Goal: Task Accomplishment & Management: Complete application form

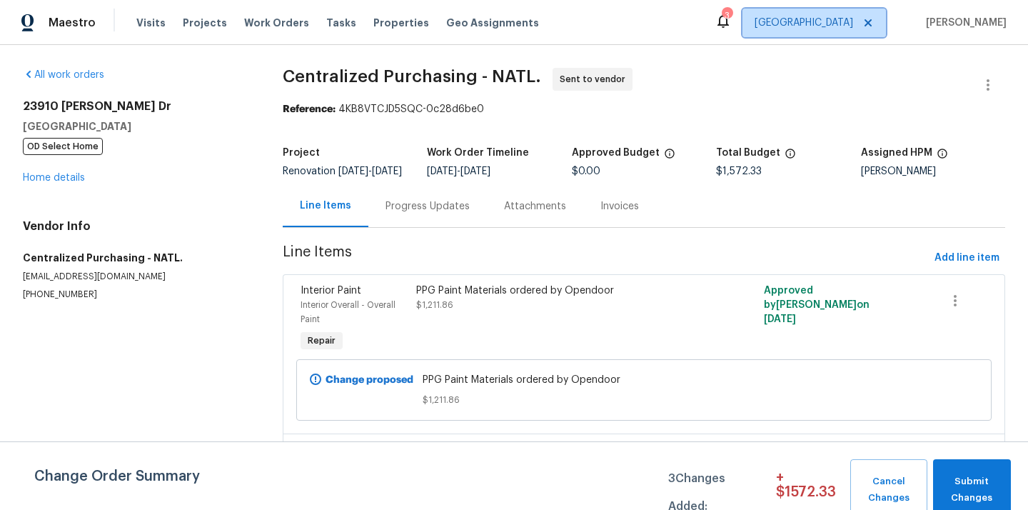
click at [827, 30] on span "[GEOGRAPHIC_DATA]" at bounding box center [813, 23] width 143 height 29
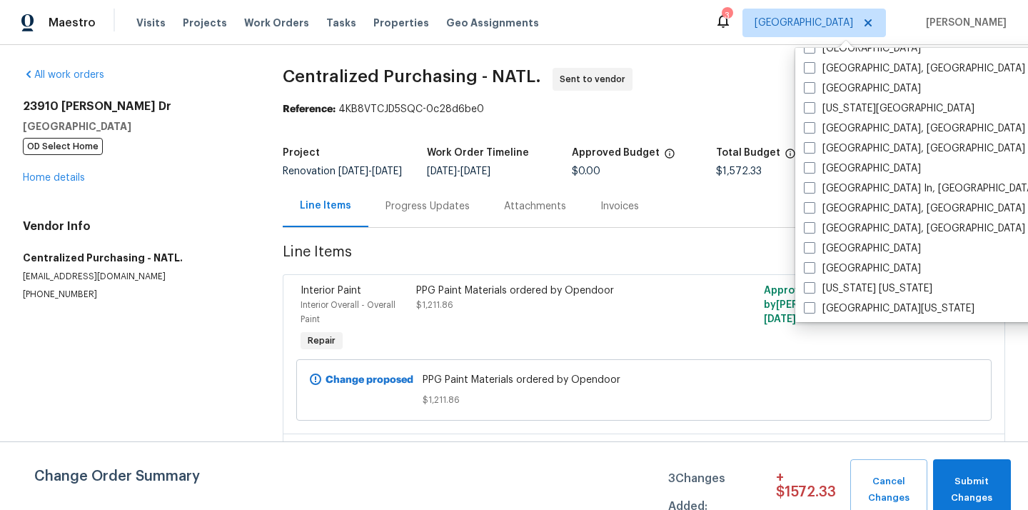
scroll to position [956, 0]
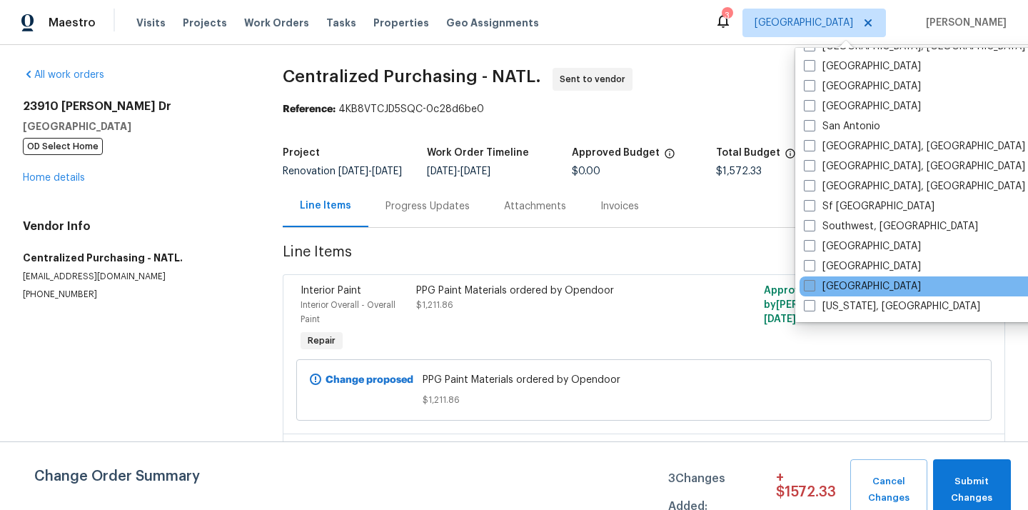
click at [836, 288] on label "[GEOGRAPHIC_DATA]" at bounding box center [862, 286] width 117 height 14
click at [813, 288] on input "[GEOGRAPHIC_DATA]" at bounding box center [808, 283] width 9 height 9
checkbox input "true"
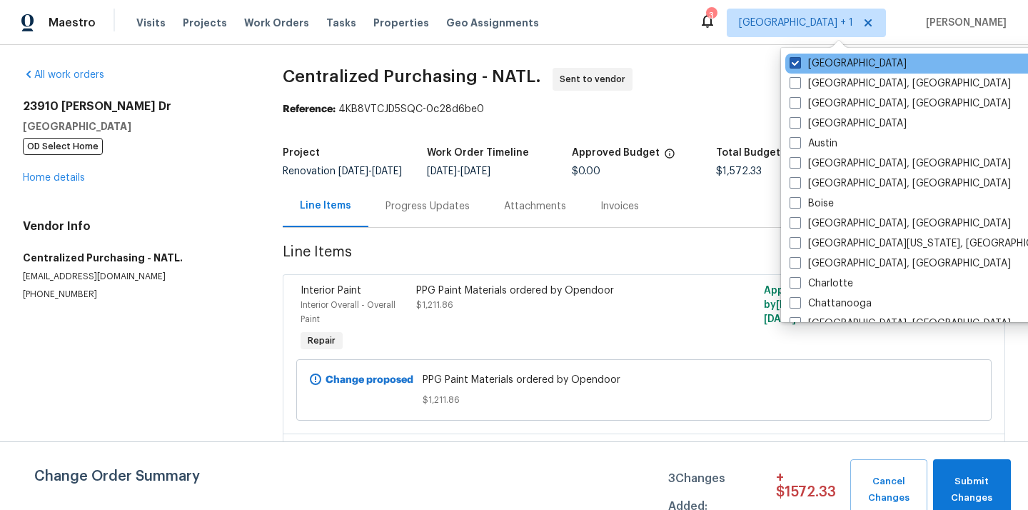
click at [813, 68] on label "[GEOGRAPHIC_DATA]" at bounding box center [847, 63] width 117 height 14
click at [799, 66] on input "[GEOGRAPHIC_DATA]" at bounding box center [793, 60] width 9 height 9
checkbox input "false"
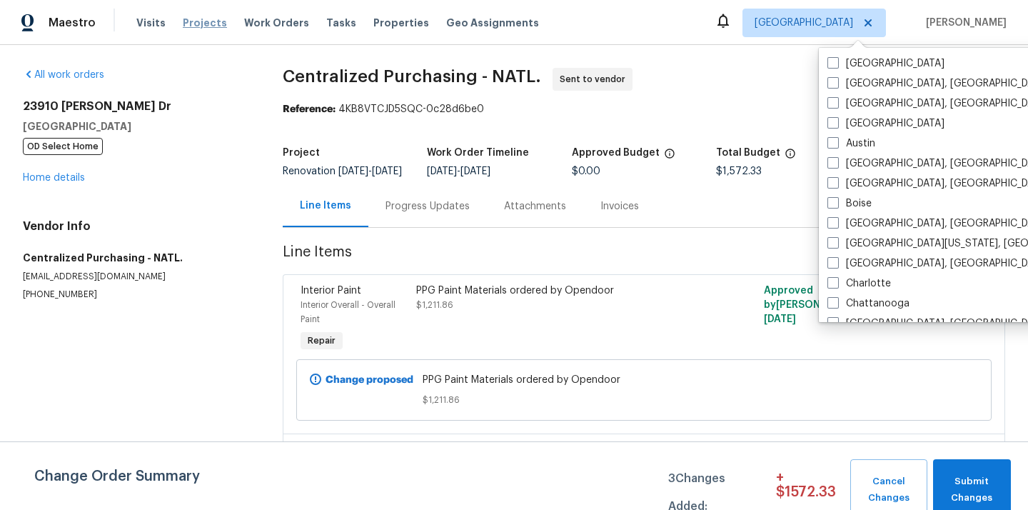
click at [192, 16] on span "Projects" at bounding box center [205, 23] width 44 height 14
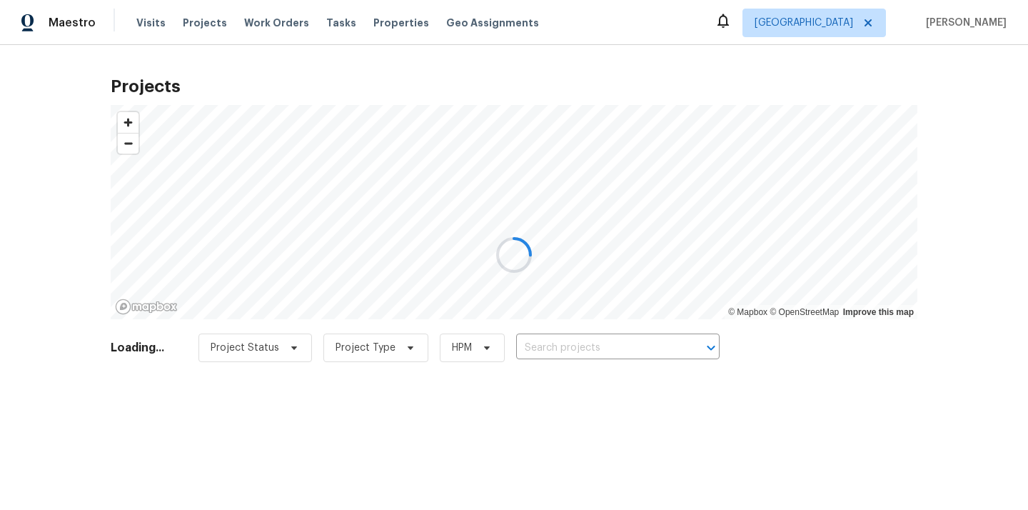
click at [567, 342] on div at bounding box center [514, 255] width 1028 height 510
click at [567, 346] on div at bounding box center [514, 255] width 1028 height 510
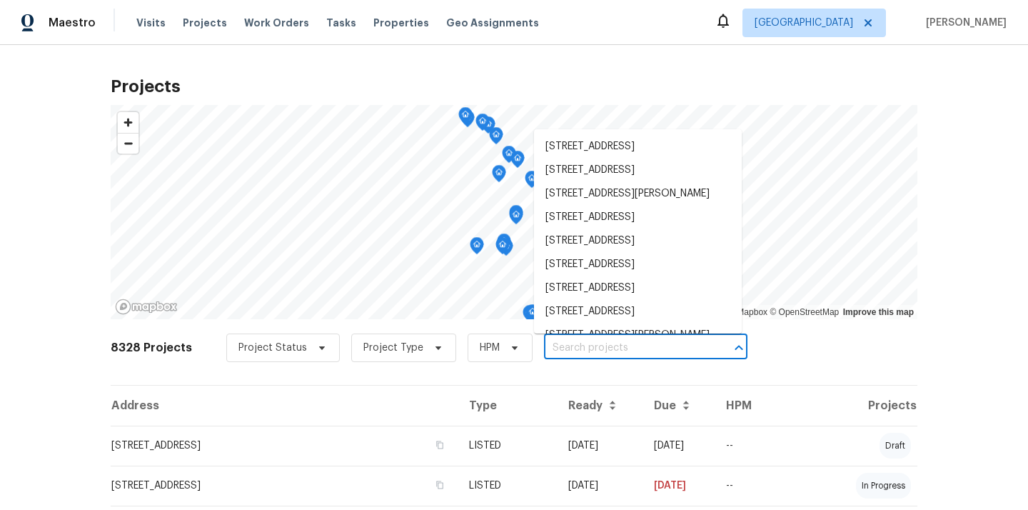
click at [567, 346] on input "text" at bounding box center [625, 348] width 163 height 22
paste input "35F1KA4SJV54H"
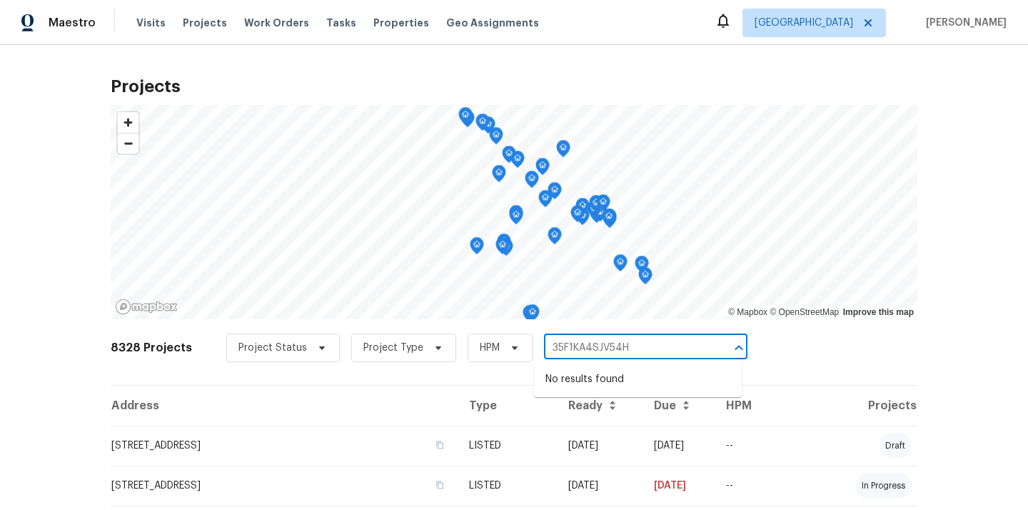
type input "35F1KA4SJV54H"
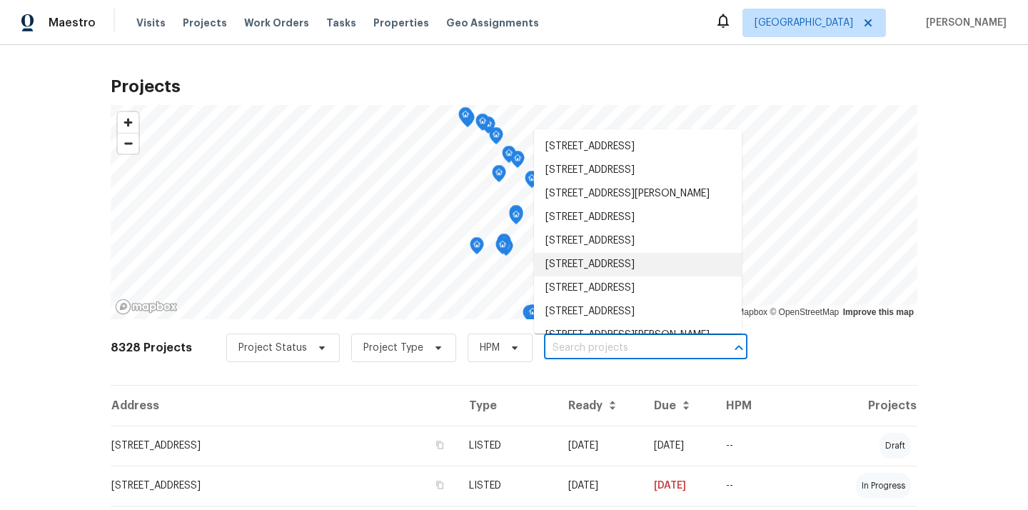
paste input "[STREET_ADDRESS][PERSON_NAME]"
type input "[STREET_ADDRESS][PERSON_NAME]"
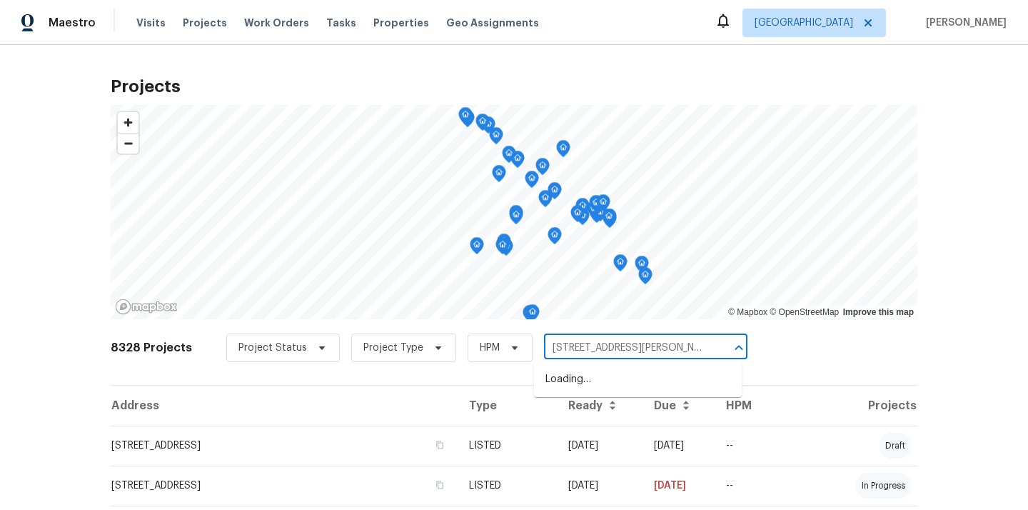
scroll to position [0, 58]
click at [583, 391] on li "[STREET_ADDRESS][PERSON_NAME]" at bounding box center [638, 380] width 208 height 24
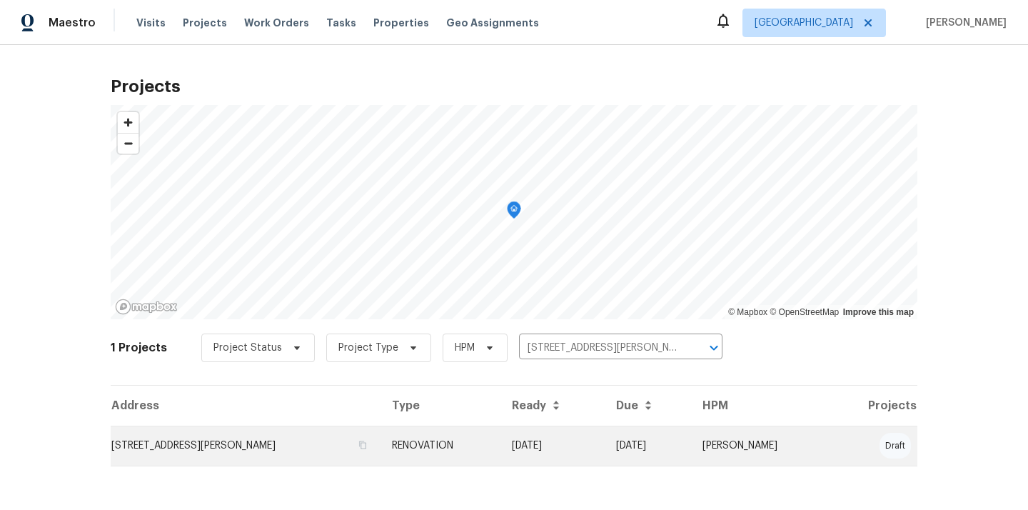
click at [465, 449] on td "RENOVATION" at bounding box center [440, 445] width 120 height 40
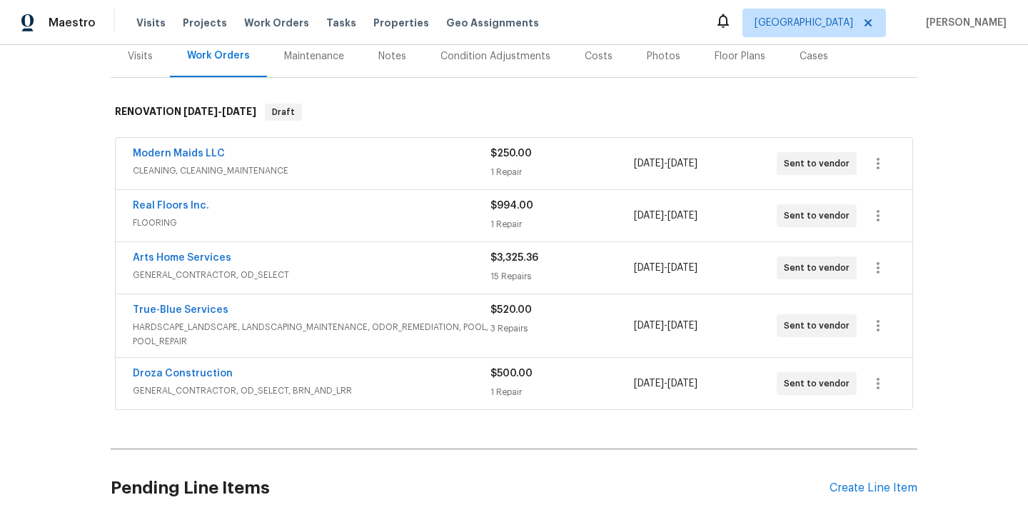
scroll to position [201, 0]
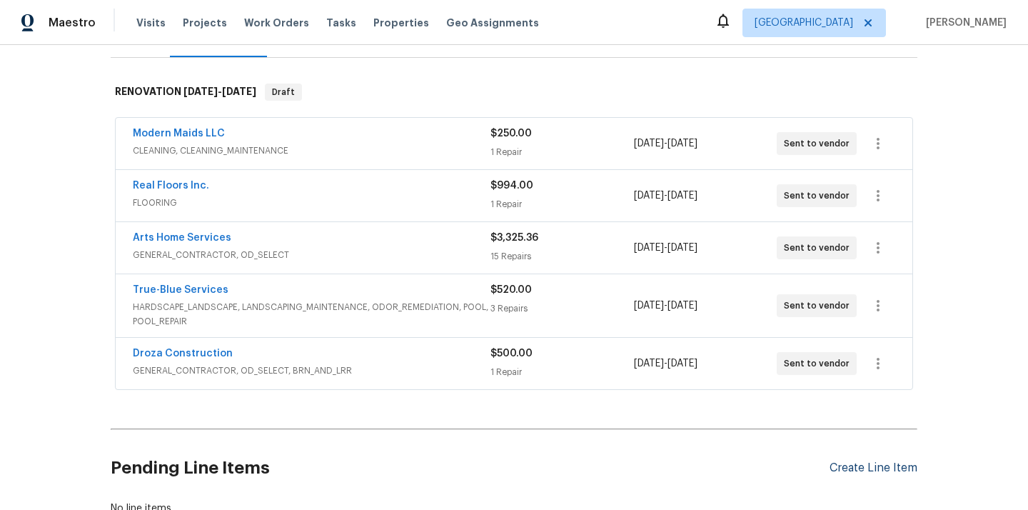
click at [883, 470] on div "Create Line Item" at bounding box center [873, 468] width 88 height 14
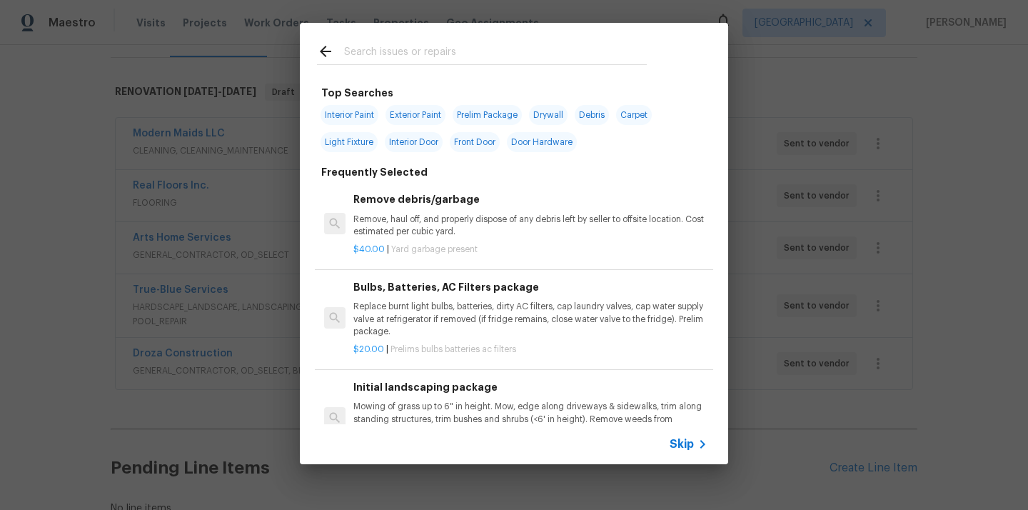
click at [542, 47] on input "text" at bounding box center [495, 53] width 303 height 21
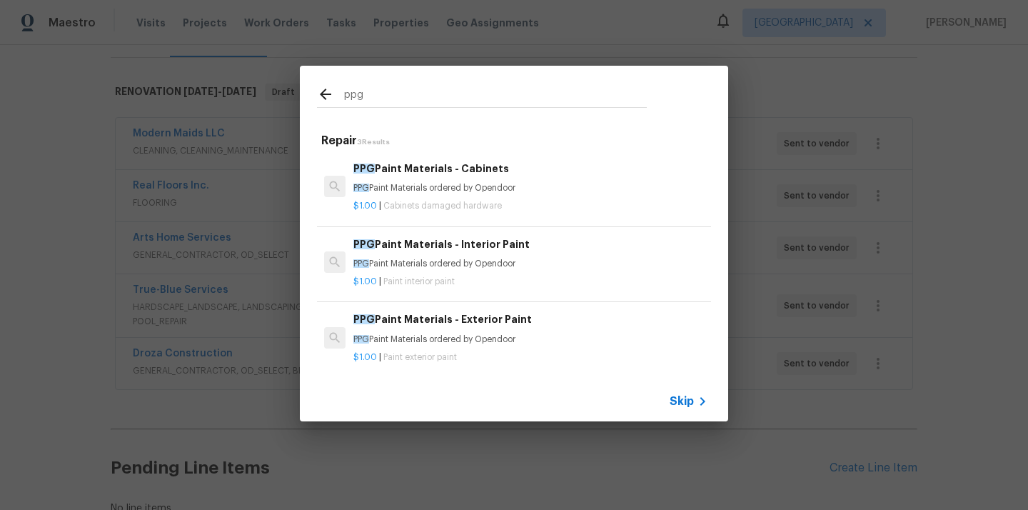
type input "ppg"
click at [444, 267] on p "PPG Paint Materials ordered by Opendoor" at bounding box center [530, 264] width 354 height 12
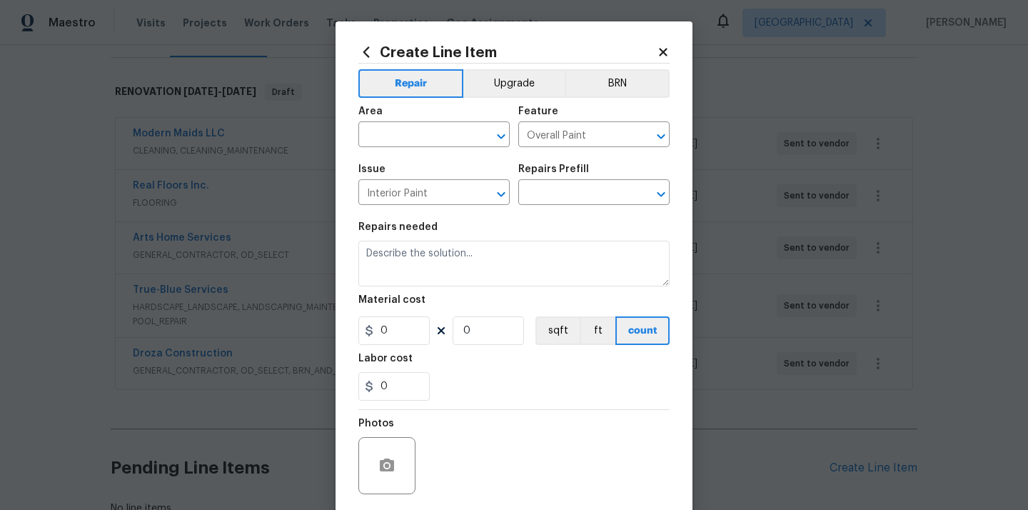
type input "PPG Paint Materials - Interior Paint $1.00"
type textarea "PPG Paint Materials ordered by Opendoor"
type input "1"
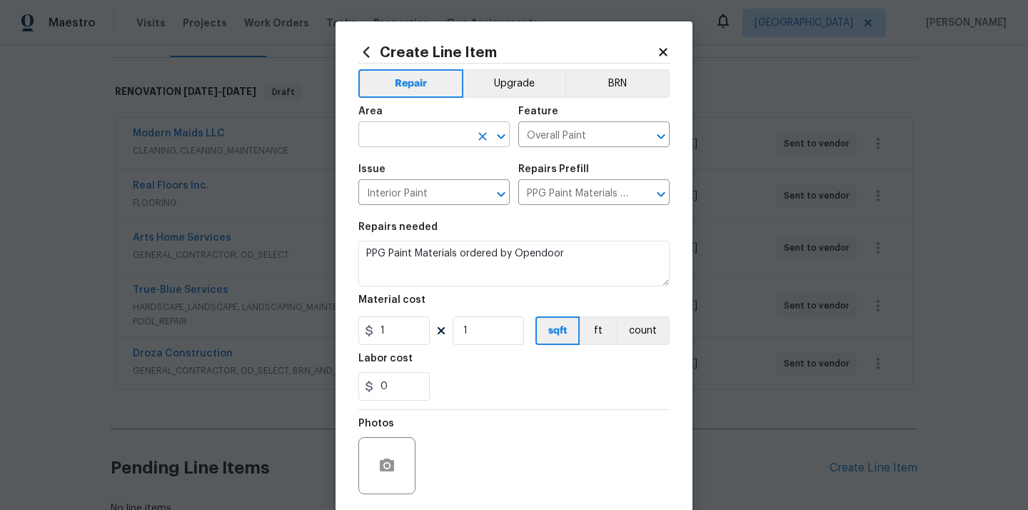
click at [437, 136] on input "text" at bounding box center [413, 136] width 111 height 22
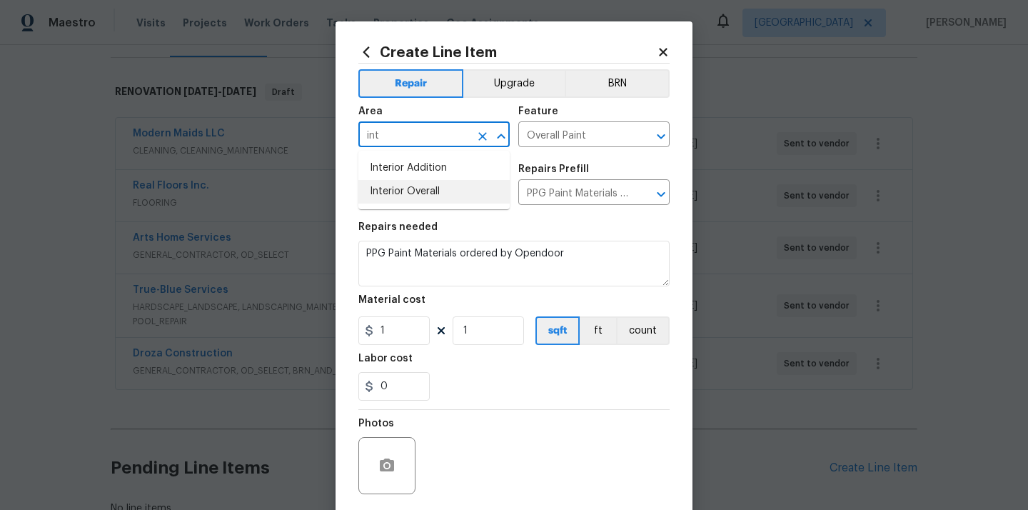
click at [429, 201] on li "Interior Overall" at bounding box center [433, 192] width 151 height 24
type input "Interior Overall"
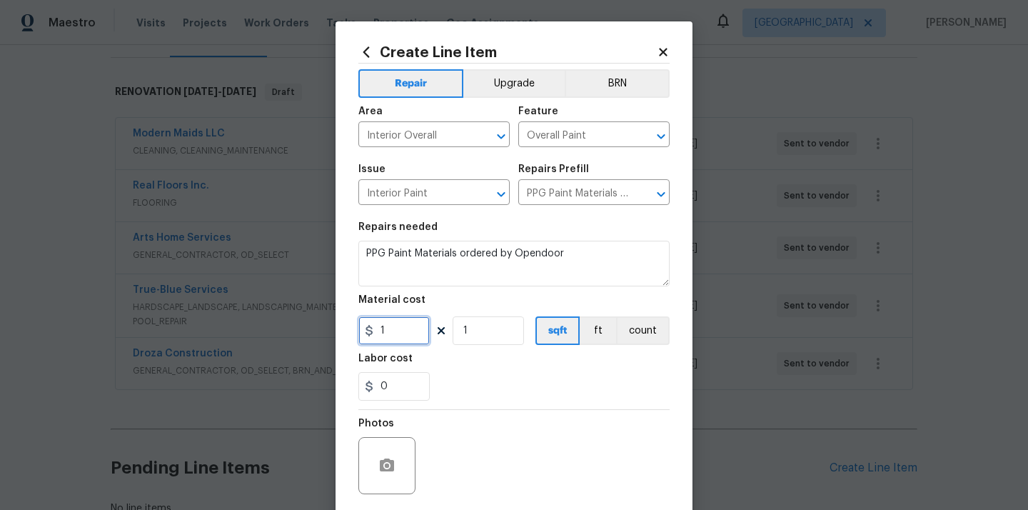
drag, startPoint x: 403, startPoint y: 320, endPoint x: 327, endPoint y: 318, distance: 76.4
click at [327, 318] on div "Create Line Item Repair Upgrade BRN Area Interior Overall ​ Feature Overall Pai…" at bounding box center [514, 255] width 1028 height 510
paste input "349.1"
type input "349.11"
click at [481, 374] on div "0" at bounding box center [513, 386] width 311 height 29
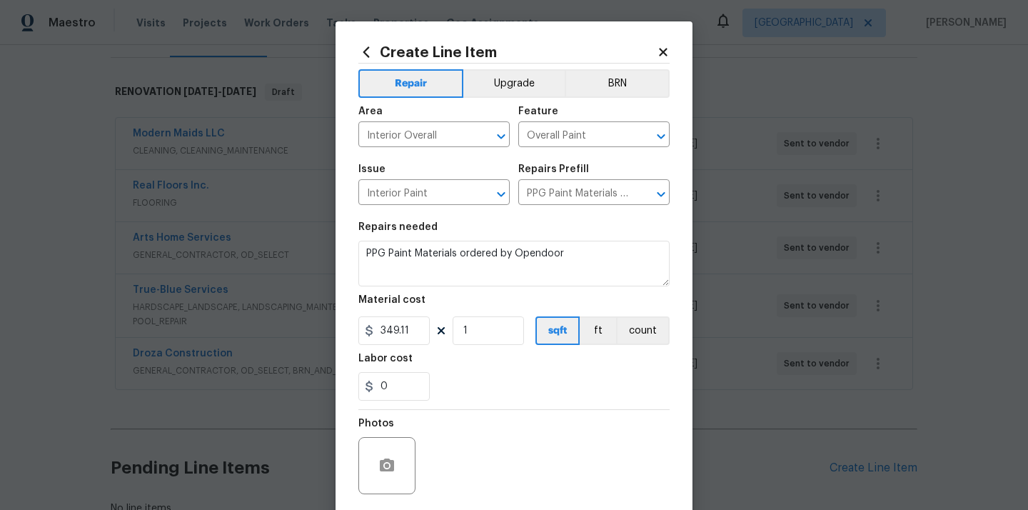
scroll to position [106, 0]
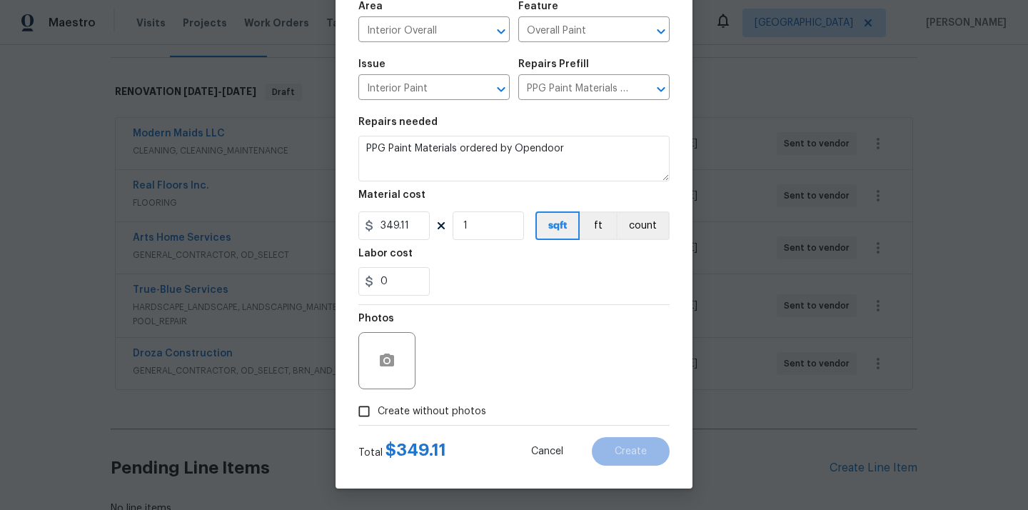
click at [460, 404] on span "Create without photos" at bounding box center [431, 411] width 108 height 15
click at [377, 403] on input "Create without photos" at bounding box center [363, 410] width 27 height 27
checkbox input "true"
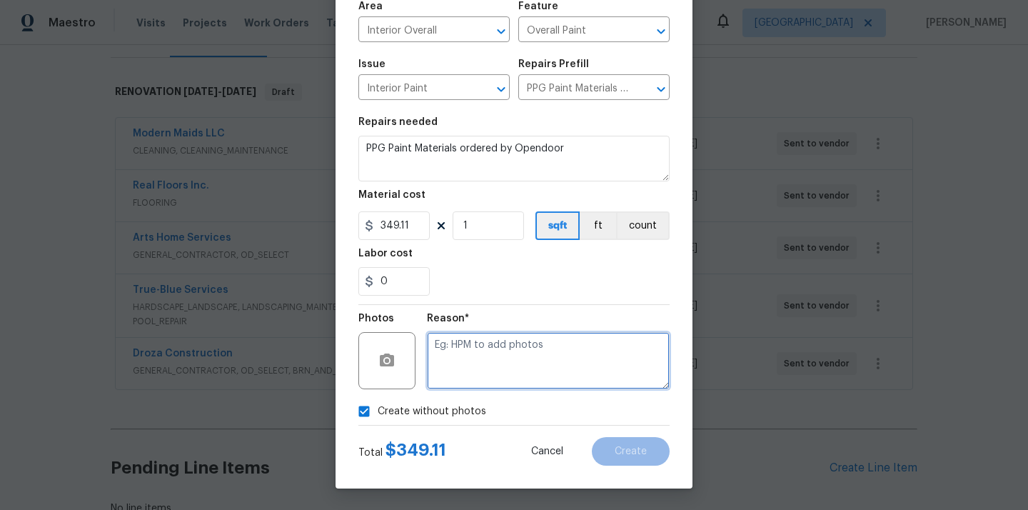
click at [492, 340] on textarea at bounding box center [548, 360] width 243 height 57
type textarea "N/A"
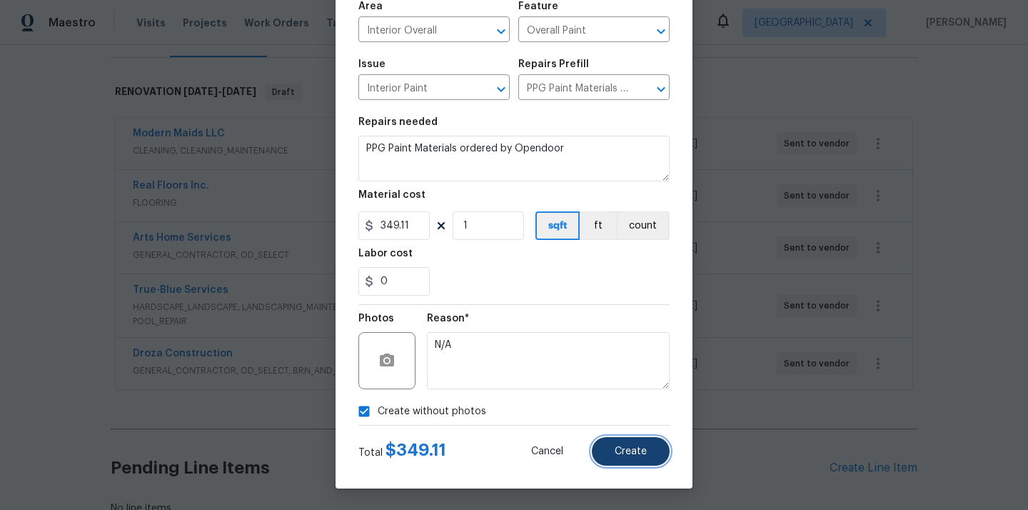
click at [633, 437] on button "Create" at bounding box center [631, 451] width 78 height 29
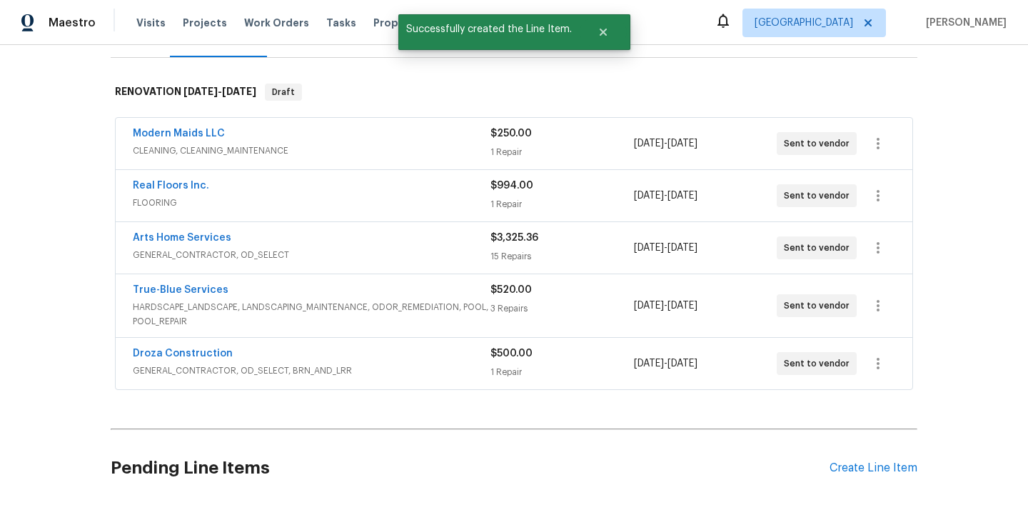
scroll to position [467, 0]
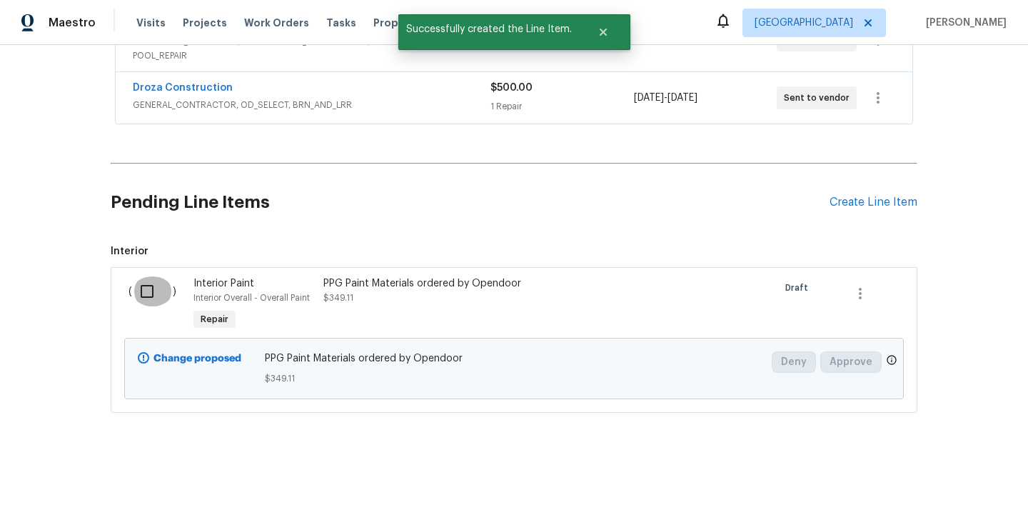
click at [145, 283] on input "checkbox" at bounding box center [152, 291] width 41 height 30
checkbox input "true"
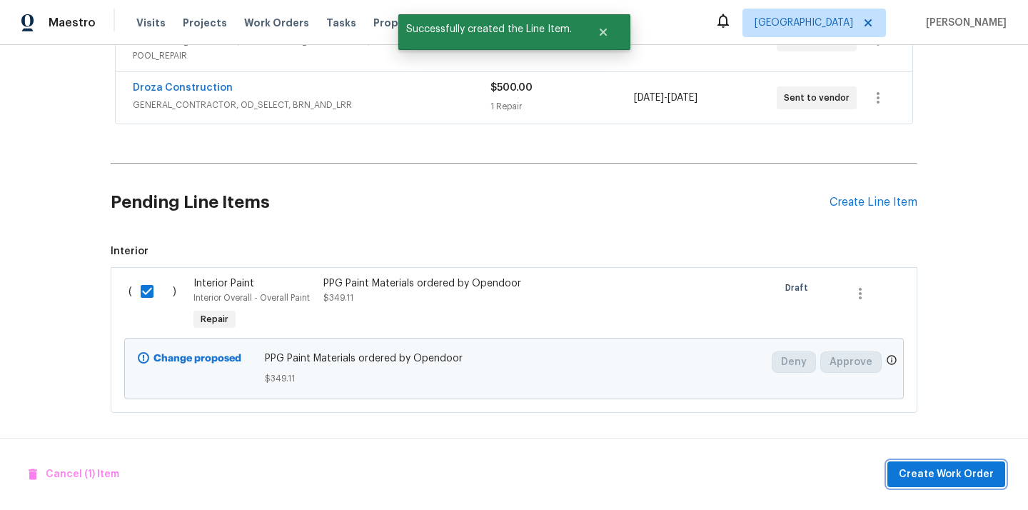
click at [907, 462] on button "Create Work Order" at bounding box center [946, 474] width 118 height 26
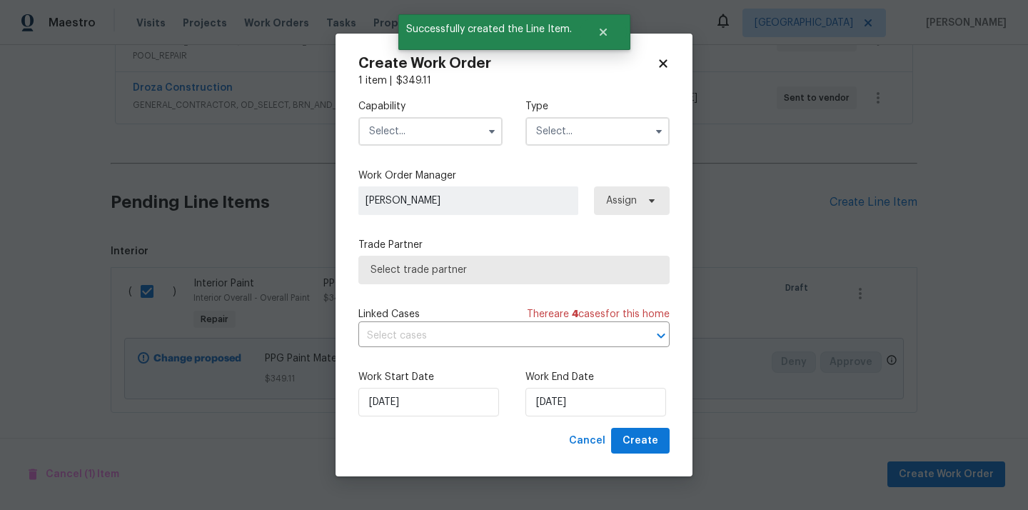
click at [469, 140] on input "text" at bounding box center [430, 131] width 144 height 29
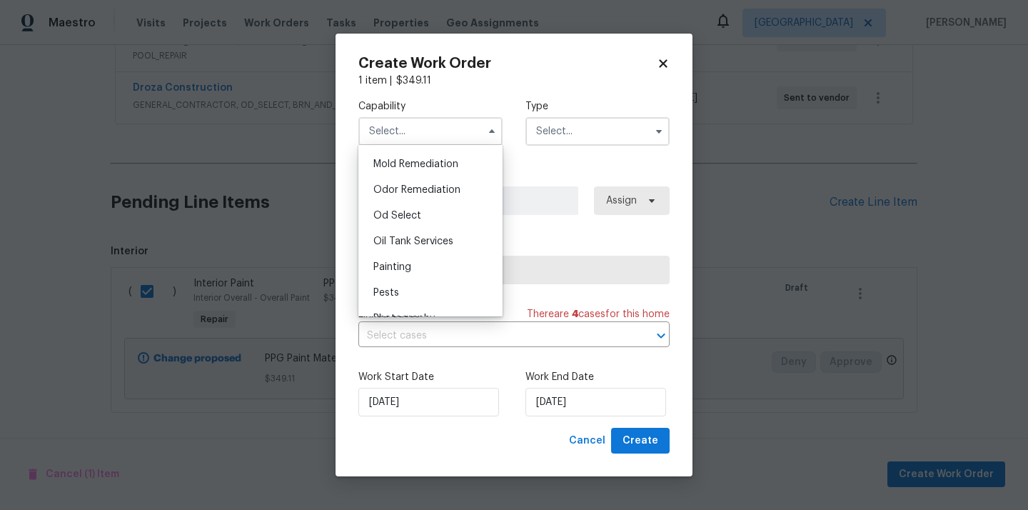
scroll to position [1101, 0]
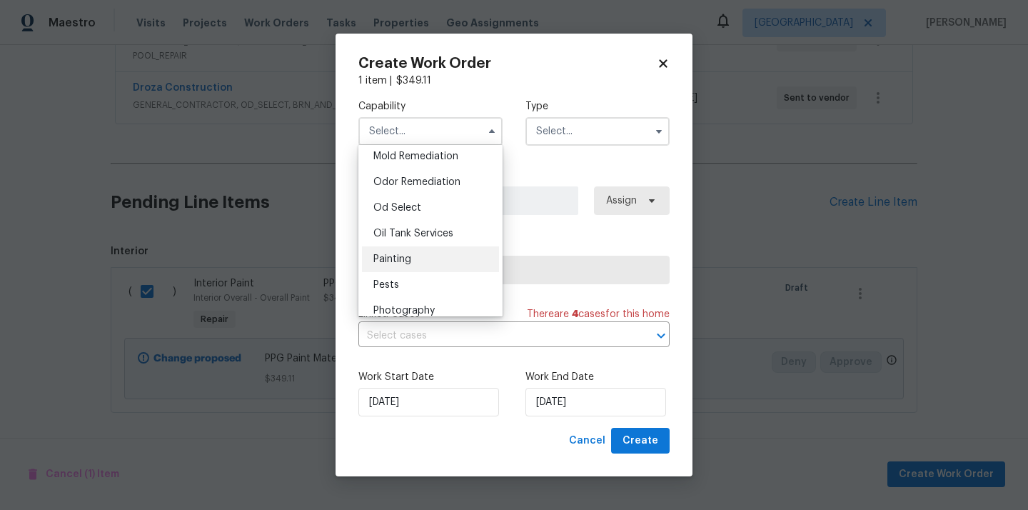
click at [448, 254] on div "Painting" at bounding box center [430, 259] width 137 height 26
type input "Painting"
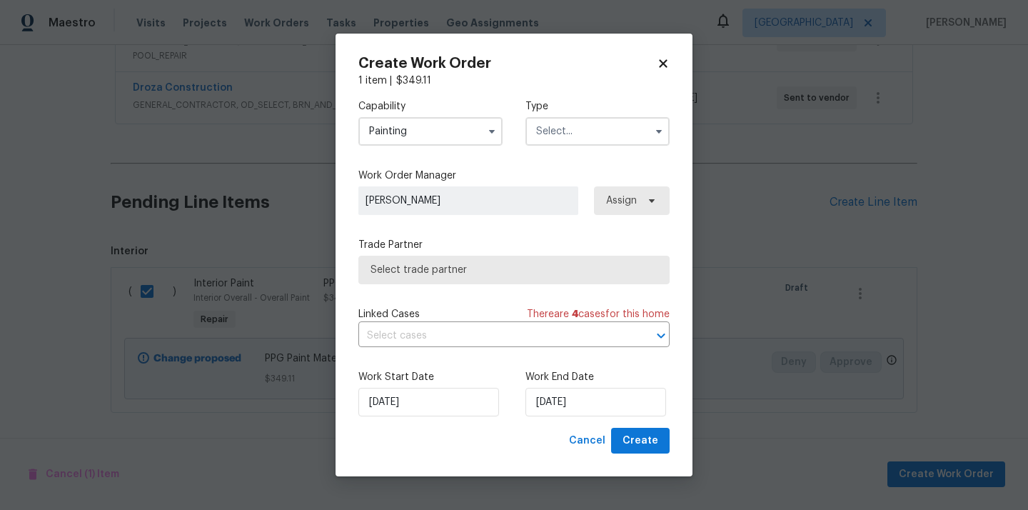
click at [567, 140] on input "text" at bounding box center [597, 131] width 144 height 29
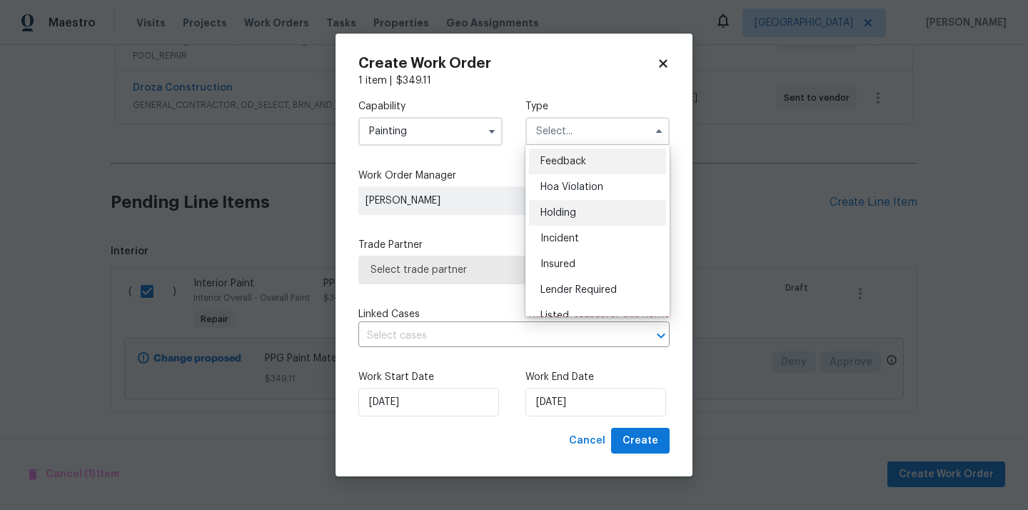
scroll to position [324, 0]
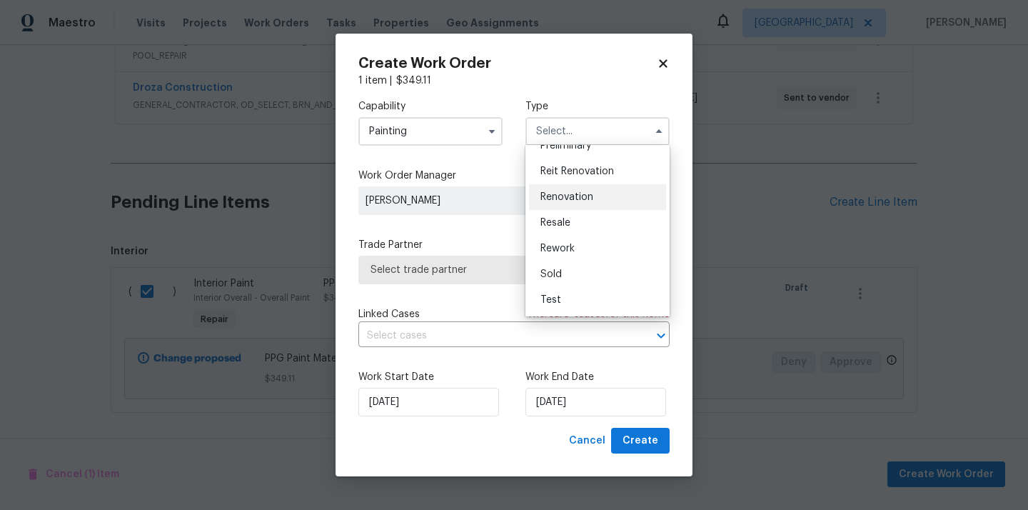
click at [582, 194] on span "Renovation" at bounding box center [566, 197] width 53 height 10
type input "Renovation"
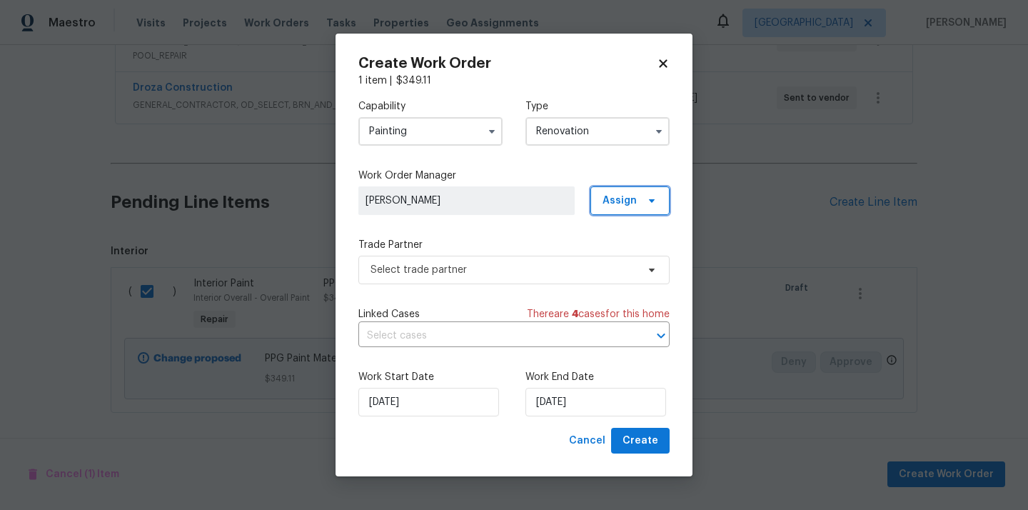
click at [634, 200] on span "Assign" at bounding box center [619, 200] width 34 height 14
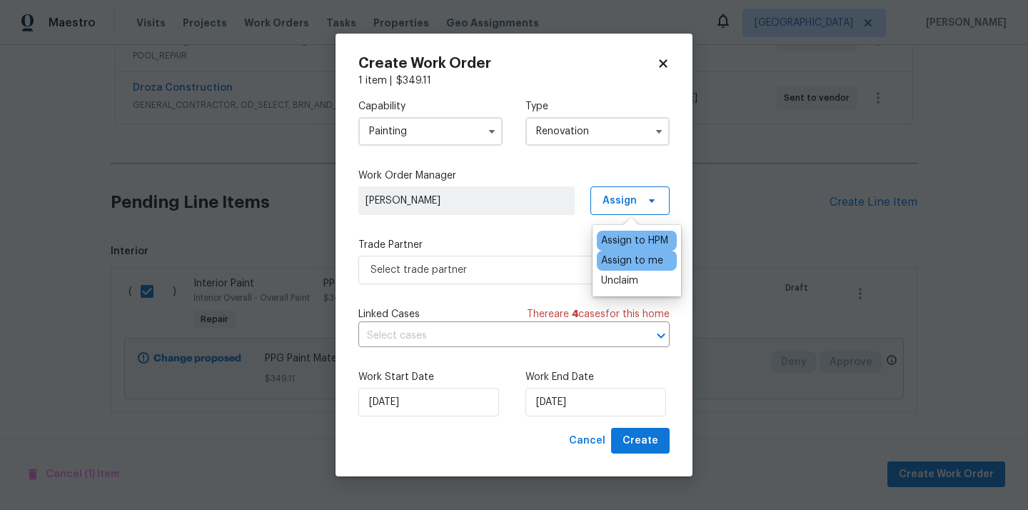
click at [629, 268] on div "Assign to me" at bounding box center [637, 260] width 80 height 20
click at [627, 268] on div "Assign to me" at bounding box center [637, 260] width 80 height 20
click at [621, 263] on div "Assign to me" at bounding box center [632, 260] width 62 height 14
click at [521, 268] on span "Select trade partner" at bounding box center [503, 270] width 266 height 14
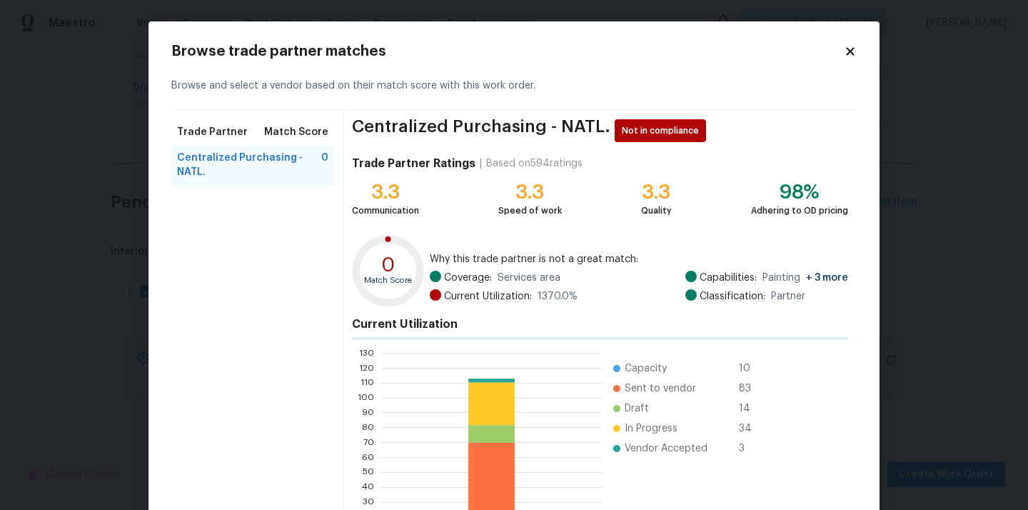
scroll to position [120, 0]
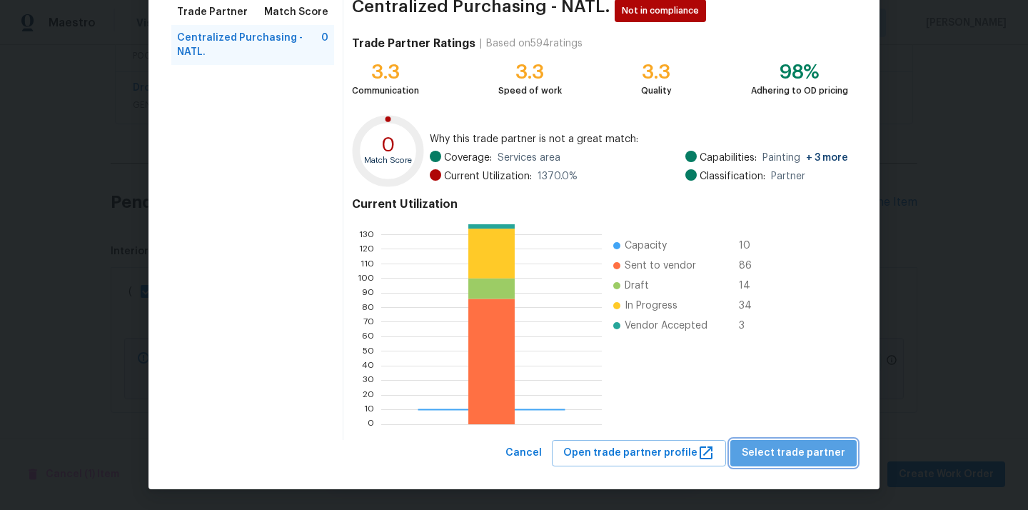
click at [809, 450] on span "Select trade partner" at bounding box center [792, 453] width 103 height 18
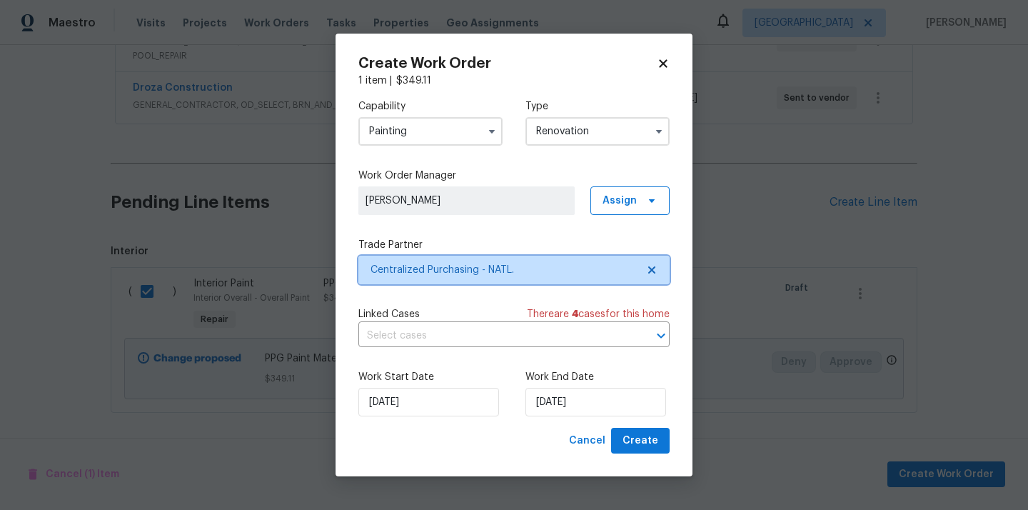
scroll to position [0, 0]
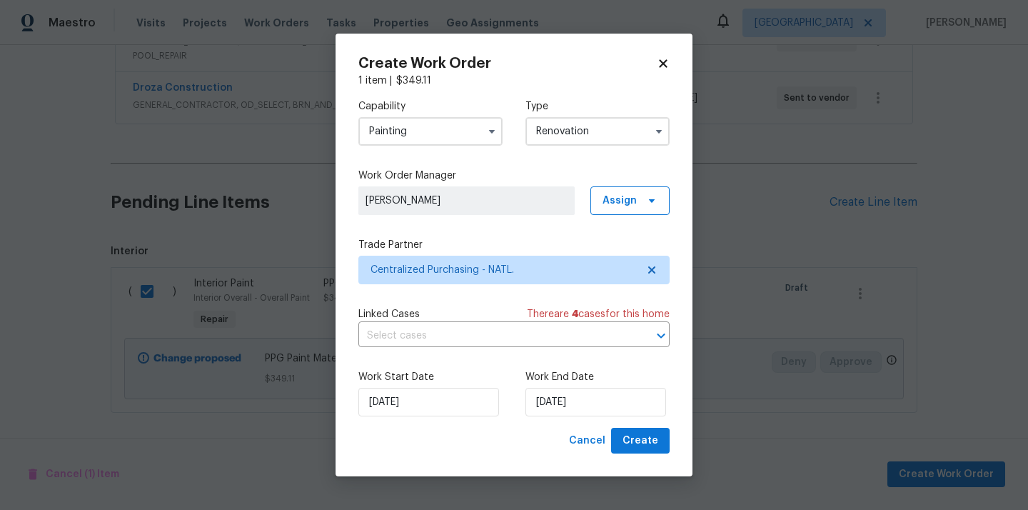
click at [657, 425] on div "Work Start Date [DATE] Work End Date [DATE]" at bounding box center [513, 392] width 311 height 69
click at [651, 435] on span "Create" at bounding box center [640, 441] width 36 height 18
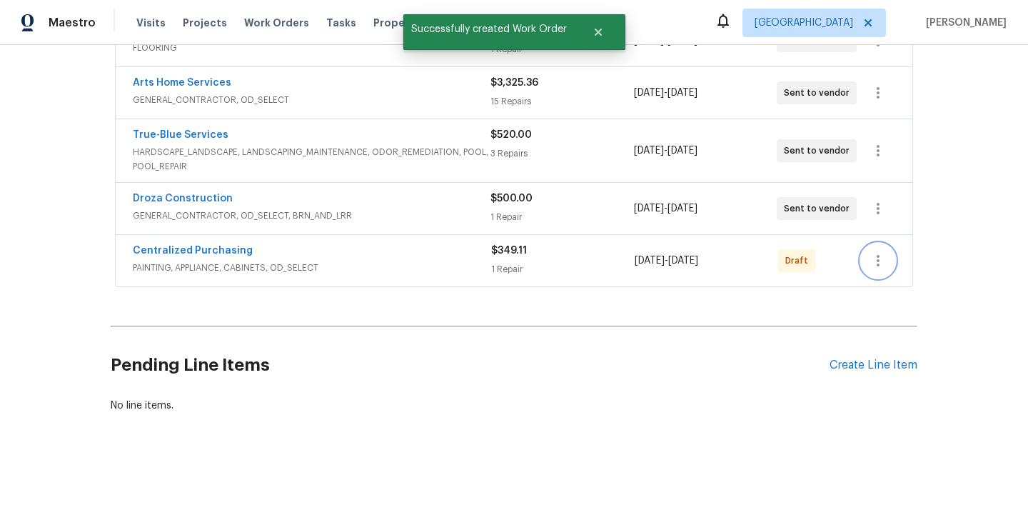
click at [880, 258] on icon "button" at bounding box center [877, 260] width 17 height 17
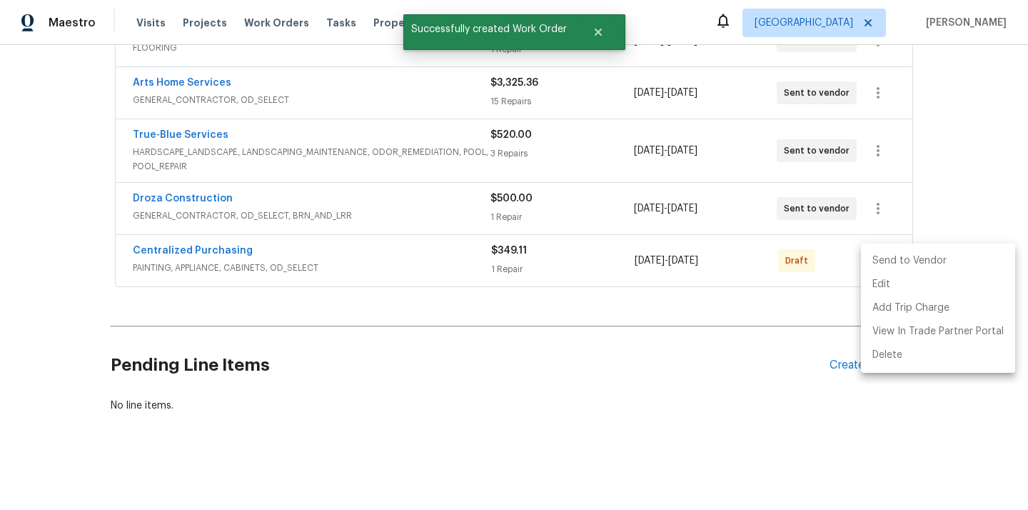
click at [883, 264] on li "Send to Vendor" at bounding box center [938, 261] width 154 height 24
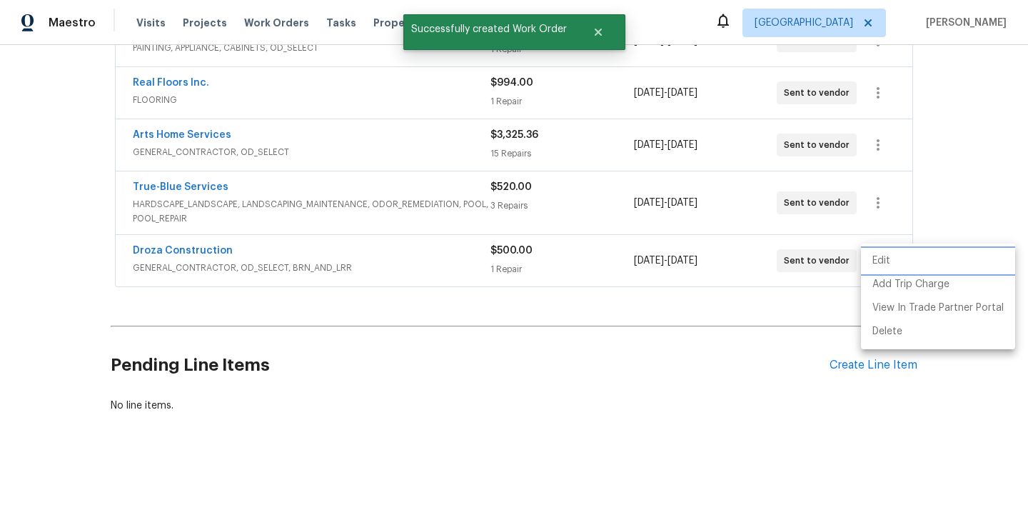
scroll to position [136, 0]
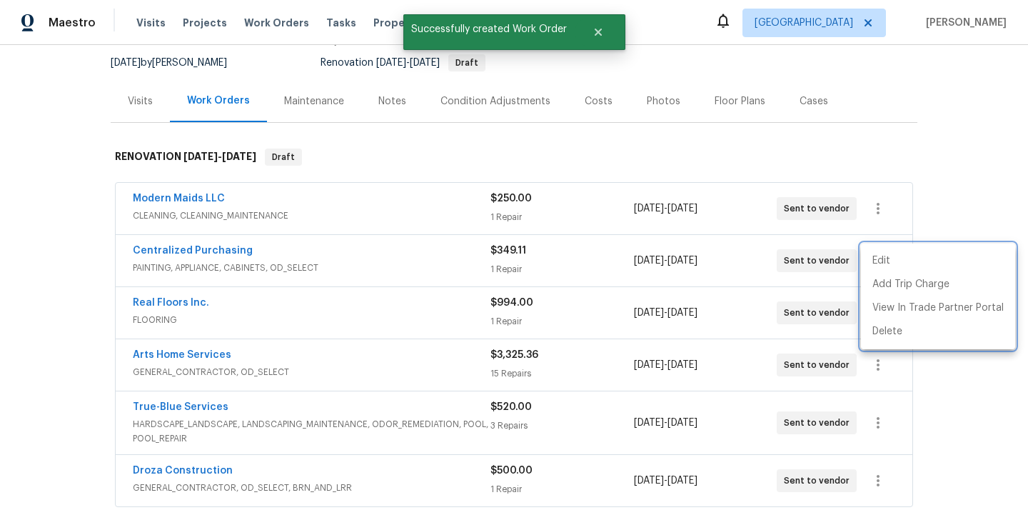
click at [185, 257] on div at bounding box center [514, 255] width 1028 height 510
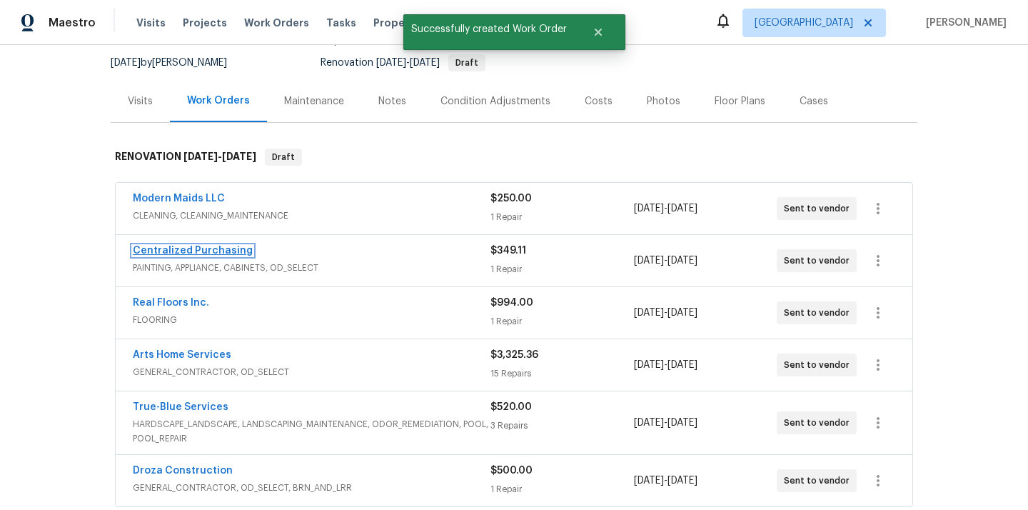
click at [185, 249] on link "Centralized Purchasing" at bounding box center [193, 250] width 120 height 10
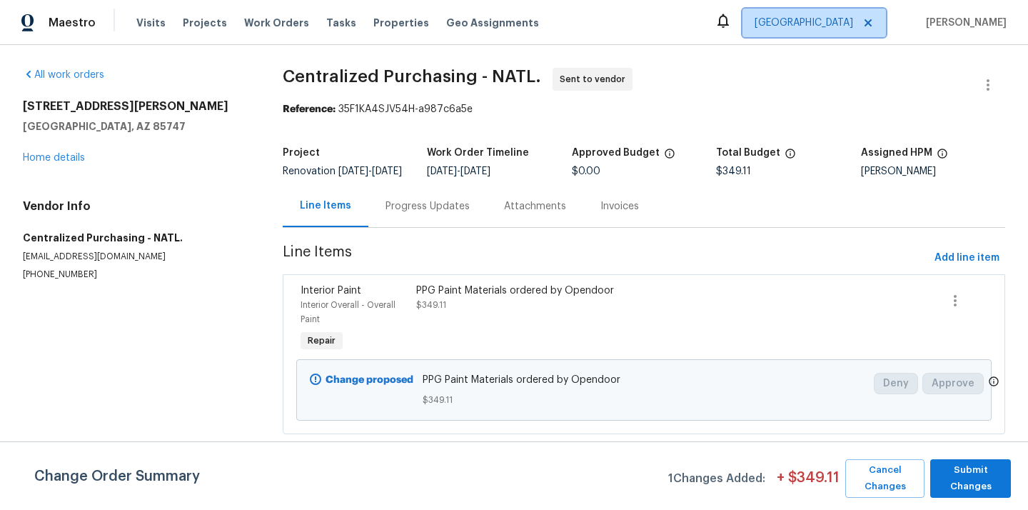
click at [849, 19] on span "[GEOGRAPHIC_DATA]" at bounding box center [803, 23] width 98 height 14
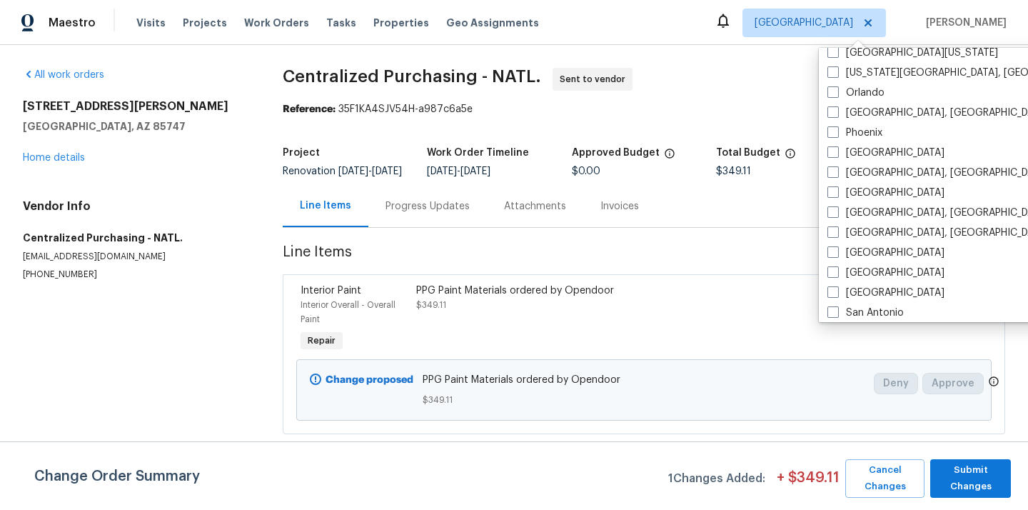
scroll to position [719, 0]
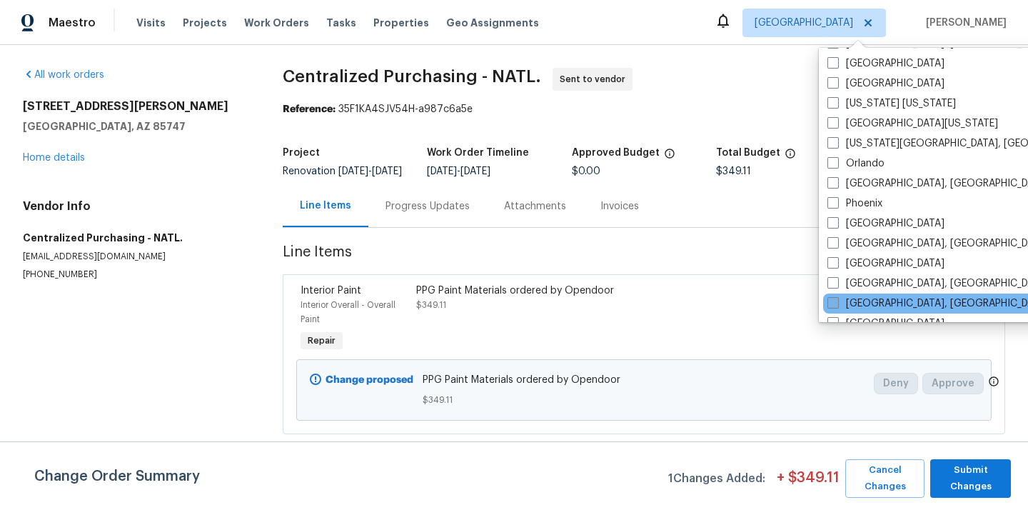
click at [863, 300] on label "[GEOGRAPHIC_DATA], [GEOGRAPHIC_DATA]" at bounding box center [937, 303] width 221 height 14
click at [836, 300] on input "[GEOGRAPHIC_DATA], [GEOGRAPHIC_DATA]" at bounding box center [831, 300] width 9 height 9
checkbox input "true"
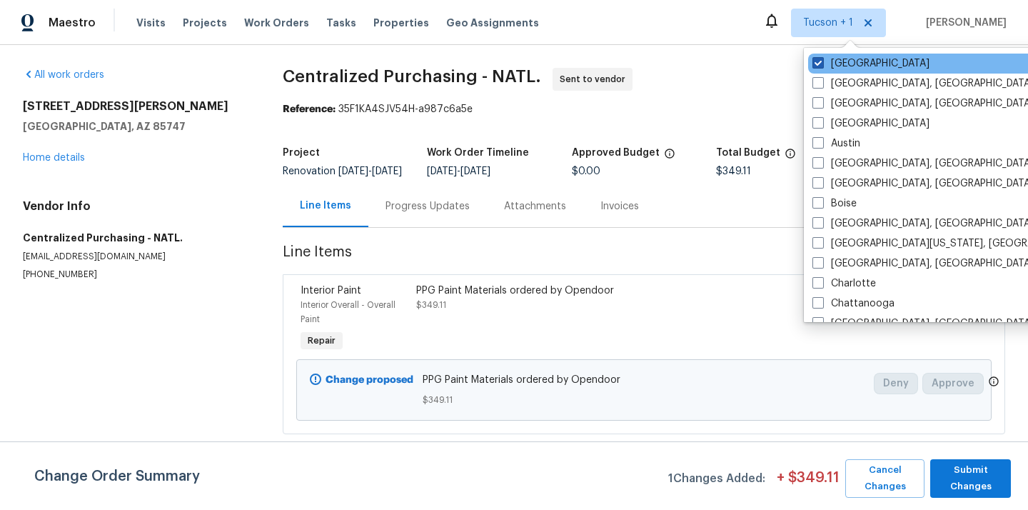
click at [845, 66] on label "[GEOGRAPHIC_DATA]" at bounding box center [870, 63] width 117 height 14
click at [821, 66] on input "[GEOGRAPHIC_DATA]" at bounding box center [816, 60] width 9 height 9
checkbox input "false"
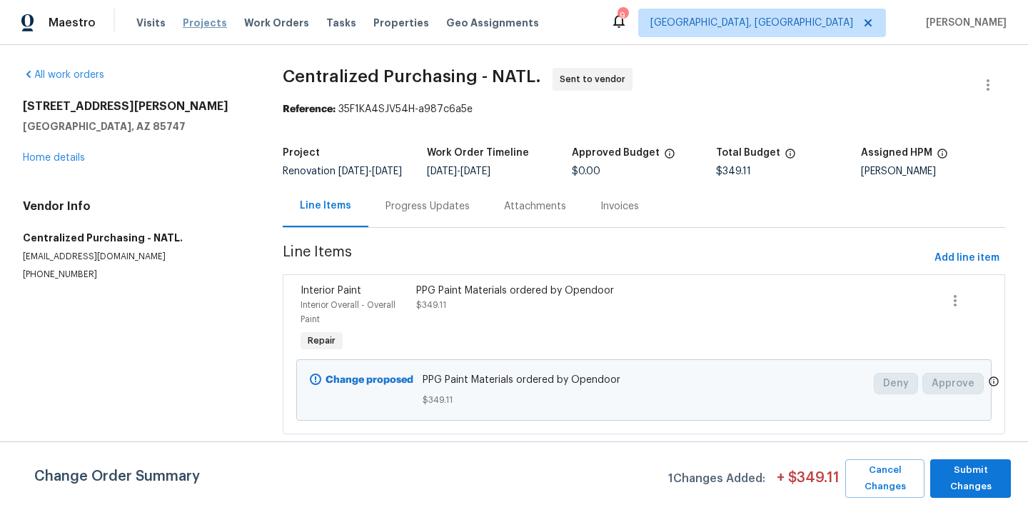
click at [198, 29] on span "Projects" at bounding box center [205, 23] width 44 height 14
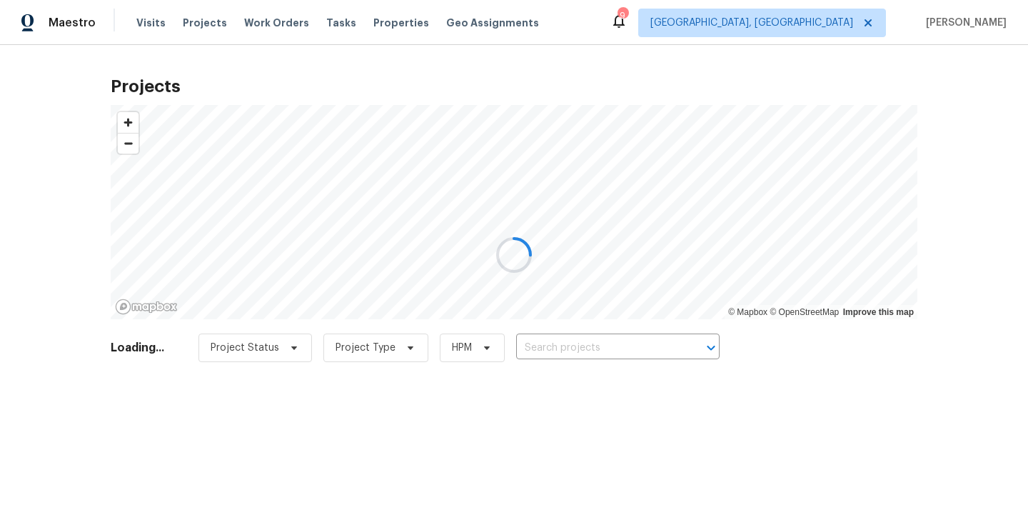
click at [599, 349] on div at bounding box center [514, 255] width 1028 height 510
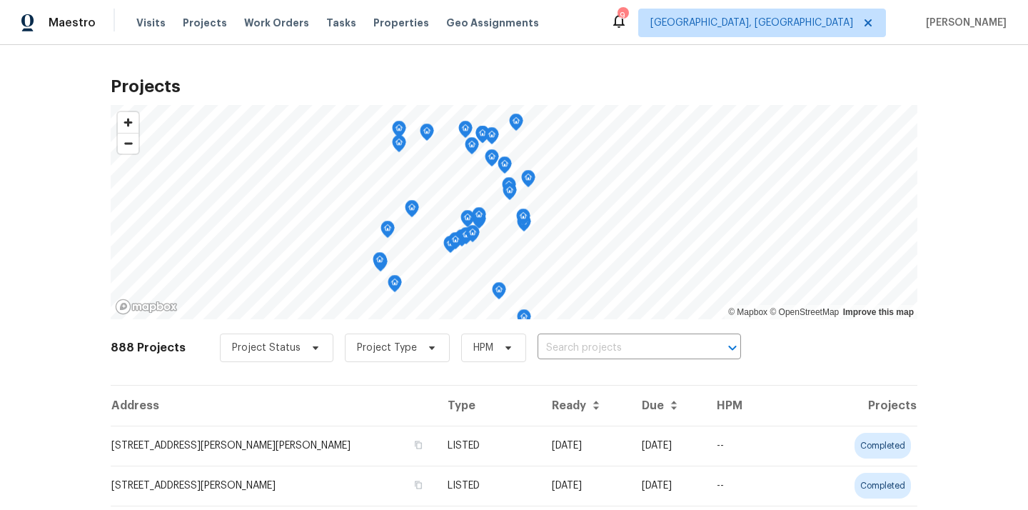
click at [599, 349] on input "text" at bounding box center [618, 348] width 163 height 22
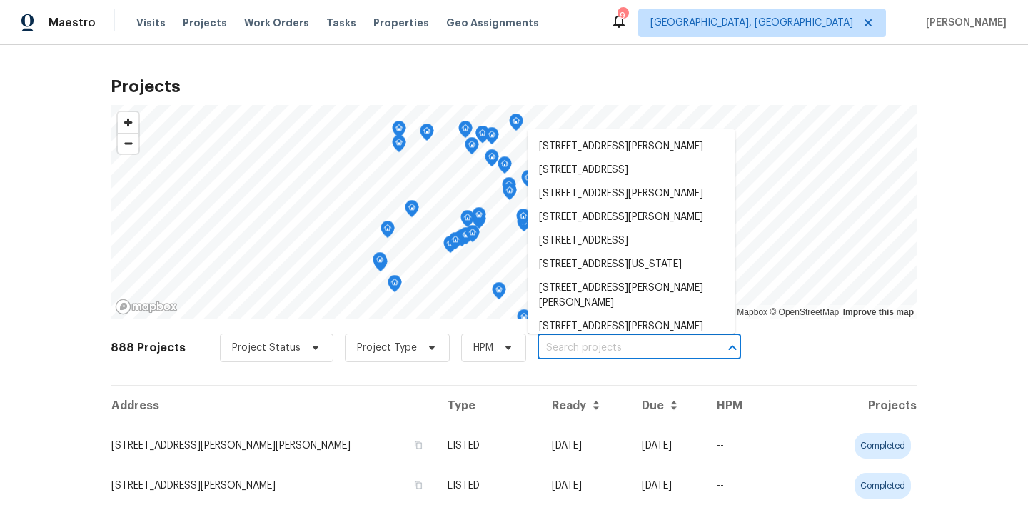
paste input "[STREET_ADDRESS]"
type input "[STREET_ADDRESS]"
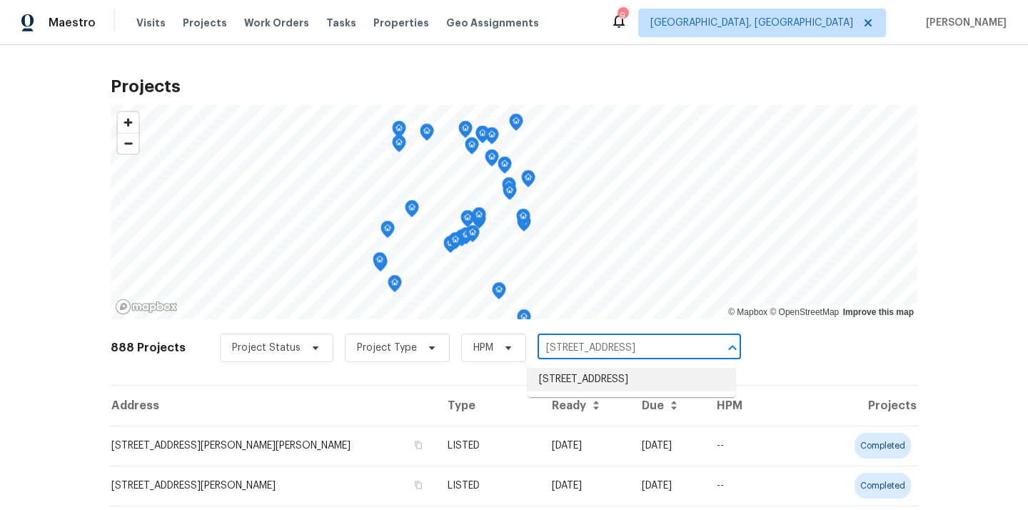
click at [607, 382] on li "[STREET_ADDRESS]" at bounding box center [631, 380] width 208 height 24
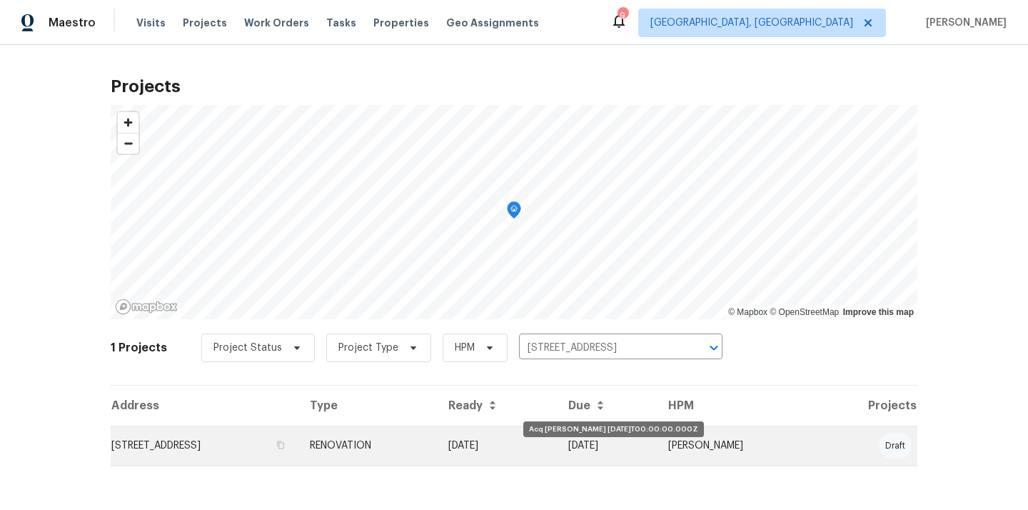
click at [557, 442] on td "[DATE]" at bounding box center [497, 445] width 120 height 40
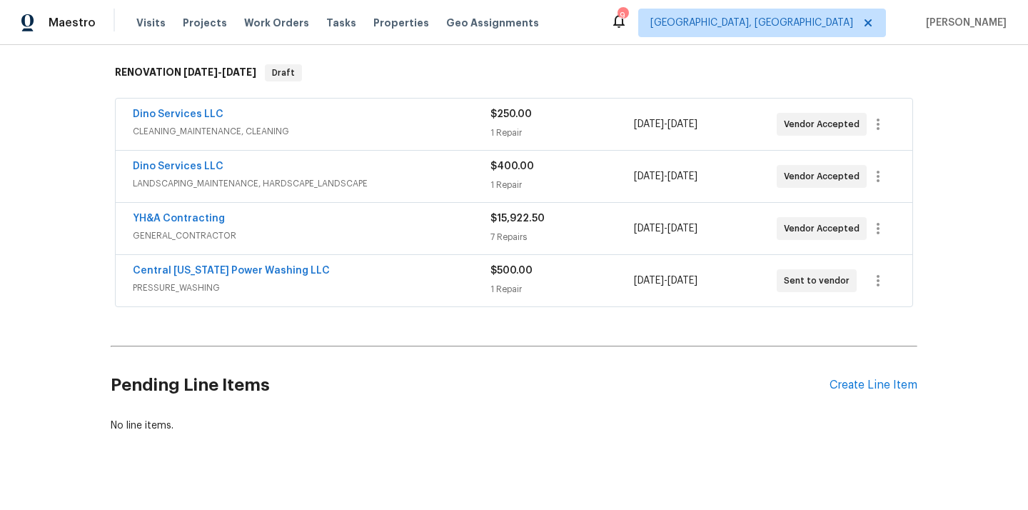
scroll to position [221, 0]
click at [869, 375] on div "Pending Line Items Create Line Item" at bounding box center [514, 384] width 806 height 66
click at [856, 385] on div "Create Line Item" at bounding box center [873, 384] width 88 height 14
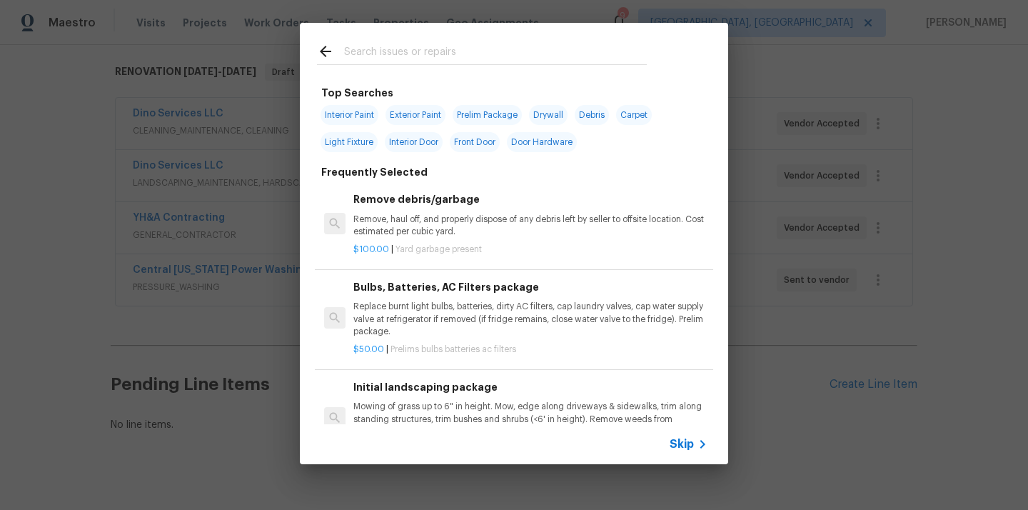
click at [572, 49] on input "text" at bounding box center [495, 53] width 303 height 21
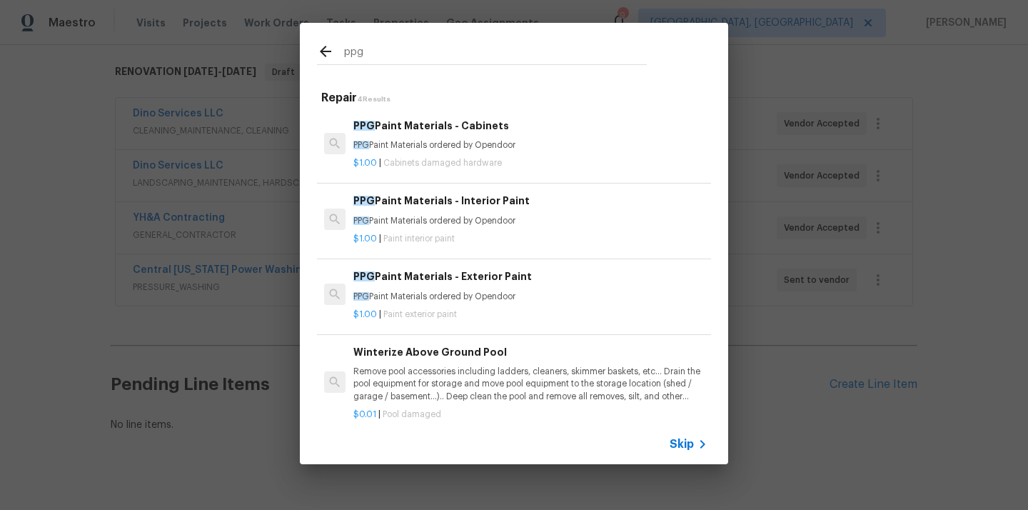
type input "ppg"
click at [445, 231] on div "$1.00 | Paint interior paint" at bounding box center [530, 236] width 354 height 18
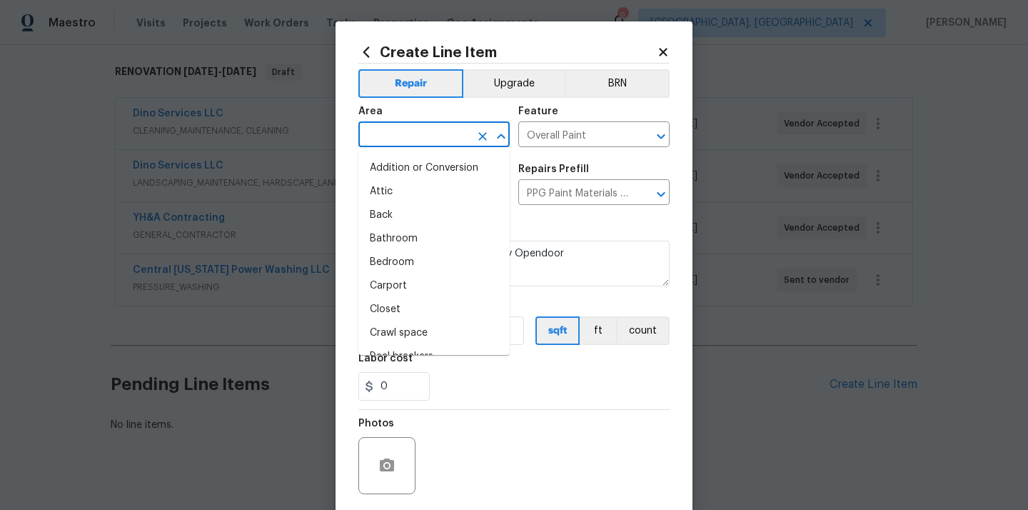
click at [454, 133] on input "text" at bounding box center [413, 136] width 111 height 22
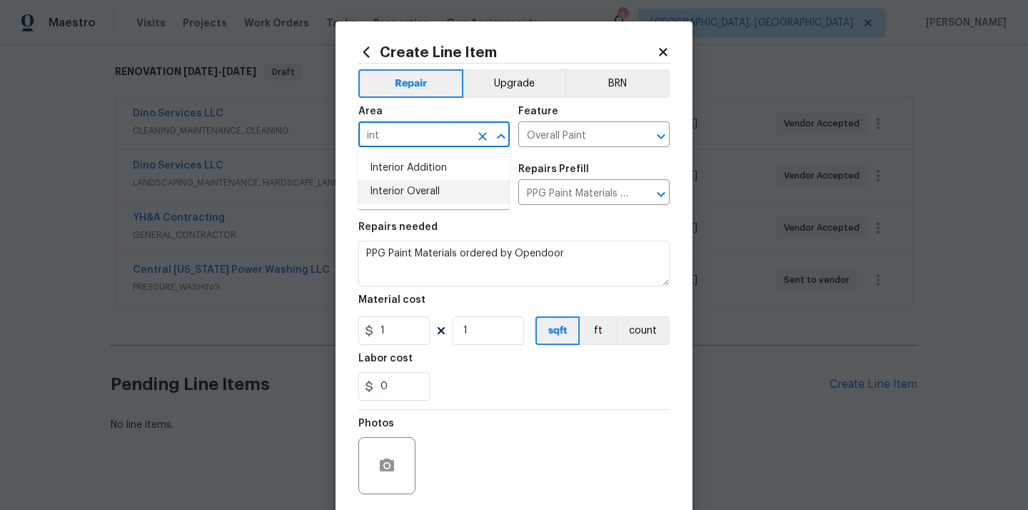
click at [419, 187] on li "Interior Overall" at bounding box center [433, 192] width 151 height 24
type input "Interior Overall"
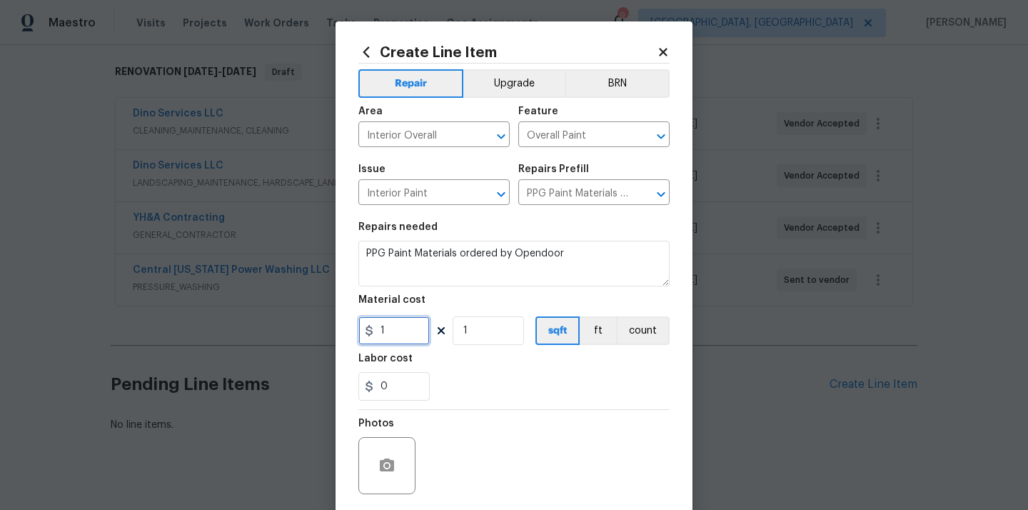
drag, startPoint x: 389, startPoint y: 327, endPoint x: 342, endPoint y: 325, distance: 47.1
click at [346, 327] on div "Create Line Item Repair Upgrade BRN Area Interior Overall ​ Feature Overall Pai…" at bounding box center [513, 307] width 357 height 572
paste input "961.46"
type input "961.46"
click at [463, 386] on div "0" at bounding box center [513, 386] width 311 height 29
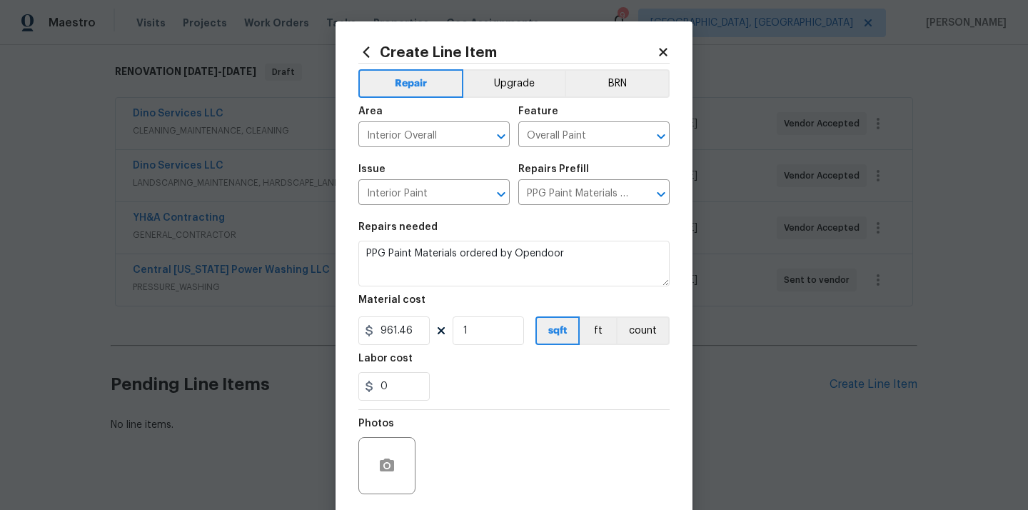
scroll to position [106, 0]
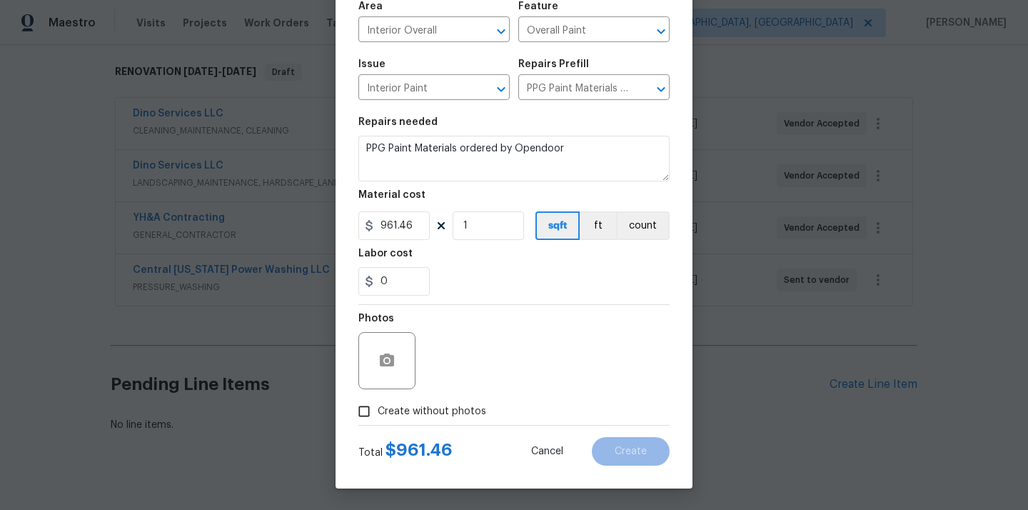
click at [437, 410] on span "Create without photos" at bounding box center [431, 411] width 108 height 15
click at [377, 410] on input "Create without photos" at bounding box center [363, 410] width 27 height 27
checkbox input "true"
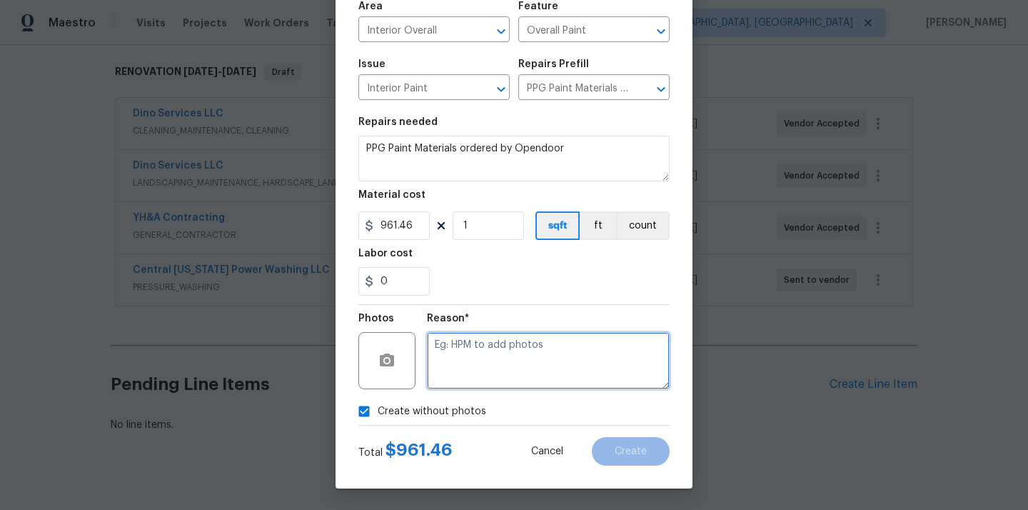
click at [474, 365] on textarea at bounding box center [548, 360] width 243 height 57
type textarea "N/A"
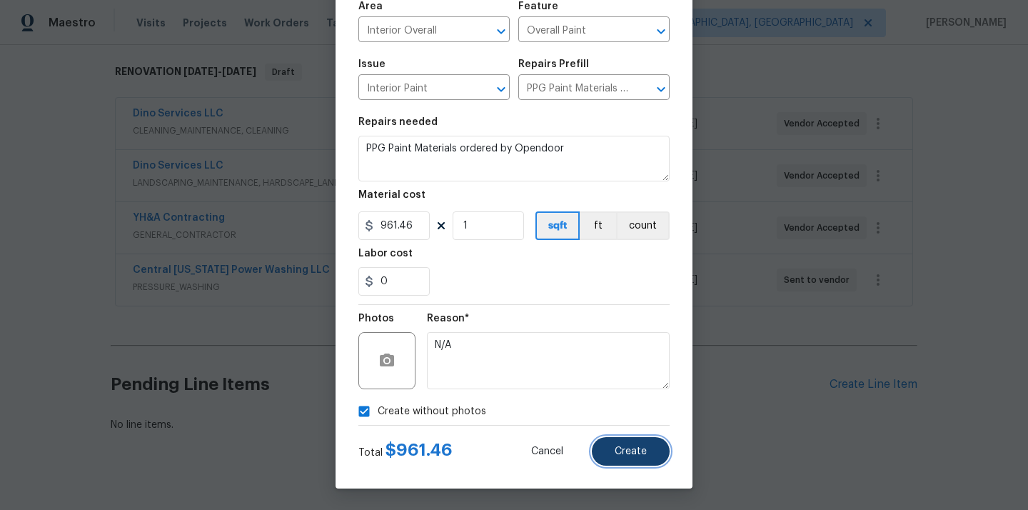
click at [624, 440] on button "Create" at bounding box center [631, 451] width 78 height 29
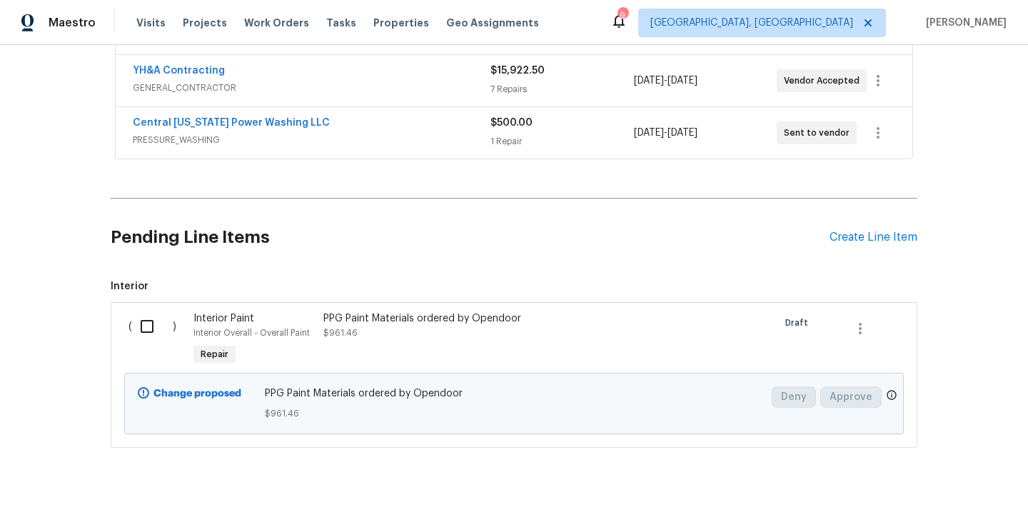
scroll to position [401, 0]
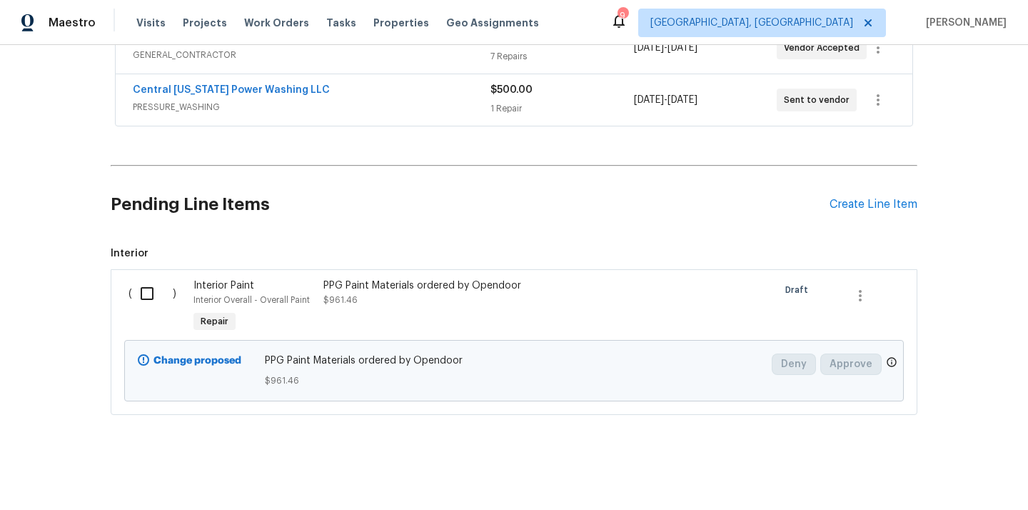
click at [148, 292] on input "checkbox" at bounding box center [152, 293] width 41 height 30
checkbox input "true"
click at [930, 471] on span "Create Work Order" at bounding box center [945, 474] width 95 height 18
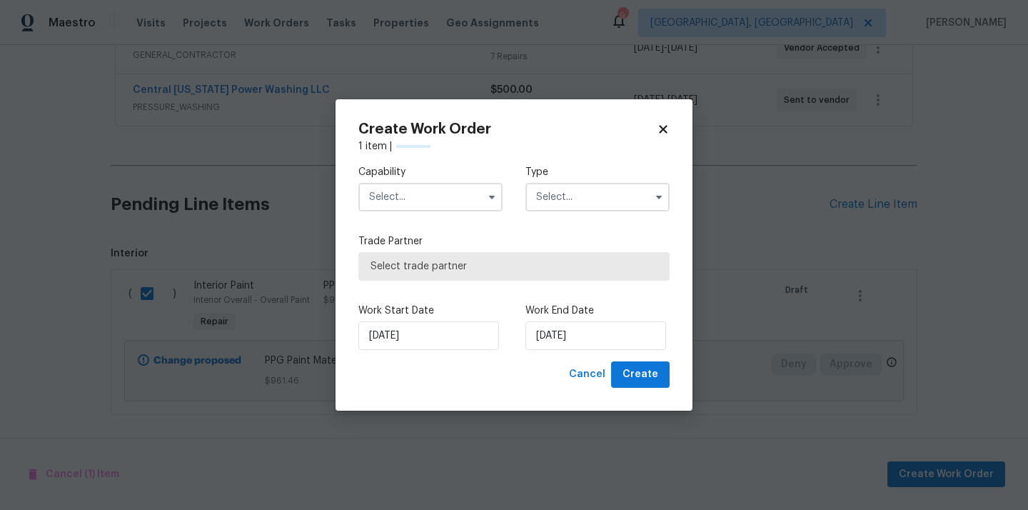
click at [462, 194] on input "text" at bounding box center [430, 197] width 144 height 29
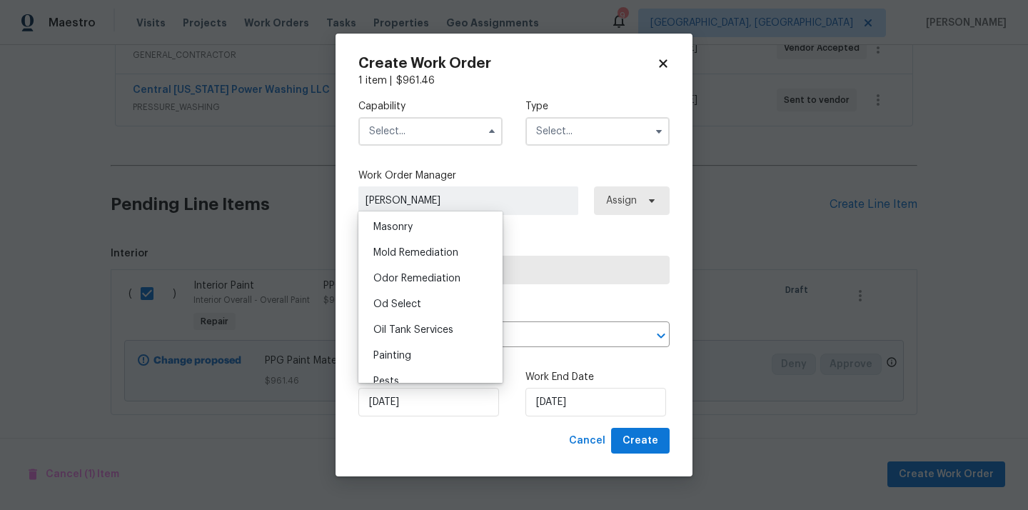
scroll to position [1085, 0]
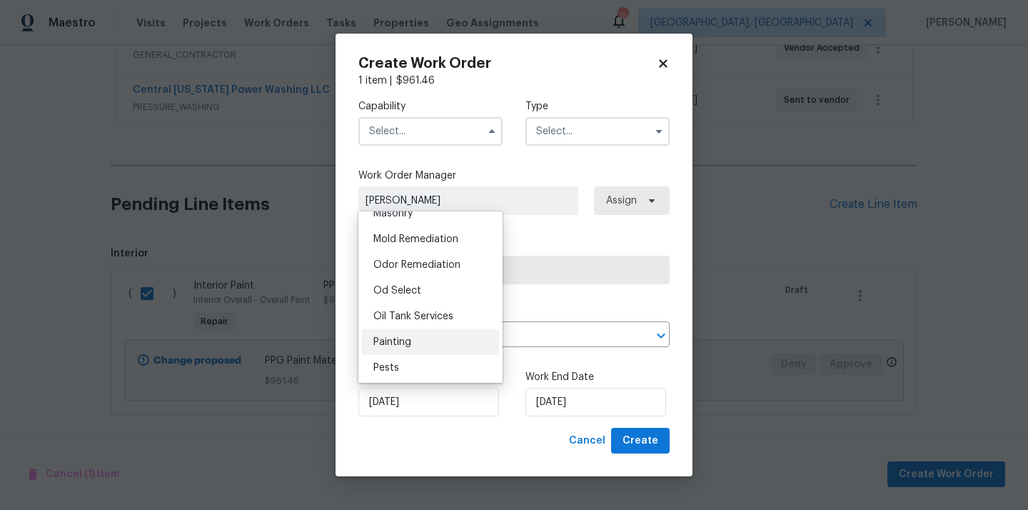
click at [423, 345] on div "Painting" at bounding box center [430, 342] width 137 height 26
type input "Painting"
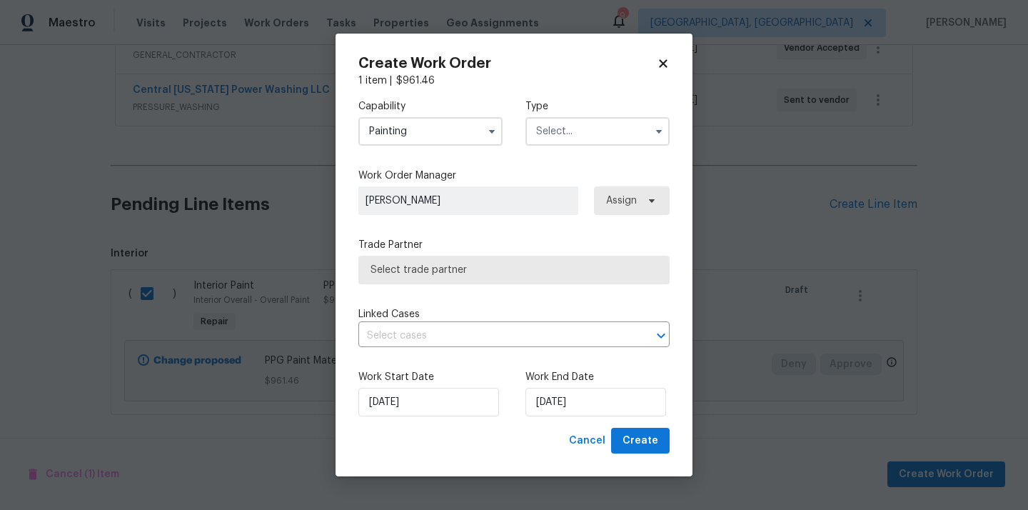
click at [572, 143] on input "text" at bounding box center [597, 131] width 144 height 29
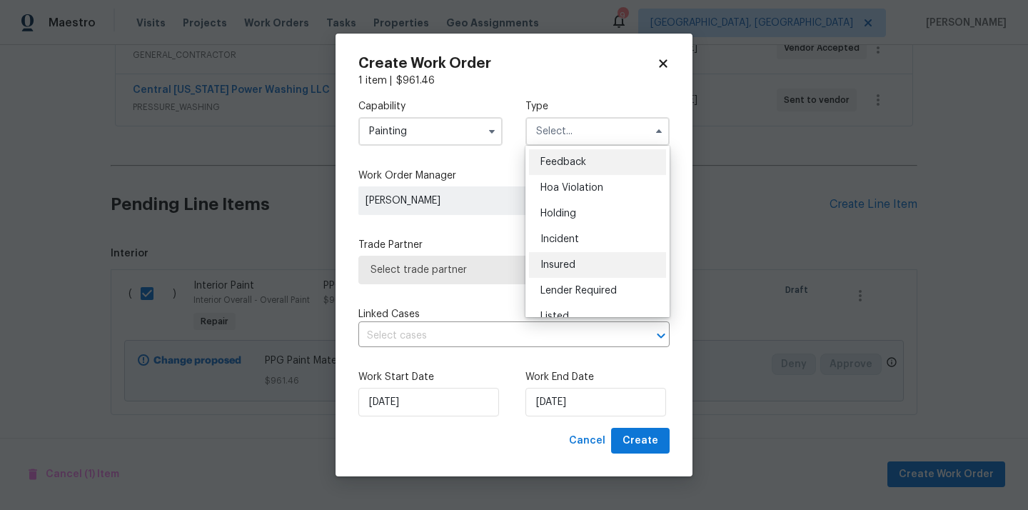
scroll to position [324, 0]
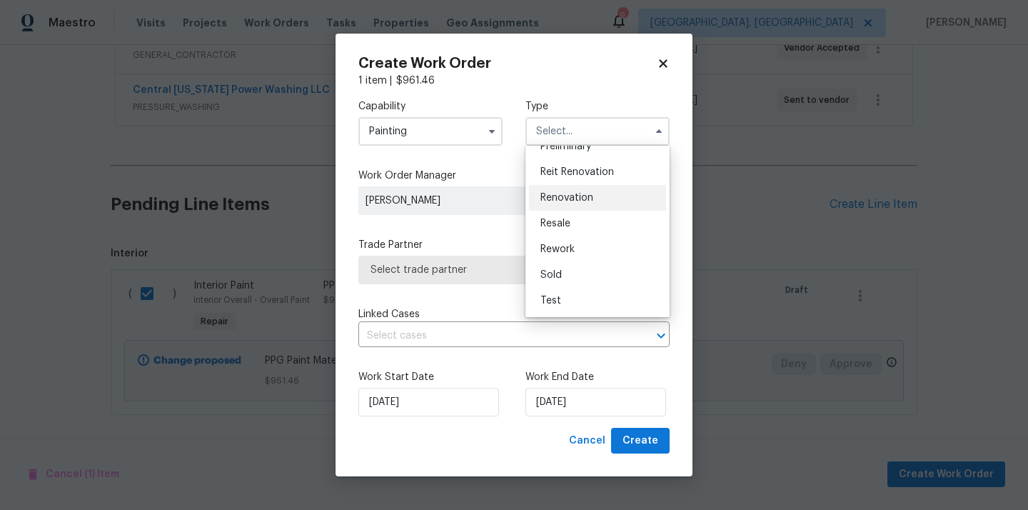
click at [610, 188] on div "Renovation" at bounding box center [597, 198] width 137 height 26
type input "Renovation"
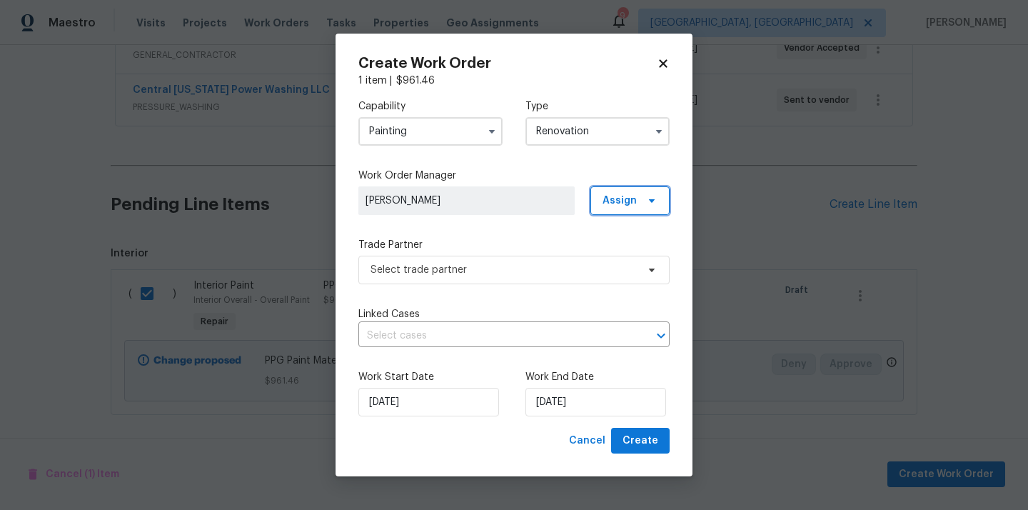
click at [614, 193] on span "Assign" at bounding box center [619, 200] width 34 height 14
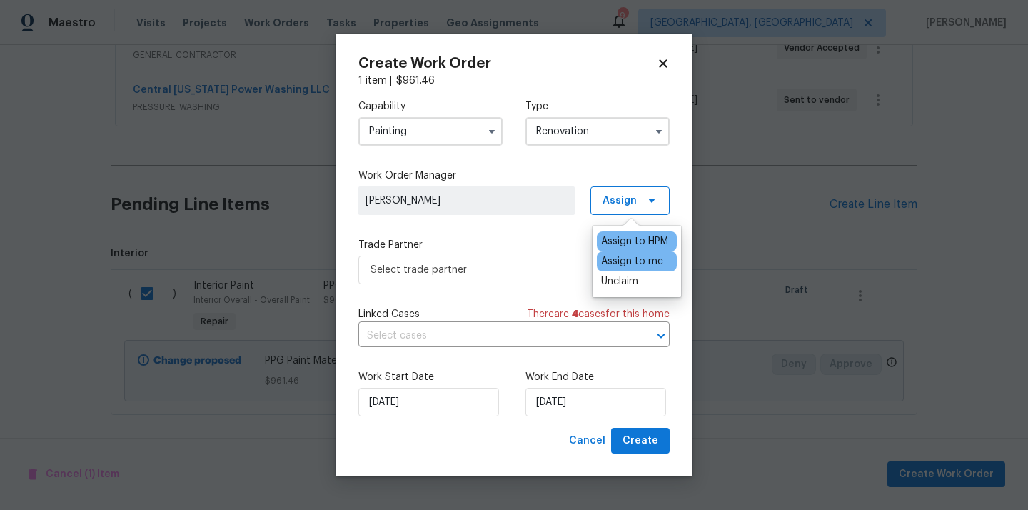
click at [607, 255] on div "Assign to me" at bounding box center [632, 261] width 62 height 14
click at [497, 270] on span "Select trade partner" at bounding box center [503, 270] width 266 height 14
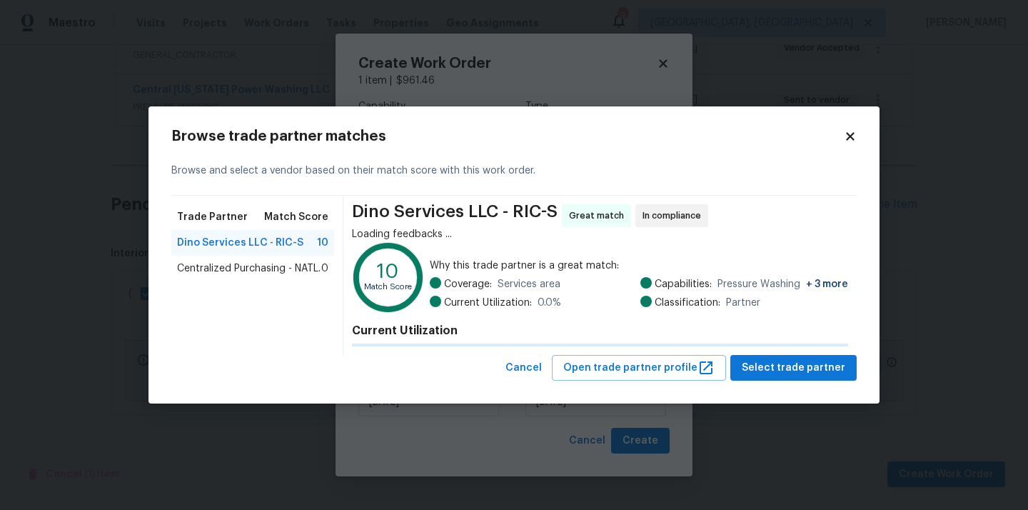
click at [290, 265] on span "Centralized Purchasing - NATL." at bounding box center [248, 268] width 143 height 14
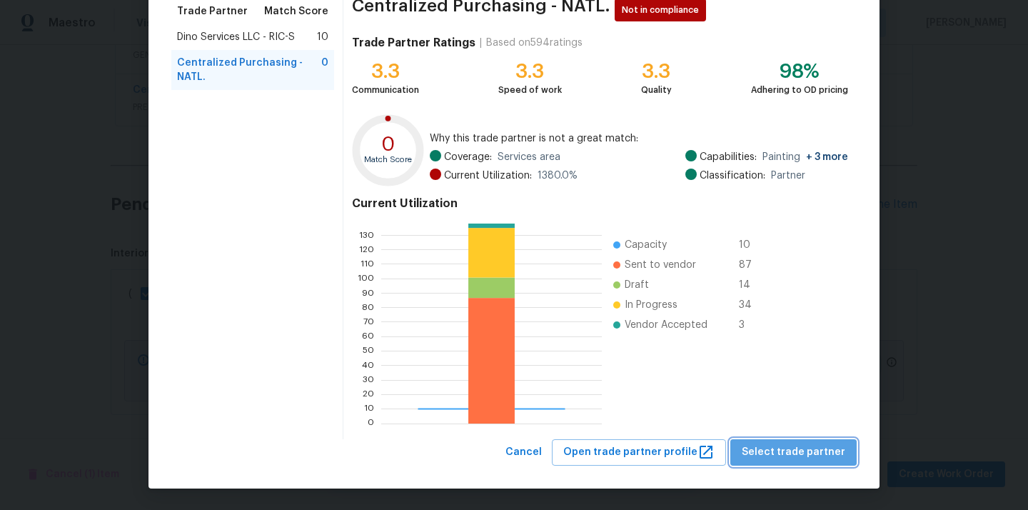
scroll to position [120, 0]
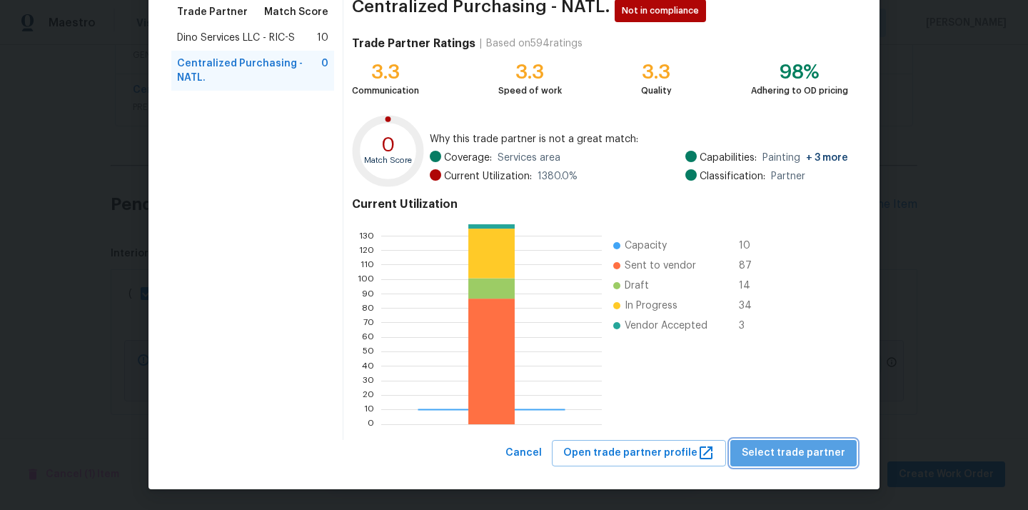
click at [838, 452] on span "Select trade partner" at bounding box center [792, 453] width 103 height 18
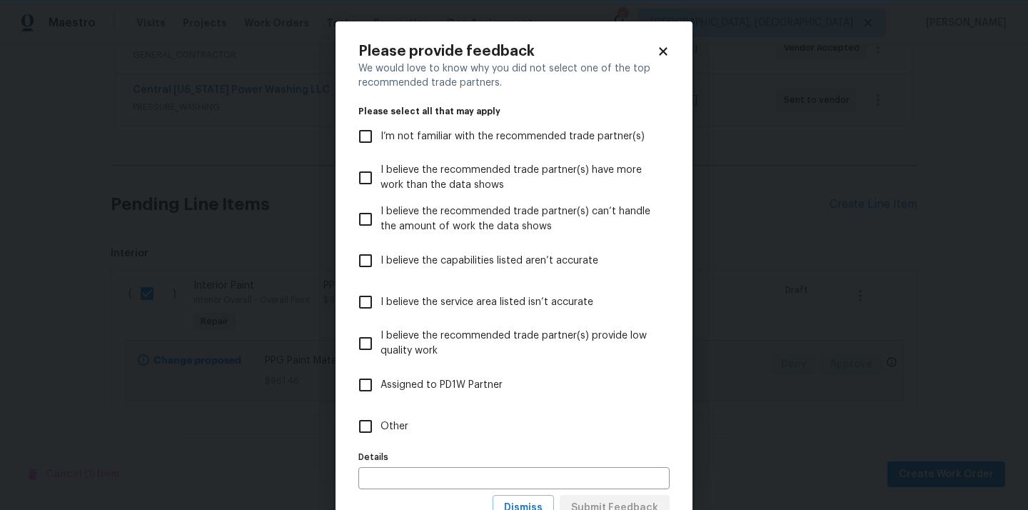
scroll to position [0, 0]
click at [632, 432] on label "Other" at bounding box center [504, 425] width 308 height 41
click at [380, 432] on input "Other" at bounding box center [365, 426] width 30 height 30
checkbox input "true"
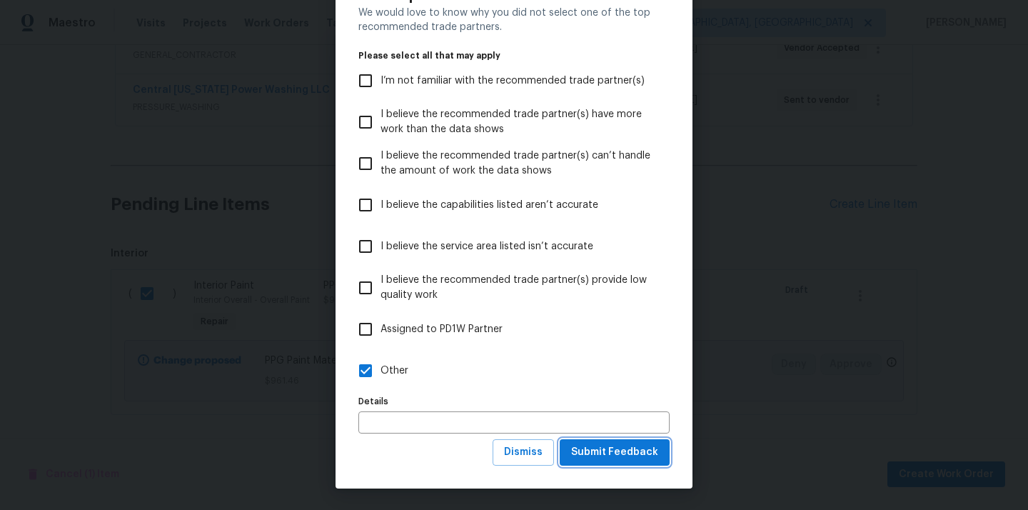
click at [627, 453] on span "Submit Feedback" at bounding box center [614, 452] width 87 height 18
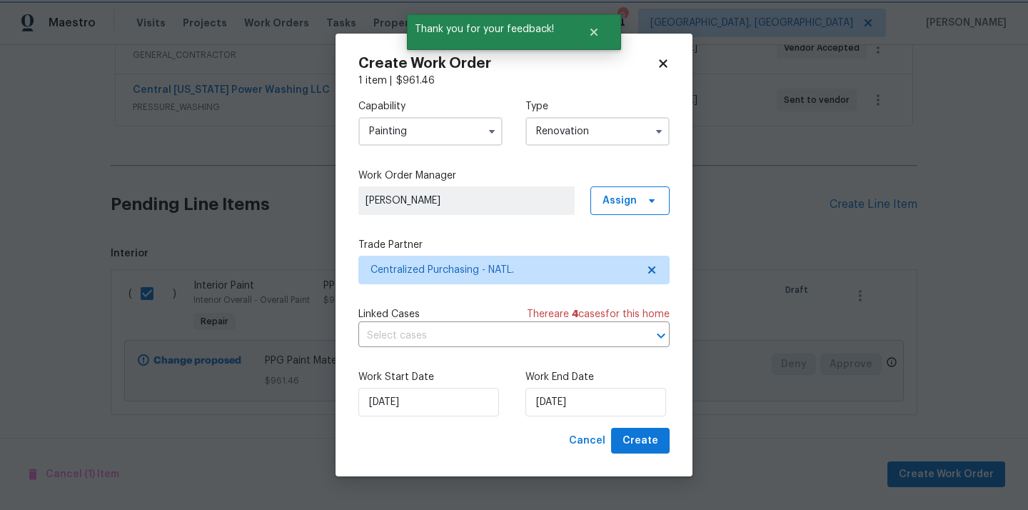
scroll to position [0, 0]
click at [639, 434] on span "Create" at bounding box center [640, 441] width 36 height 18
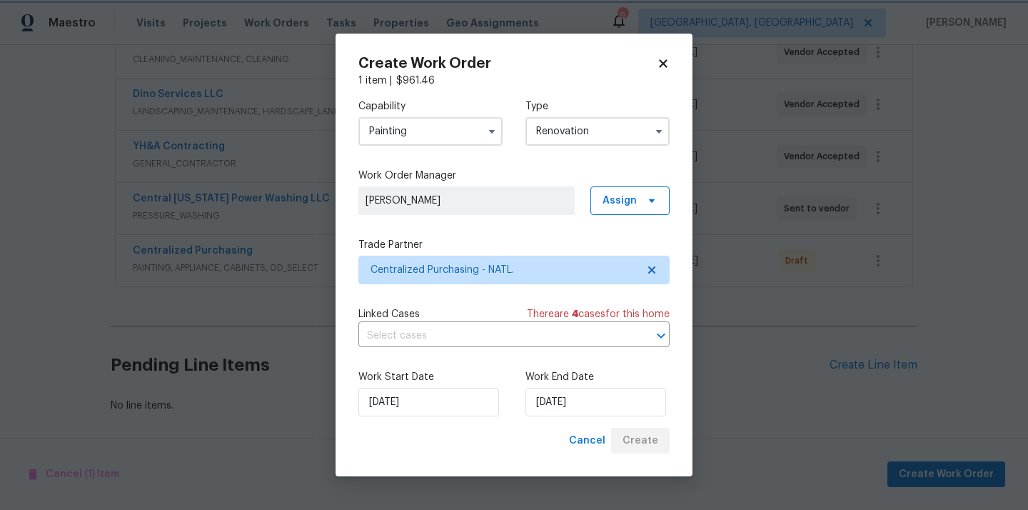
scroll to position [293, 0]
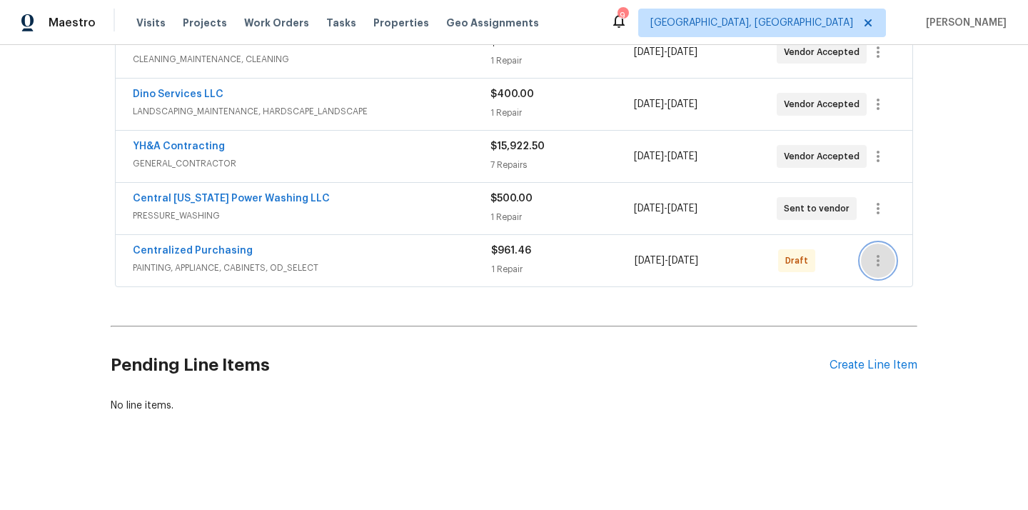
click at [872, 257] on icon "button" at bounding box center [877, 260] width 17 height 17
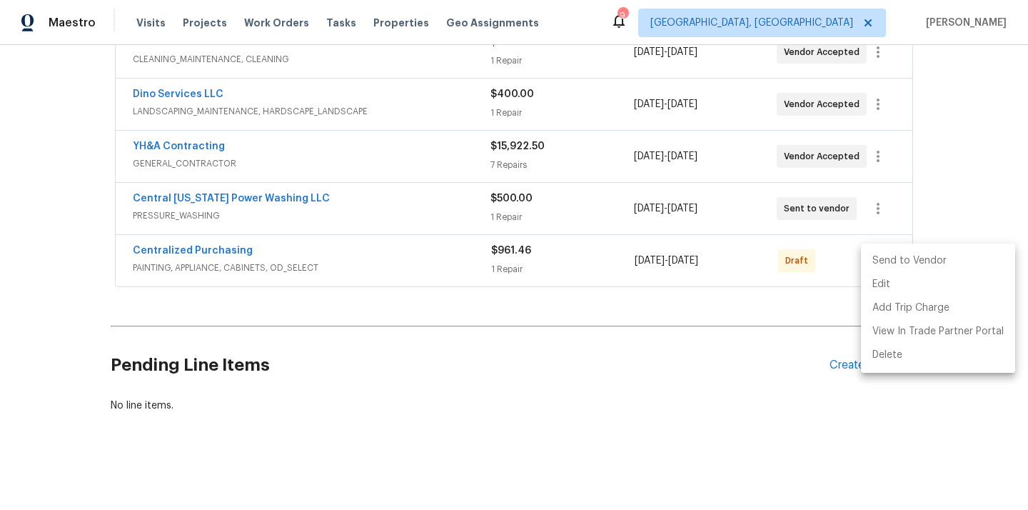
click at [880, 261] on li "Send to Vendor" at bounding box center [938, 261] width 154 height 24
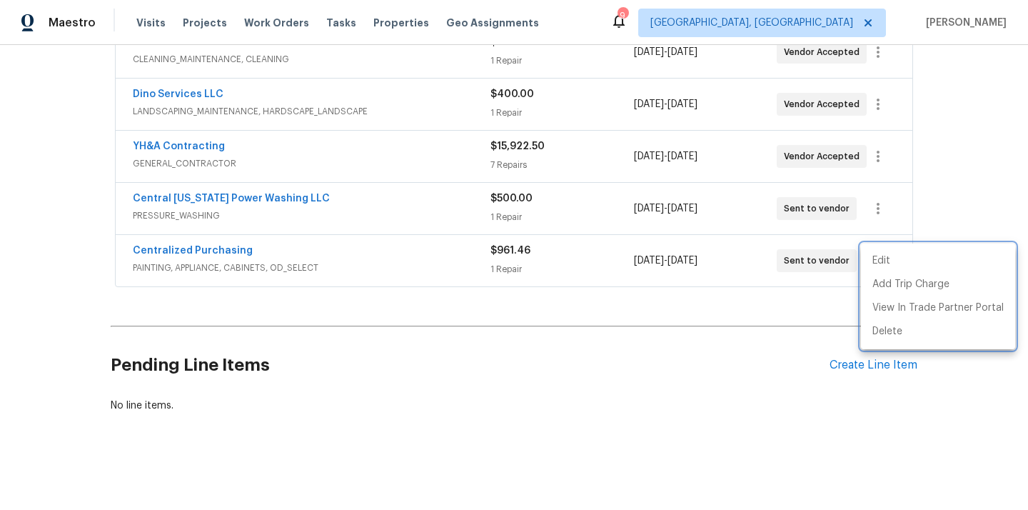
click at [802, 320] on div at bounding box center [514, 255] width 1028 height 510
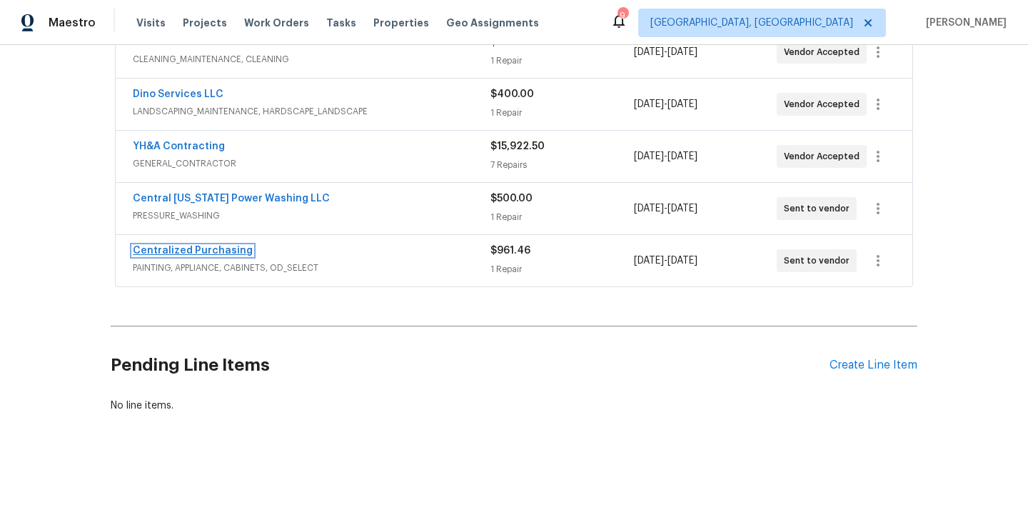
click at [216, 250] on link "Centralized Purchasing" at bounding box center [193, 250] width 120 height 10
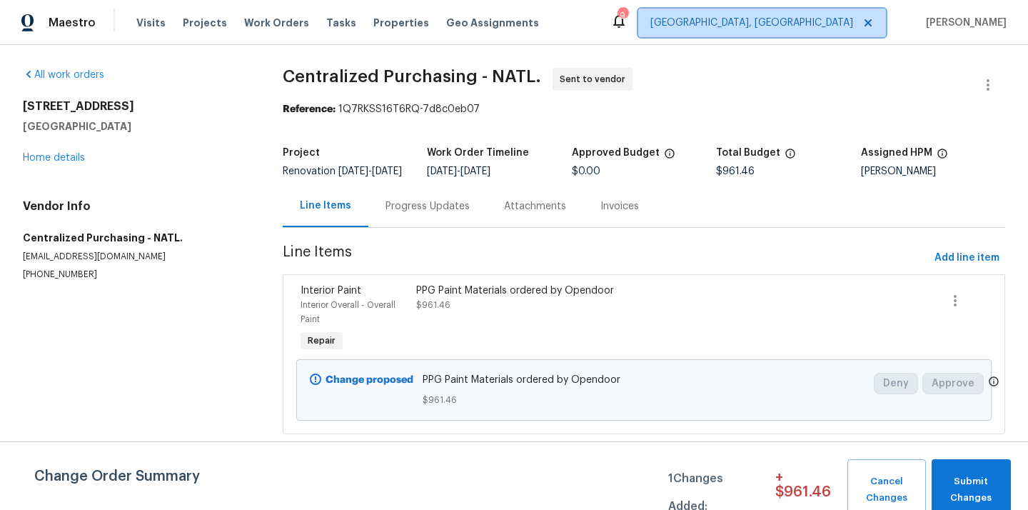
click at [795, 24] on span "[GEOGRAPHIC_DATA], [GEOGRAPHIC_DATA]" at bounding box center [762, 23] width 248 height 29
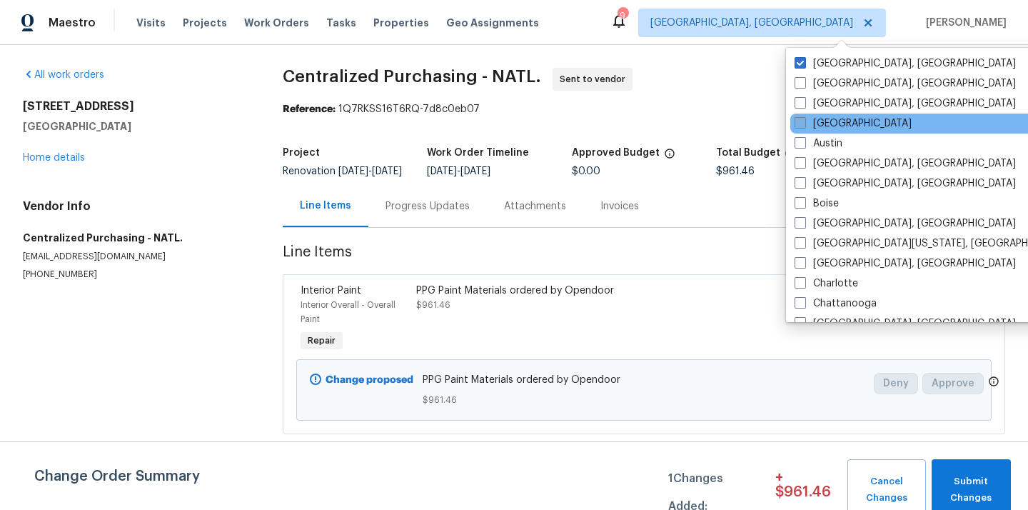
scroll to position [956, 0]
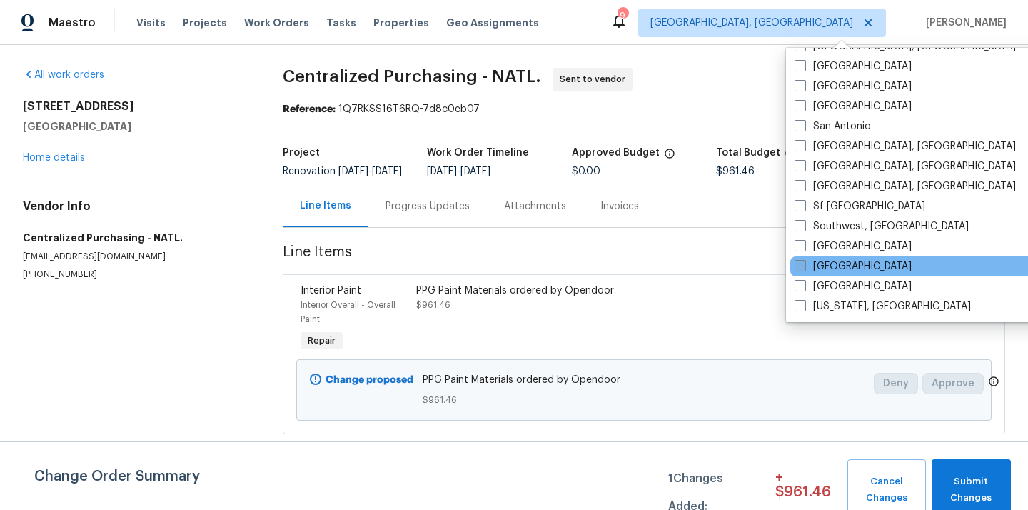
click at [836, 269] on label "[GEOGRAPHIC_DATA]" at bounding box center [852, 266] width 117 height 14
click at [804, 268] on input "[GEOGRAPHIC_DATA]" at bounding box center [798, 263] width 9 height 9
checkbox input "true"
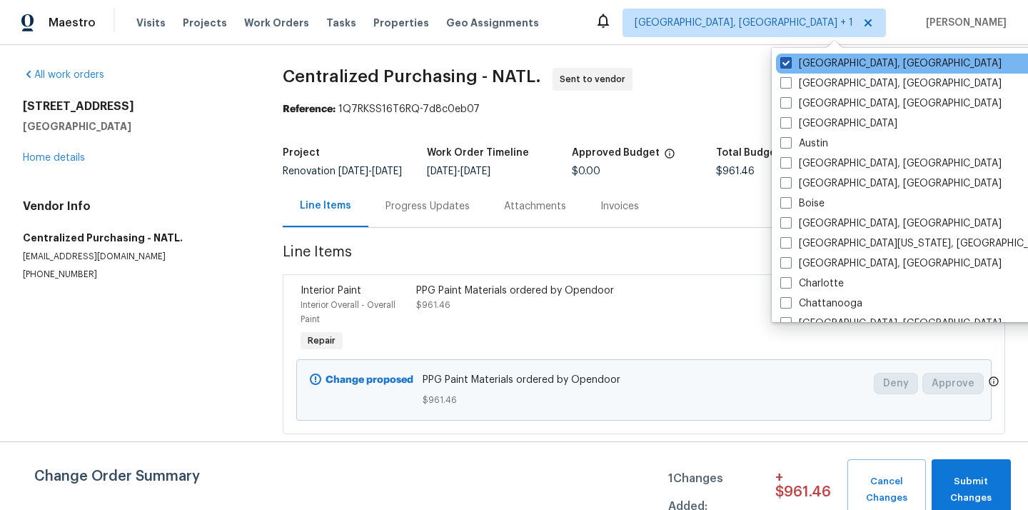
click at [801, 58] on label "[GEOGRAPHIC_DATA], [GEOGRAPHIC_DATA]" at bounding box center [890, 63] width 221 height 14
click at [789, 58] on input "[GEOGRAPHIC_DATA], [GEOGRAPHIC_DATA]" at bounding box center [784, 60] width 9 height 9
checkbox input "false"
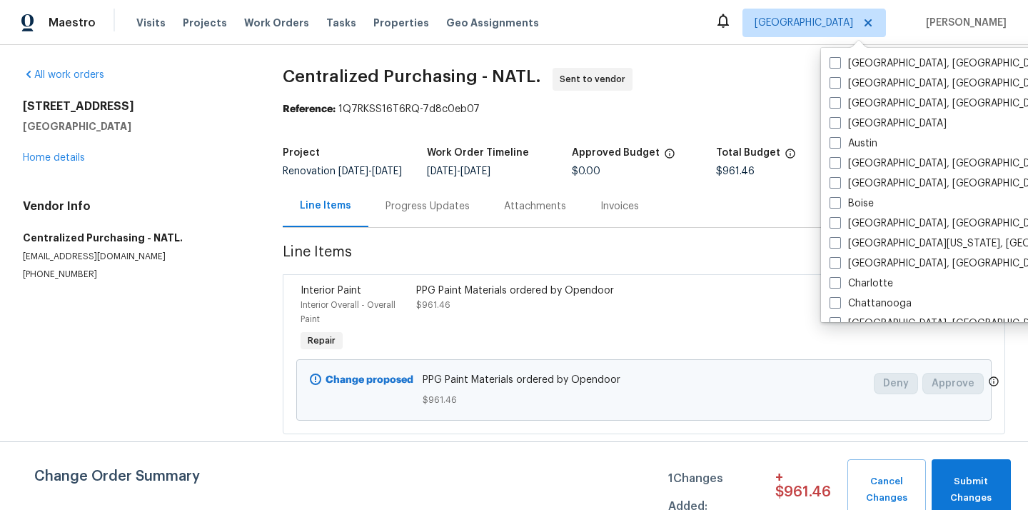
click at [195, 14] on div "Visits Projects Work Orders Tasks Properties Geo Assignments" at bounding box center [346, 23] width 420 height 29
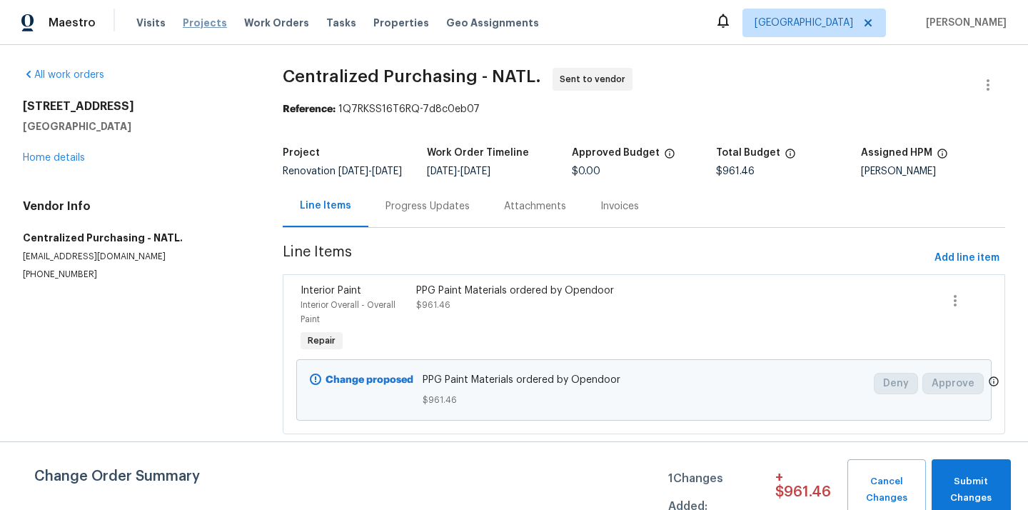
click at [195, 17] on span "Projects" at bounding box center [205, 23] width 44 height 14
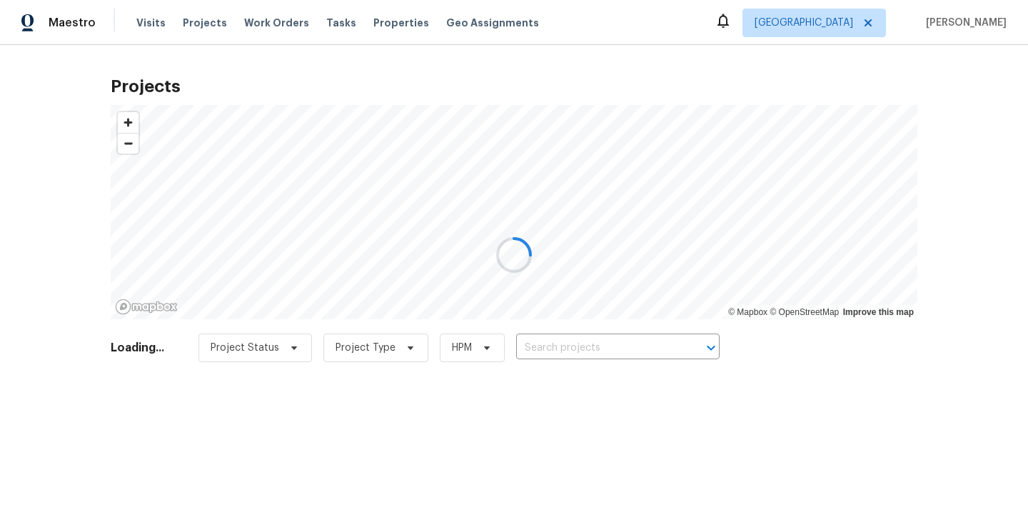
click at [619, 328] on div at bounding box center [514, 255] width 1028 height 510
click at [616, 344] on div at bounding box center [514, 255] width 1028 height 510
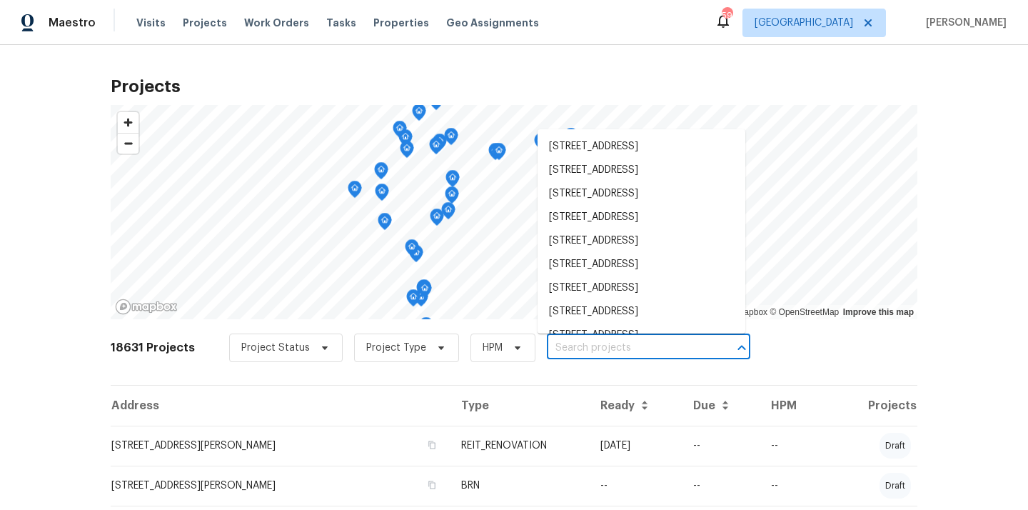
click at [587, 352] on input "text" at bounding box center [628, 348] width 163 height 22
paste input "[STREET_ADDRESS]"
type input "[STREET_ADDRESS]"
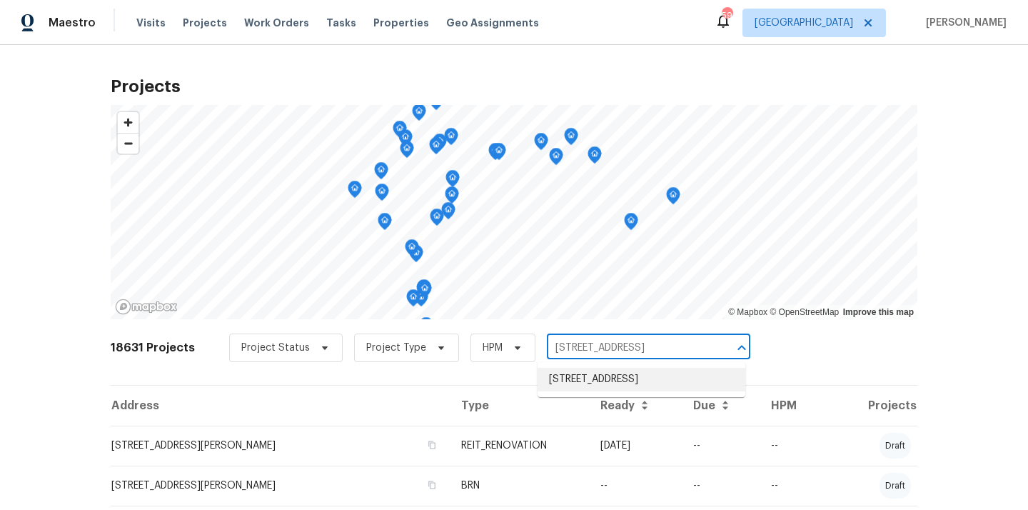
click at [580, 380] on li "[STREET_ADDRESS]" at bounding box center [641, 380] width 208 height 24
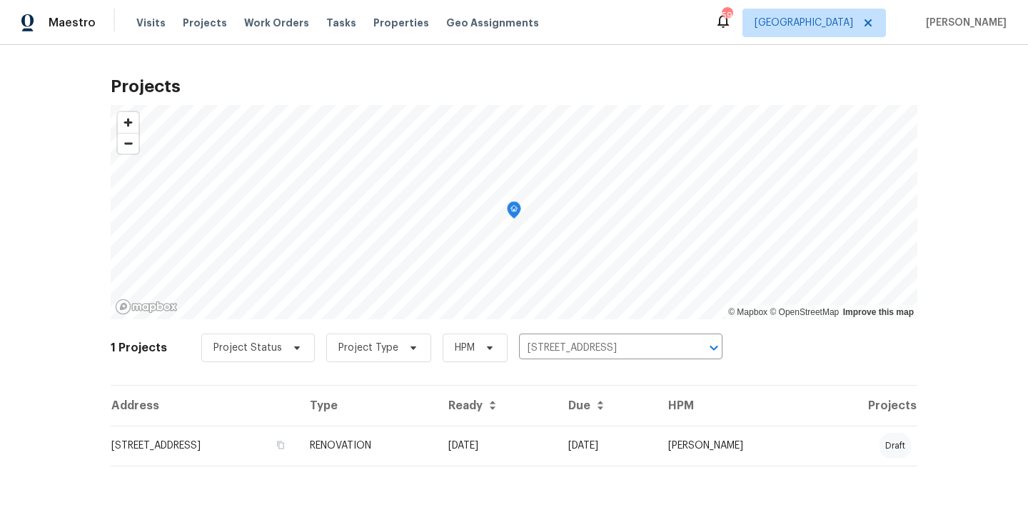
click at [298, 432] on td "[STREET_ADDRESS]" at bounding box center [205, 445] width 188 height 40
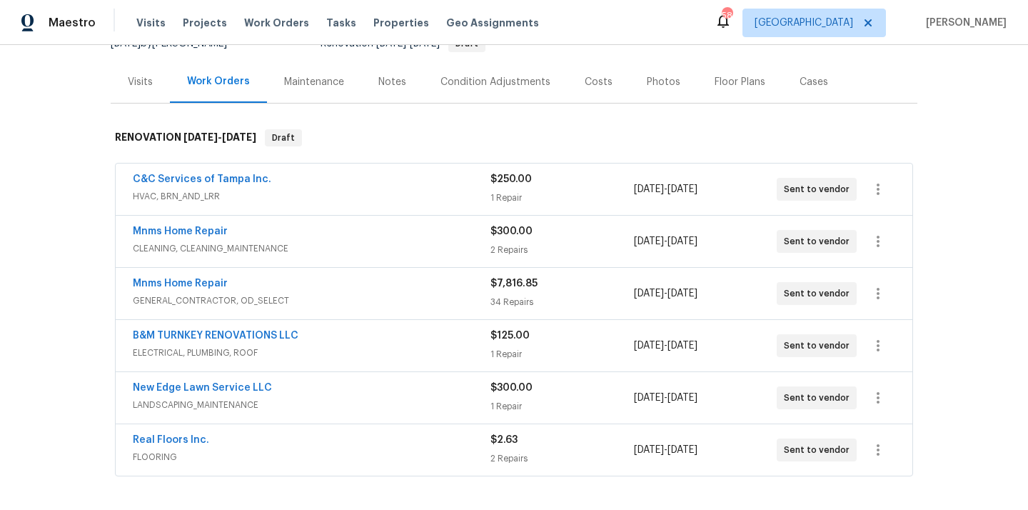
scroll to position [345, 0]
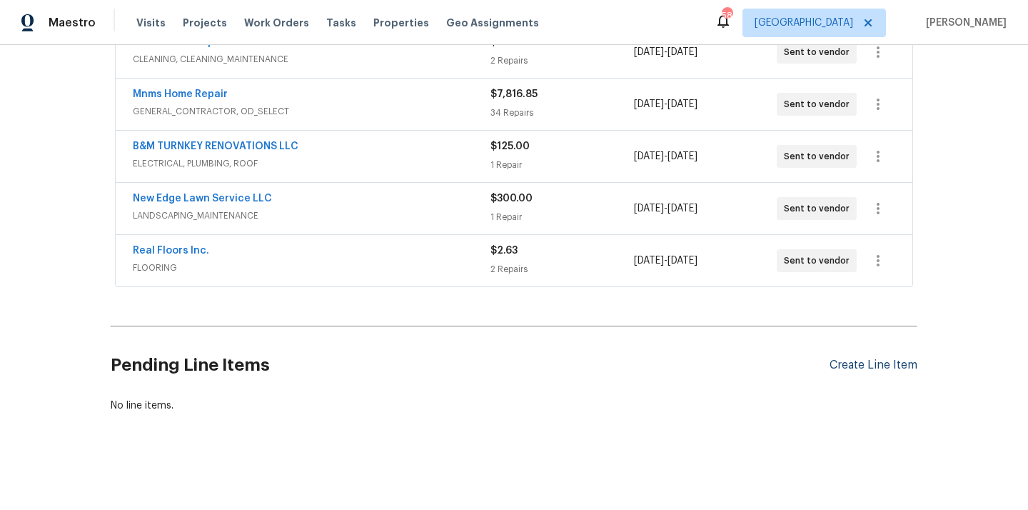
click at [886, 364] on div "Create Line Item" at bounding box center [873, 365] width 88 height 14
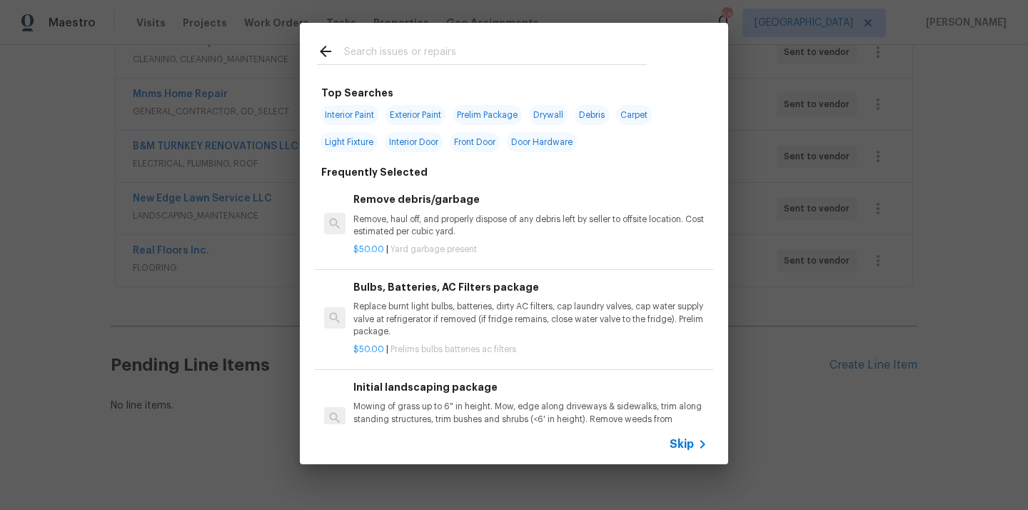
click at [533, 53] on input "text" at bounding box center [495, 53] width 303 height 21
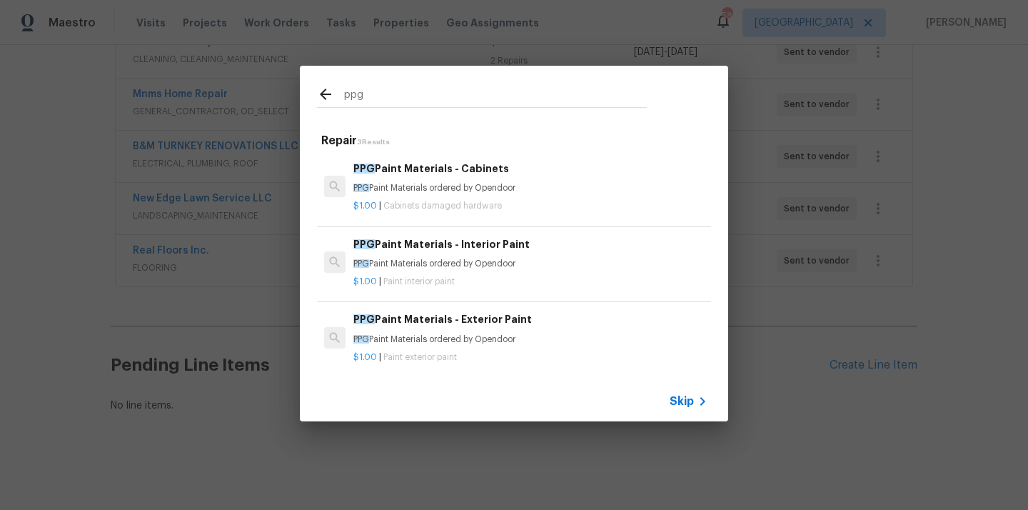
type input "ppg"
click at [444, 268] on p "PPG Paint Materials ordered by Opendoor" at bounding box center [530, 264] width 354 height 12
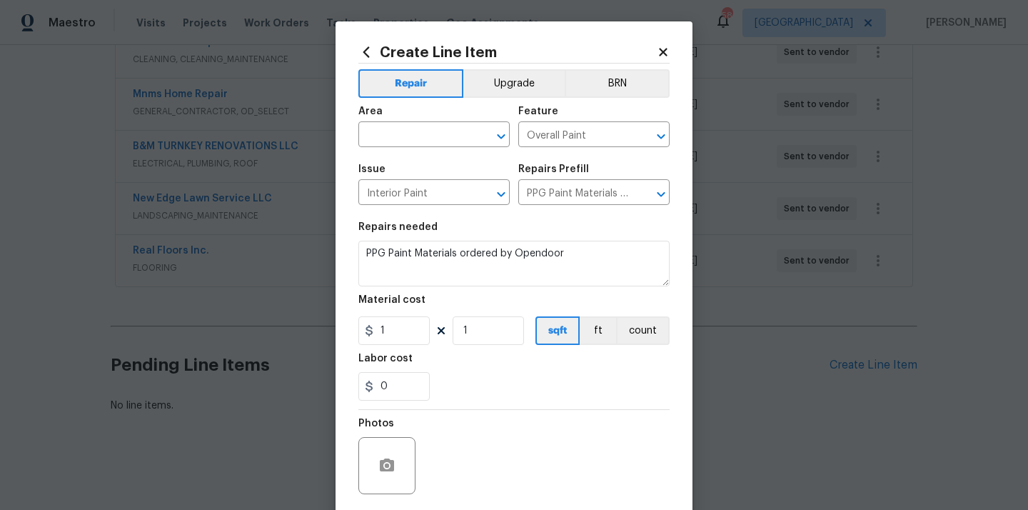
click at [440, 124] on div "Area" at bounding box center [433, 115] width 151 height 19
click at [425, 141] on input "text" at bounding box center [413, 136] width 111 height 22
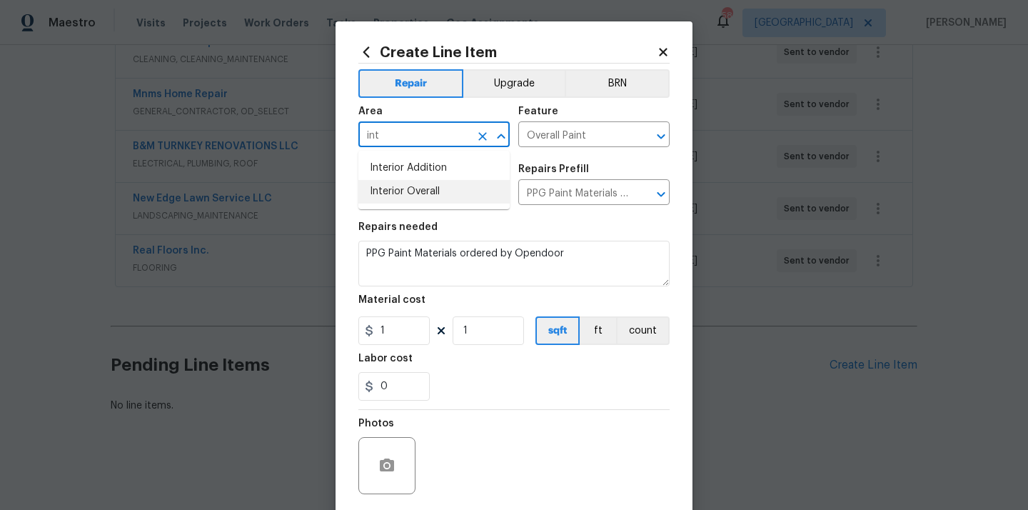
click at [413, 196] on li "Interior Overall" at bounding box center [433, 192] width 151 height 24
type input "Interior Overall"
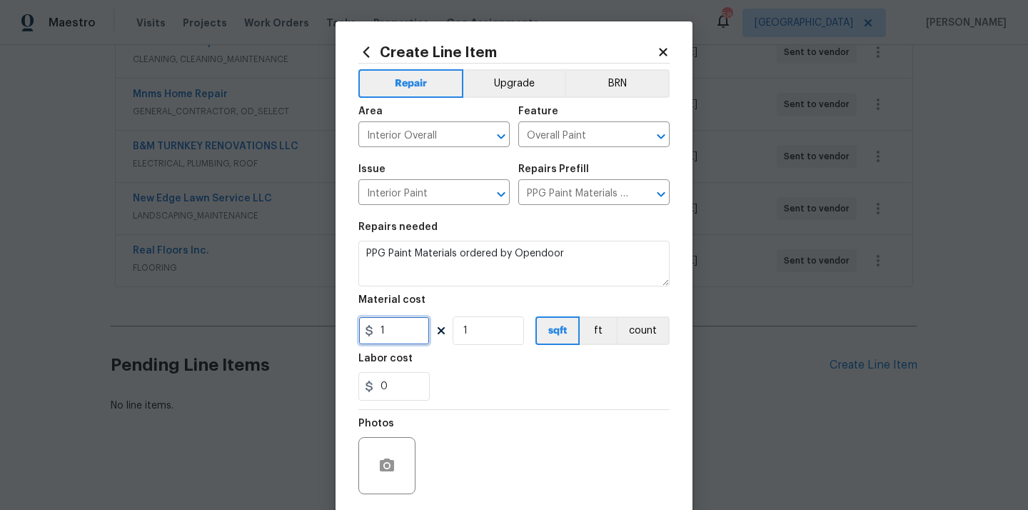
drag, startPoint x: 399, startPoint y: 338, endPoint x: 339, endPoint y: 331, distance: 60.3
click at [339, 331] on div "Create Line Item Repair Upgrade BRN Area Interior Overall ​ Feature Overall Pai…" at bounding box center [513, 307] width 357 height 572
paste input "649.2"
type input "649.21"
click at [508, 390] on div "0" at bounding box center [513, 386] width 311 height 29
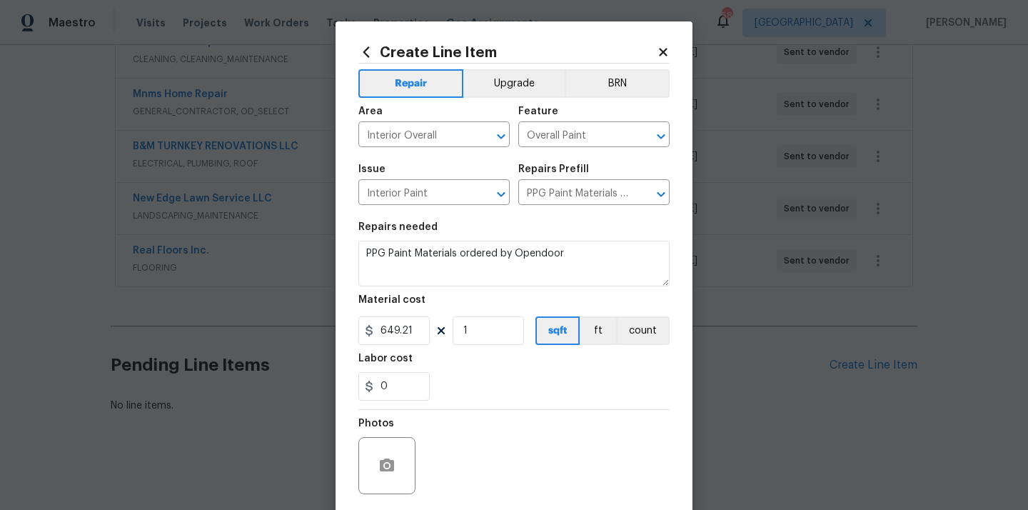
scroll to position [106, 0]
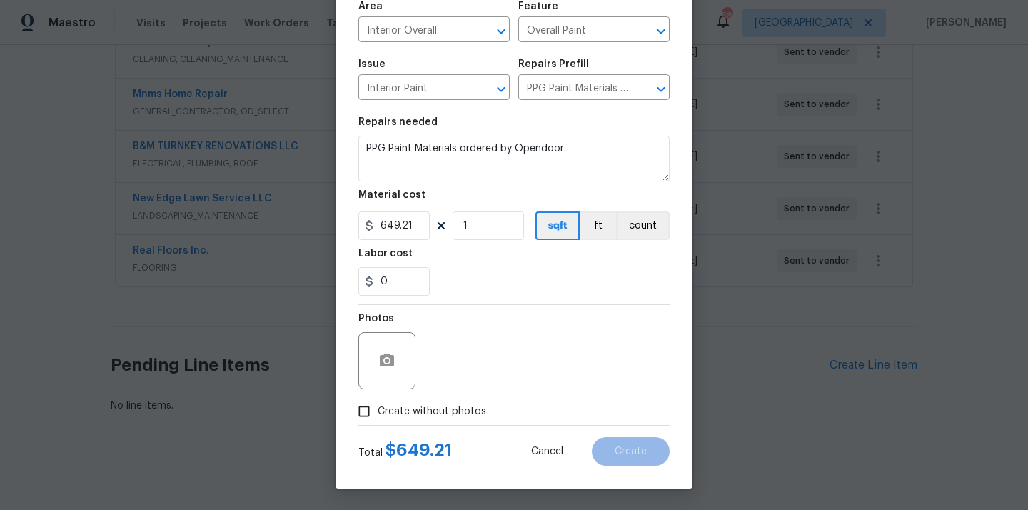
click at [463, 402] on label "Create without photos" at bounding box center [418, 410] width 136 height 27
click at [377, 402] on input "Create without photos" at bounding box center [363, 410] width 27 height 27
checkbox input "true"
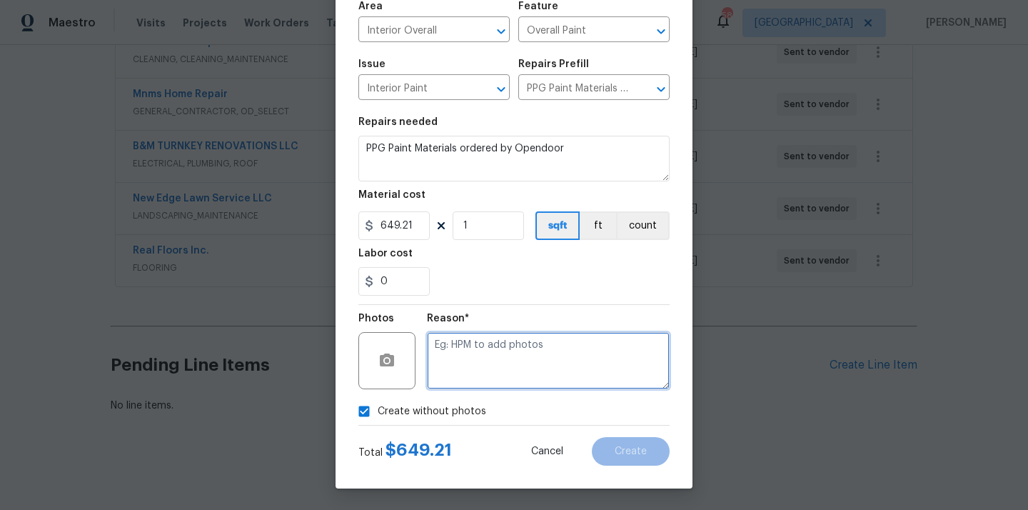
click at [469, 372] on textarea at bounding box center [548, 360] width 243 height 57
type textarea "N/A"
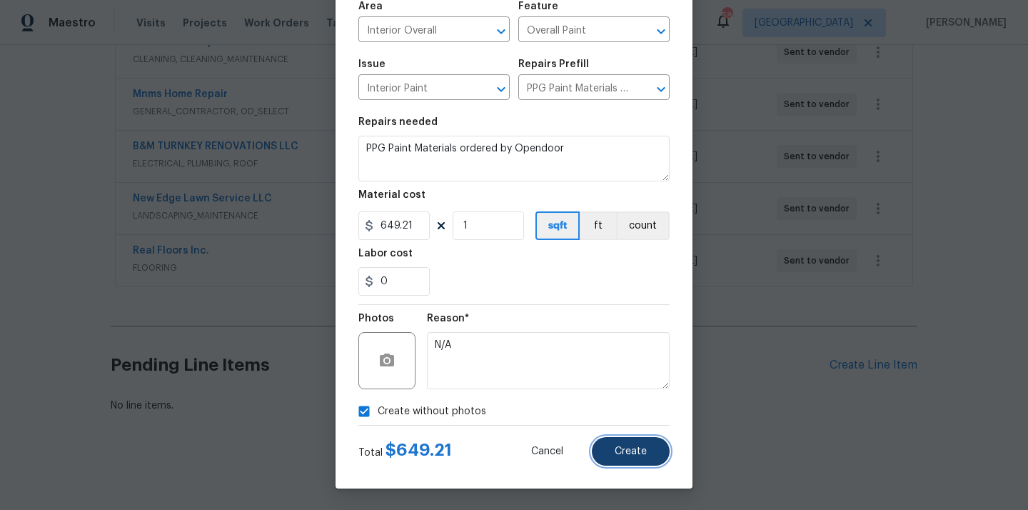
click at [610, 462] on button "Create" at bounding box center [631, 451] width 78 height 29
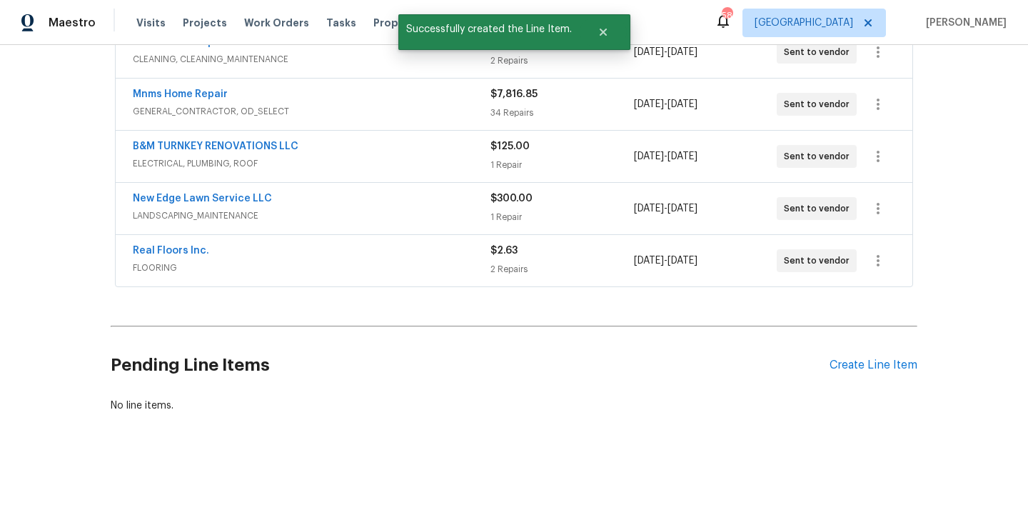
click at [868, 365] on div "Create Line Item" at bounding box center [873, 365] width 88 height 14
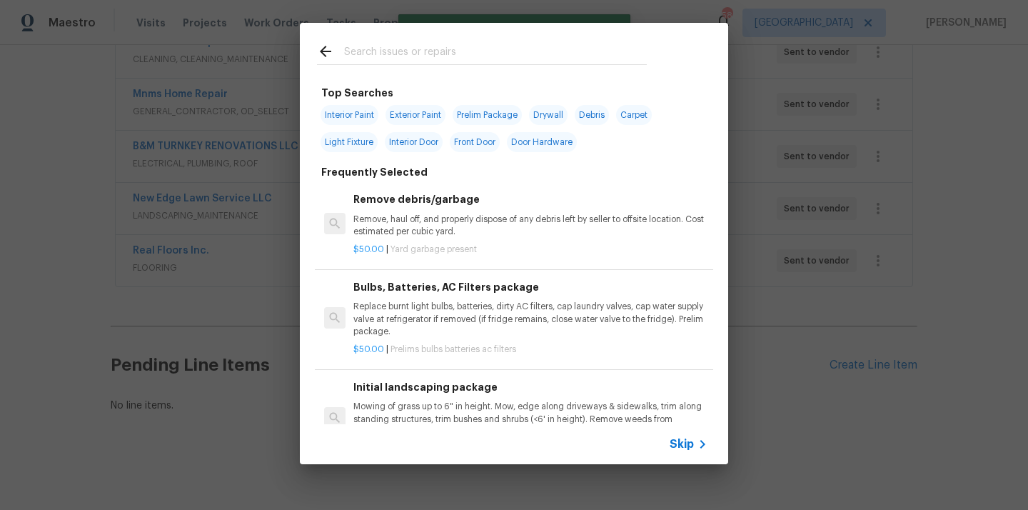
click at [410, 36] on div at bounding box center [482, 51] width 364 height 56
click at [405, 41] on div at bounding box center [482, 51] width 364 height 56
click at [395, 56] on input "text" at bounding box center [495, 53] width 303 height 21
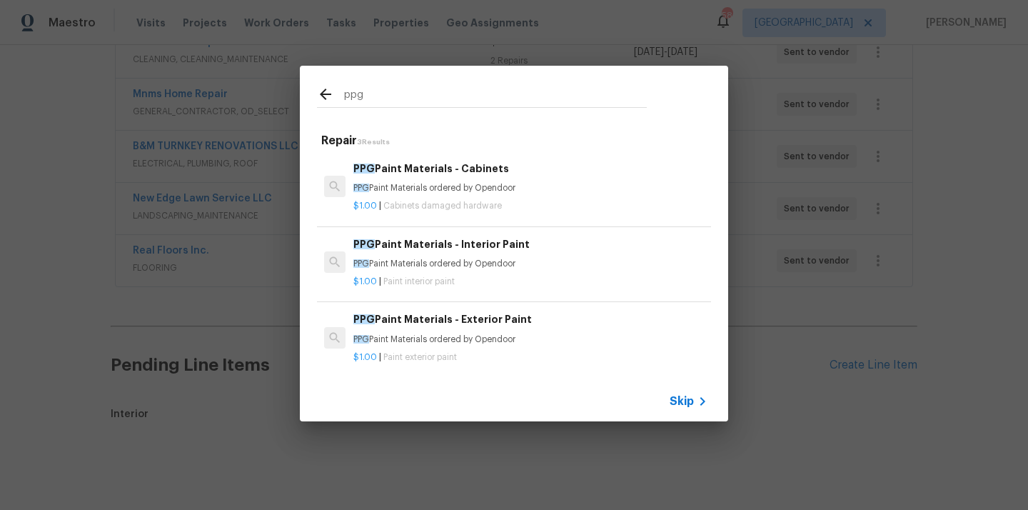
type input "ppg"
click at [431, 330] on div "PPG Paint Materials - Exterior Paint PPG Paint Materials ordered by Opendoor" at bounding box center [530, 328] width 354 height 34
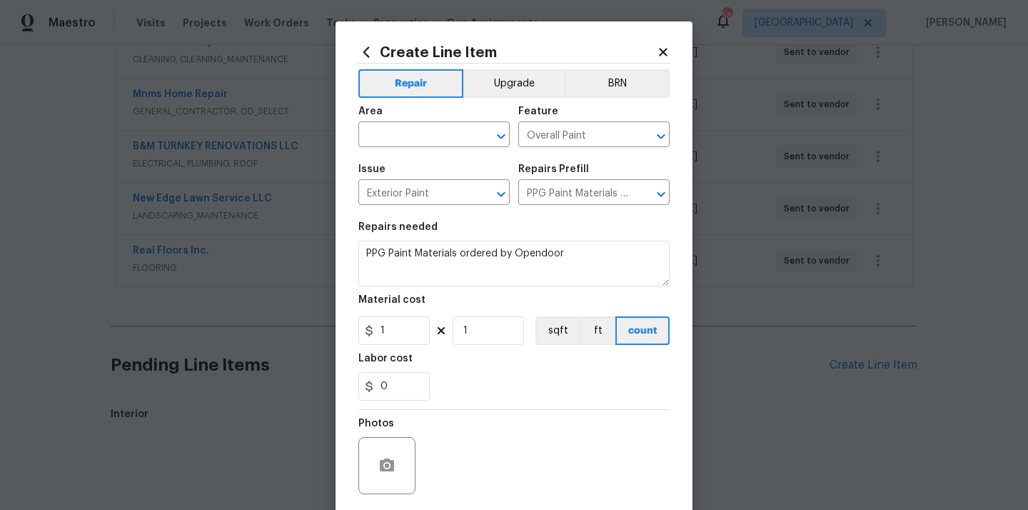
click at [401, 150] on span "Area ​" at bounding box center [433, 127] width 151 height 58
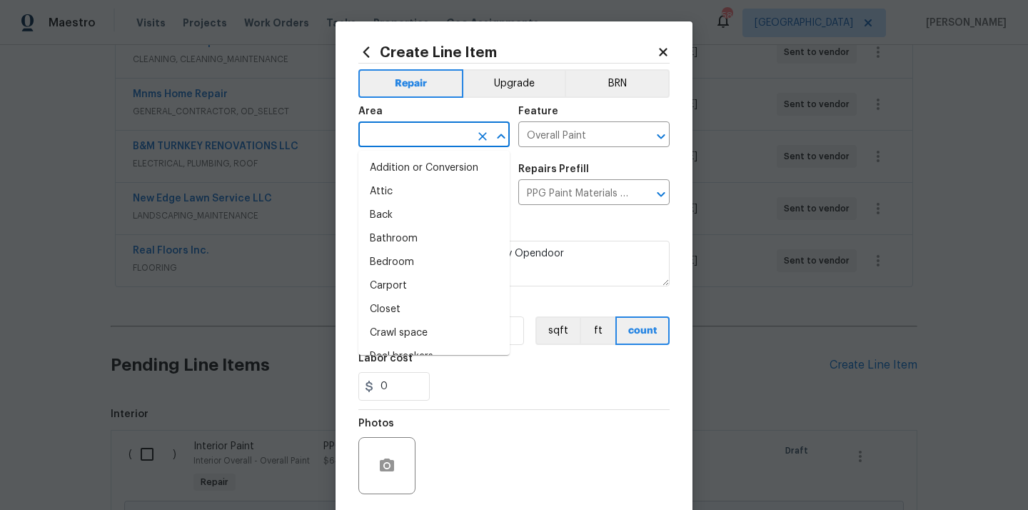
click at [400, 143] on input "text" at bounding box center [413, 136] width 111 height 22
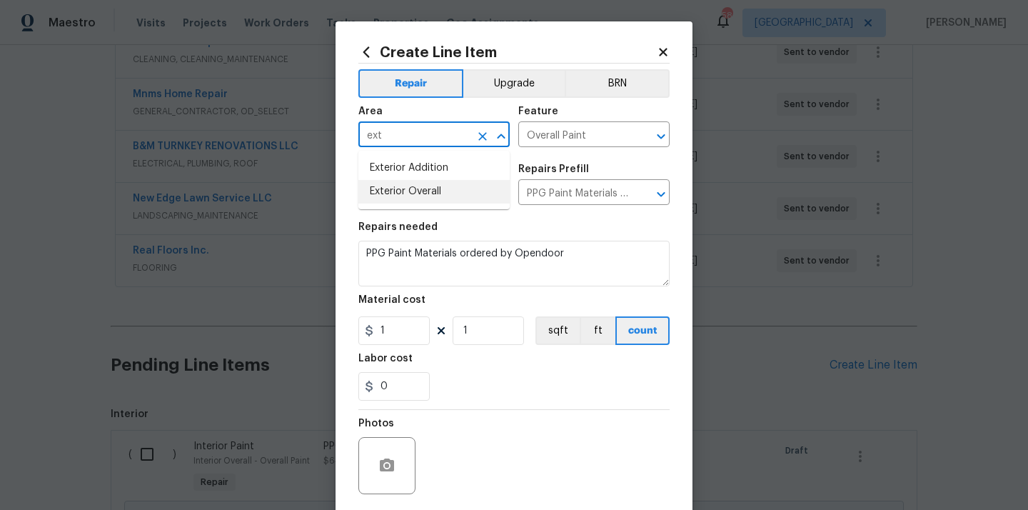
click at [403, 208] on ul "Exterior Addition Exterior Overall" at bounding box center [433, 180] width 151 height 59
click at [403, 191] on li "Exterior Overall" at bounding box center [433, 192] width 151 height 24
type input "Exterior Overall"
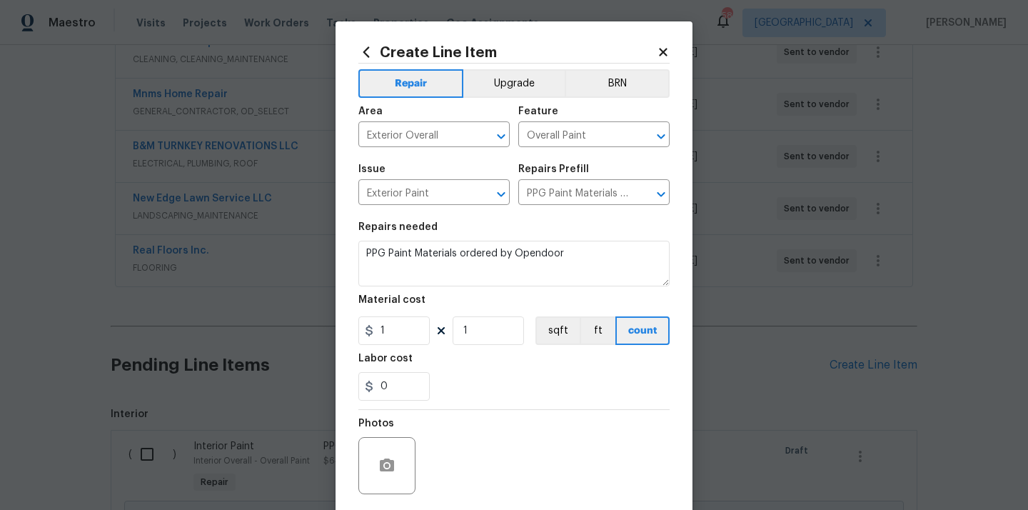
click at [579, 220] on section "Repairs needed PPG Paint Materials ordered by Opendoor Material cost 1 1 sqft f…" at bounding box center [513, 311] width 311 height 196
drag, startPoint x: 395, startPoint y: 331, endPoint x: 344, endPoint y: 330, distance: 51.4
click at [344, 330] on div "Create Line Item Repair Upgrade BRN Area Exterior Overall ​ Feature Overall Pai…" at bounding box center [513, 307] width 357 height 572
paste input "316.99"
type input "316.99"
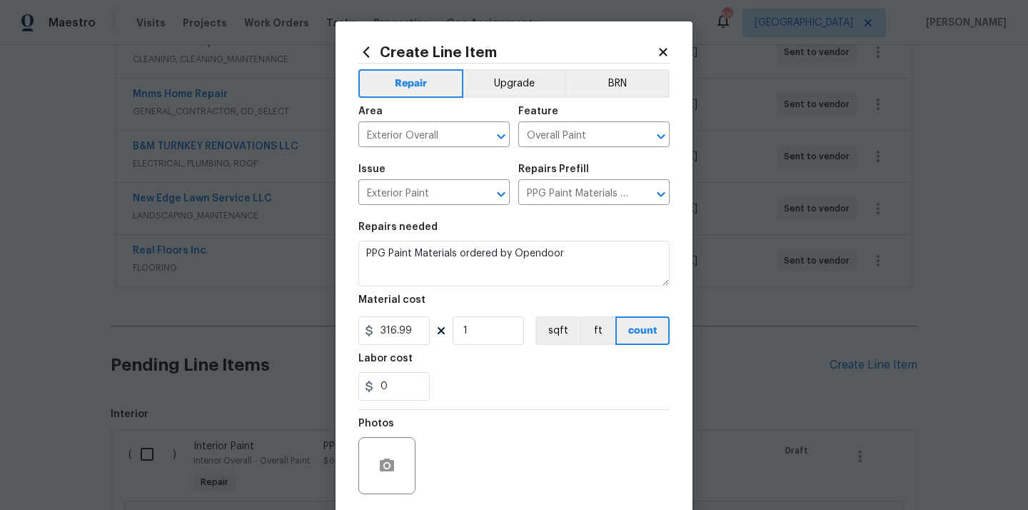
click at [467, 374] on div "0" at bounding box center [513, 386] width 311 height 29
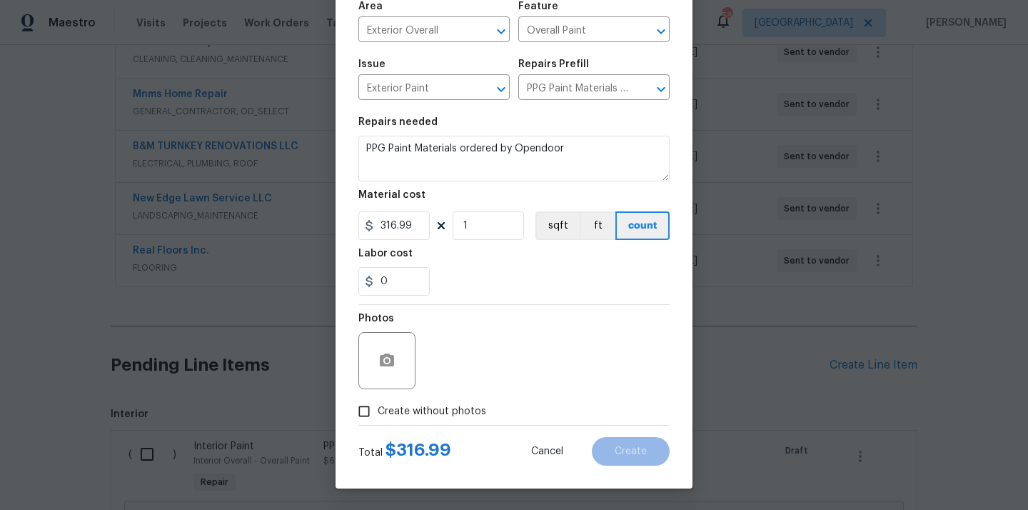
click at [431, 427] on div "Total $ 316.99 Cancel Create" at bounding box center [513, 445] width 311 height 40
click at [432, 410] on span "Create without photos" at bounding box center [431, 411] width 108 height 15
click at [377, 410] on input "Create without photos" at bounding box center [363, 410] width 27 height 27
checkbox input "true"
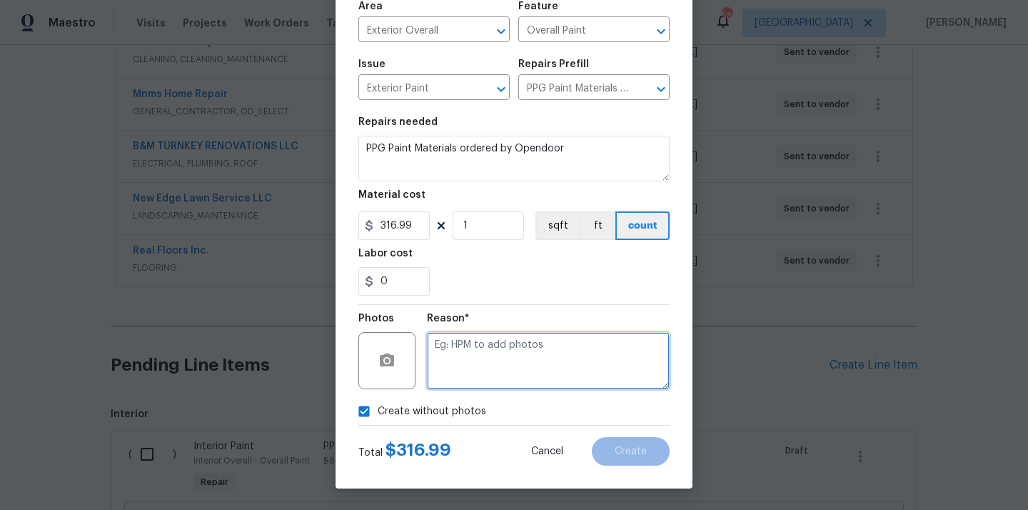
click at [455, 380] on textarea at bounding box center [548, 360] width 243 height 57
type textarea "N/A"
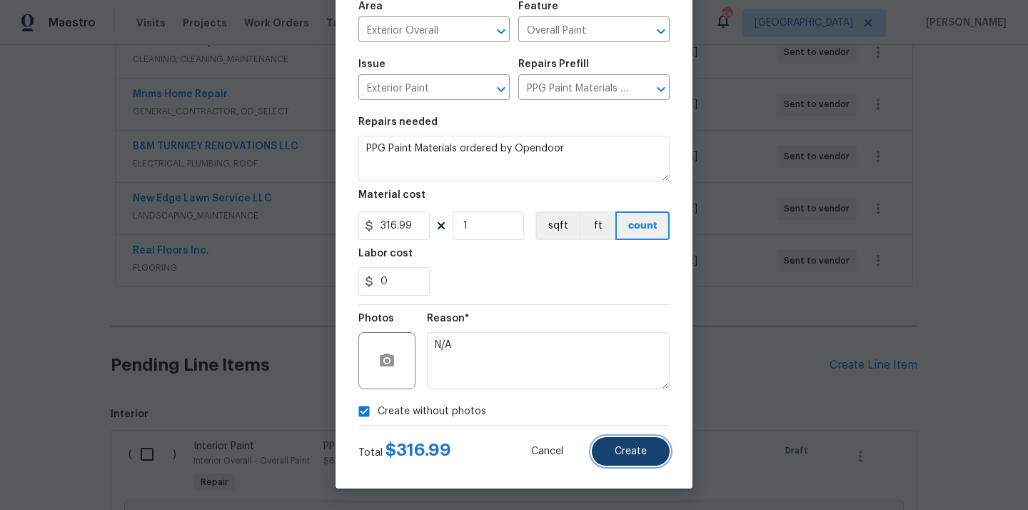
click at [645, 452] on span "Create" at bounding box center [630, 451] width 32 height 11
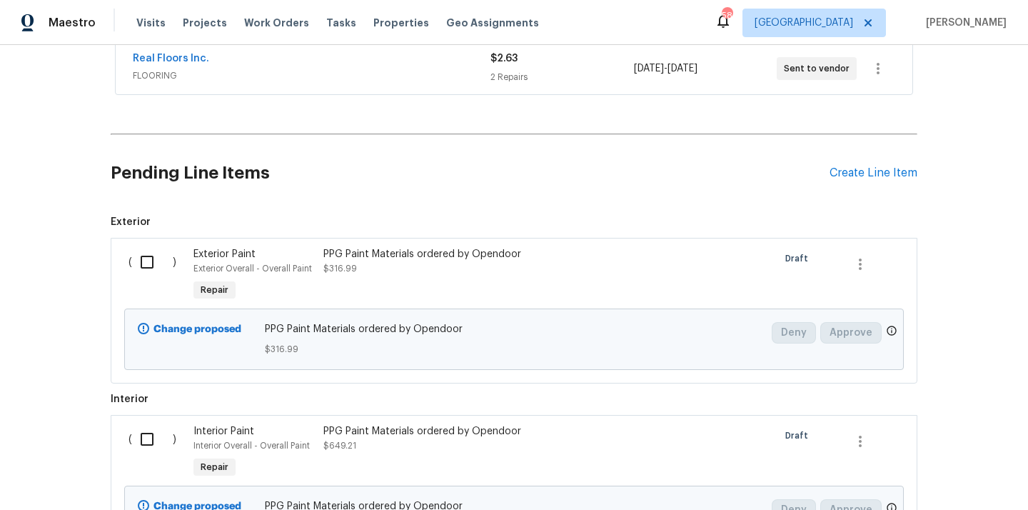
scroll to position [539, 0]
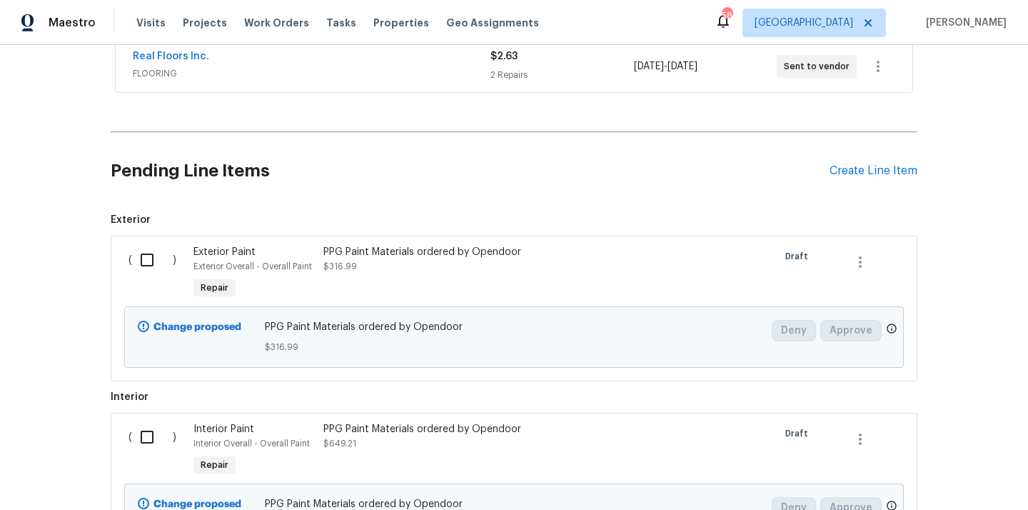
click at [150, 271] on input "checkbox" at bounding box center [152, 260] width 41 height 30
checkbox input "true"
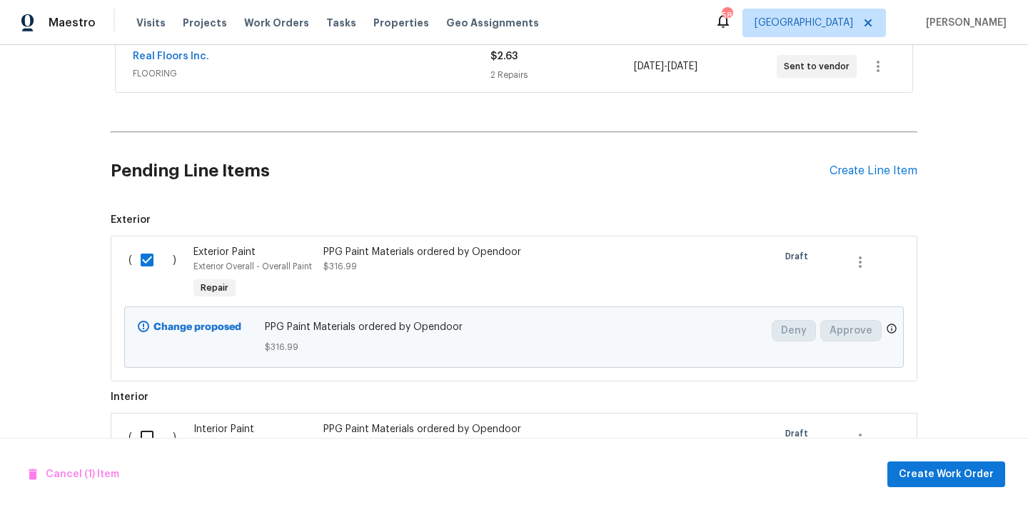
scroll to position [607, 0]
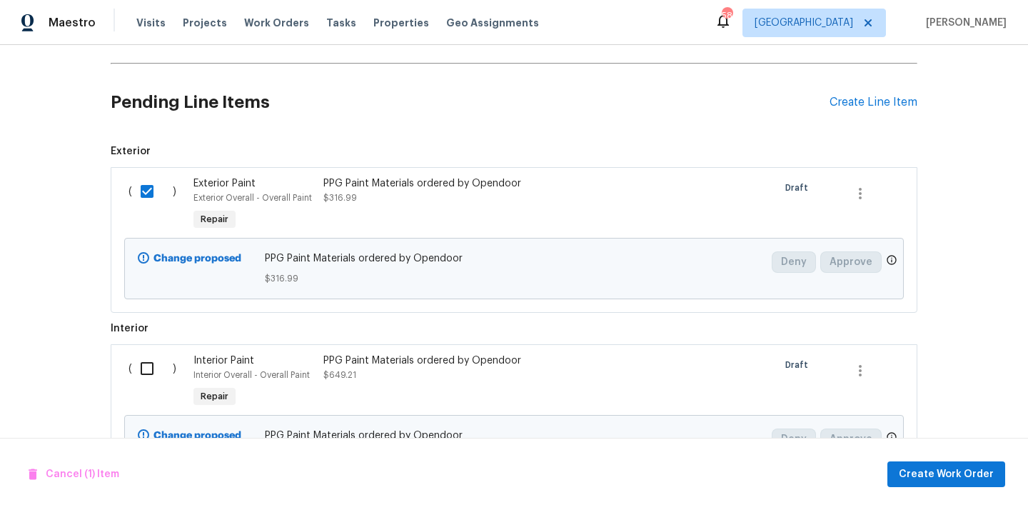
click at [145, 365] on input "checkbox" at bounding box center [152, 368] width 41 height 30
checkbox input "true"
click at [949, 474] on span "Create Work Order" at bounding box center [945, 474] width 95 height 18
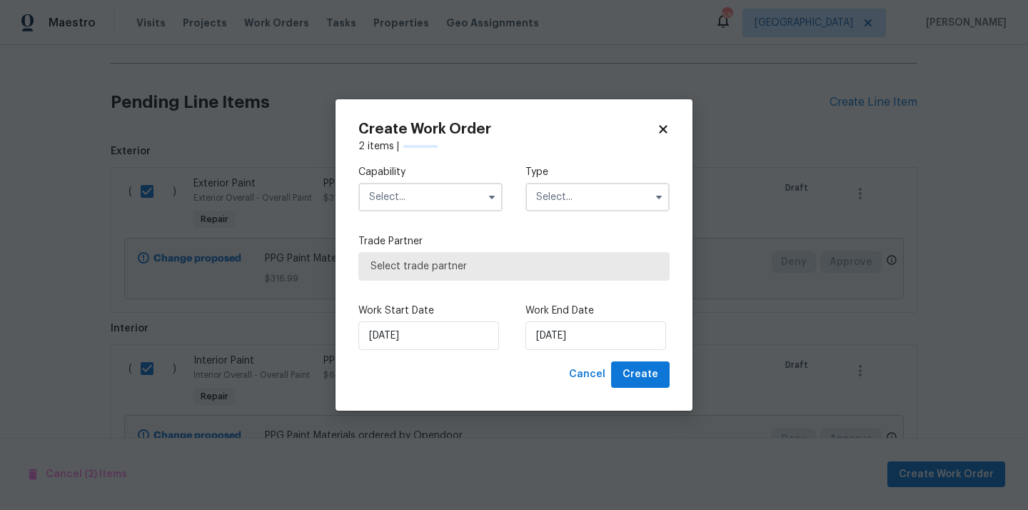
click at [407, 193] on input "text" at bounding box center [430, 197] width 144 height 29
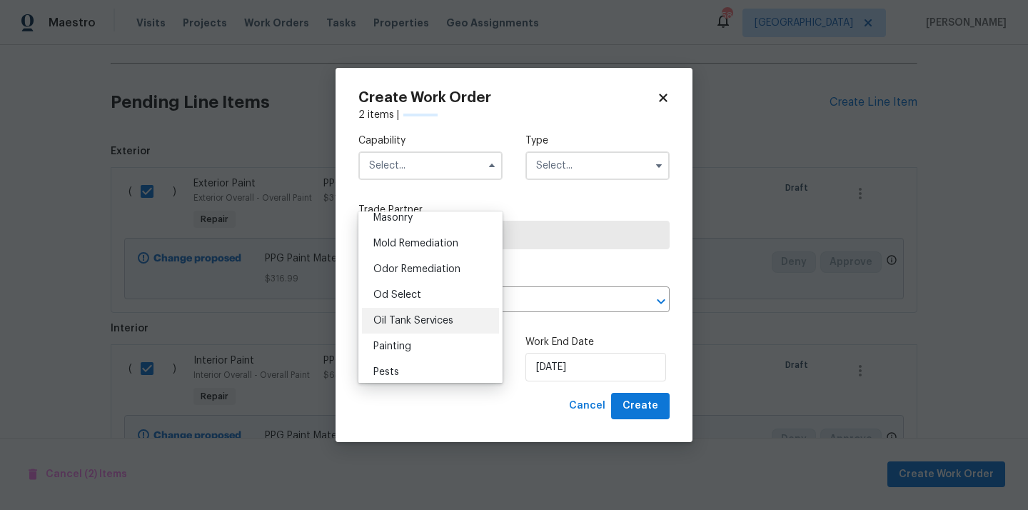
scroll to position [1090, 0]
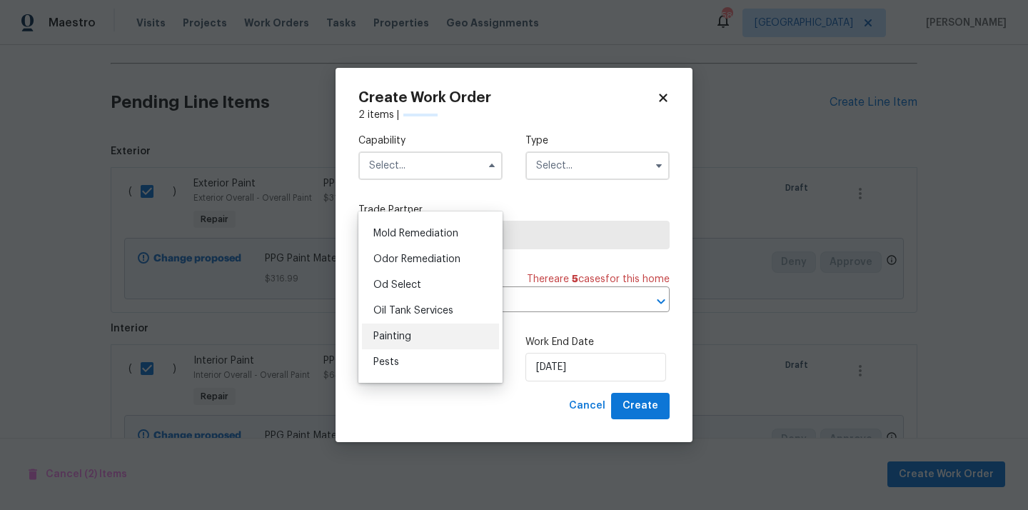
click at [416, 330] on div "Painting" at bounding box center [430, 336] width 137 height 26
type input "Painting"
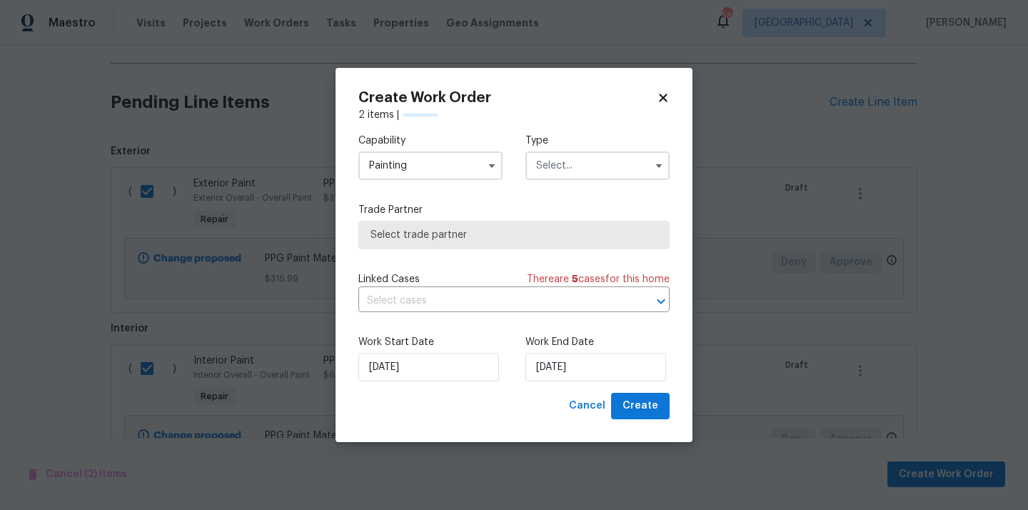
click at [576, 168] on input "text" at bounding box center [597, 165] width 144 height 29
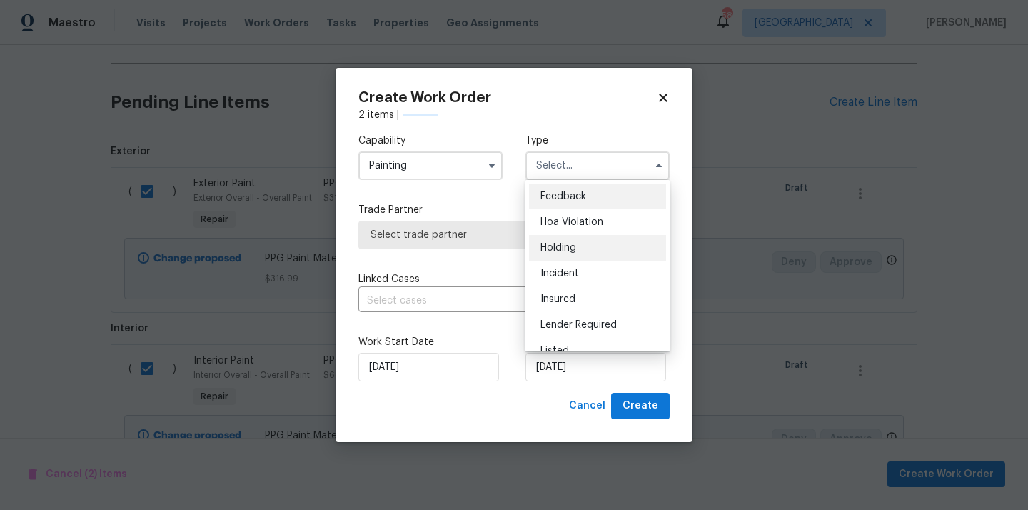
scroll to position [324, 0]
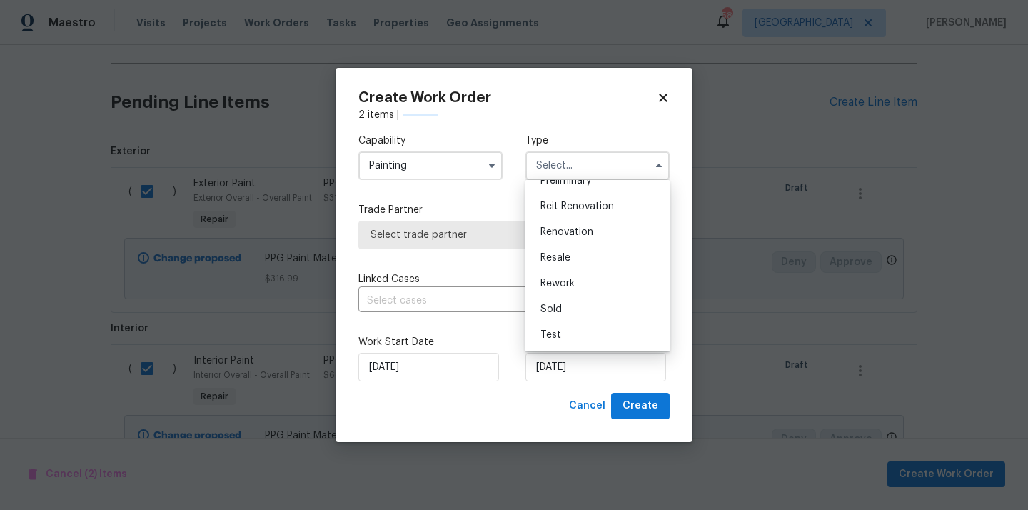
click at [593, 241] on div "Renovation" at bounding box center [597, 232] width 137 height 26
type input "Renovation"
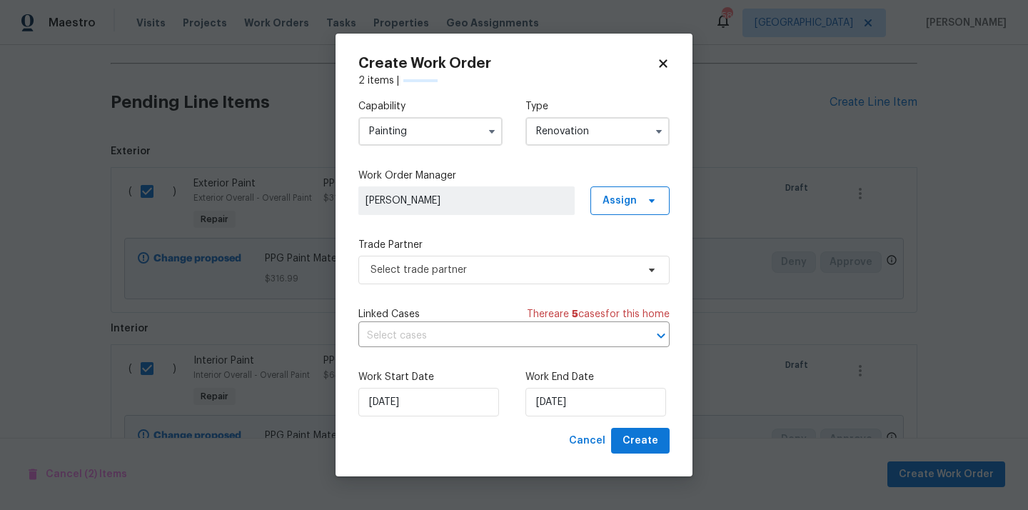
click at [629, 238] on label "Trade Partner" at bounding box center [513, 245] width 311 height 14
click at [620, 203] on span "Assign" at bounding box center [619, 200] width 34 height 14
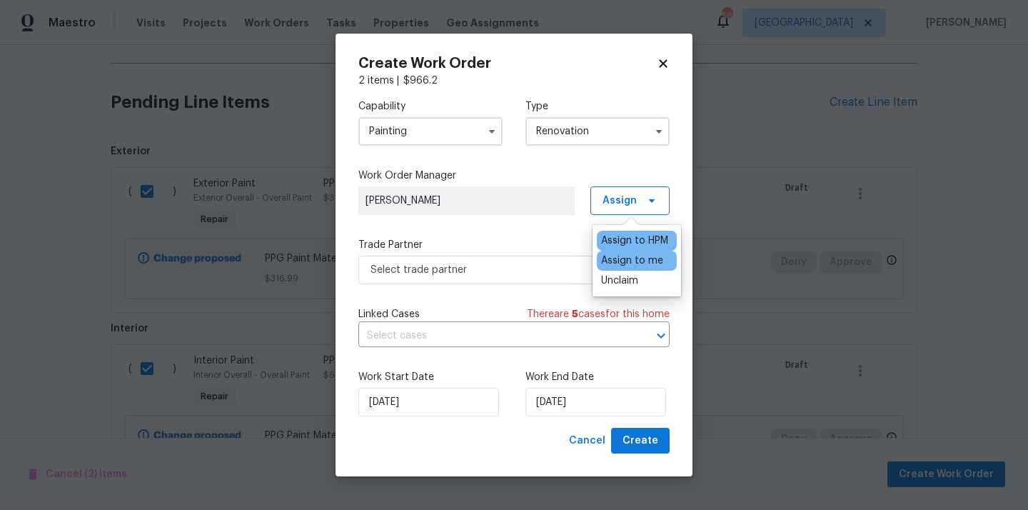
click at [617, 260] on div "Assign to me" at bounding box center [632, 260] width 62 height 14
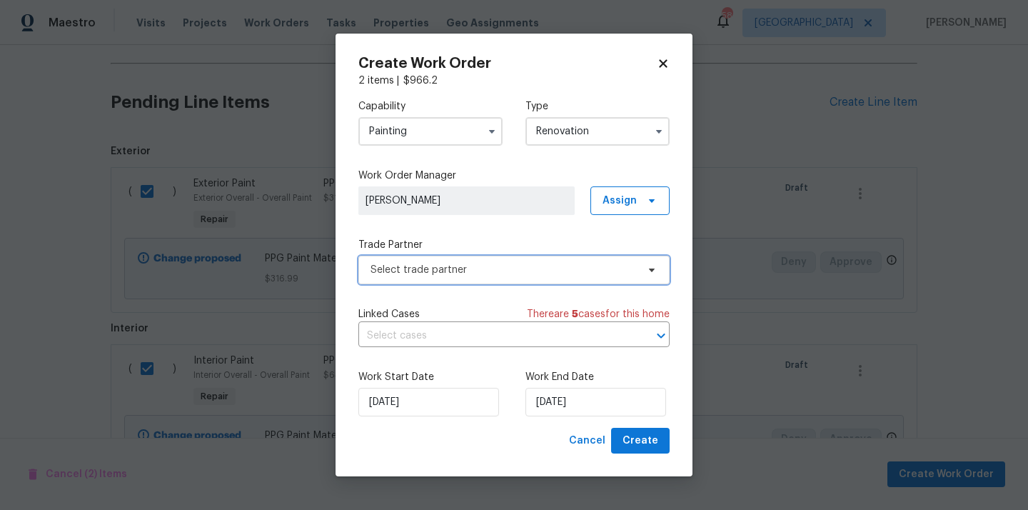
click at [477, 275] on span "Select trade partner" at bounding box center [503, 270] width 266 height 14
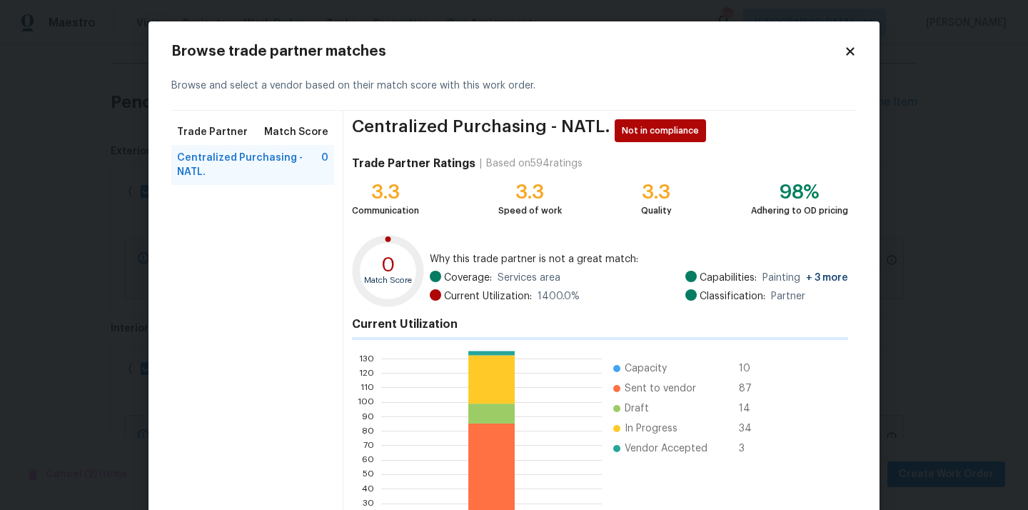
scroll to position [123, 0]
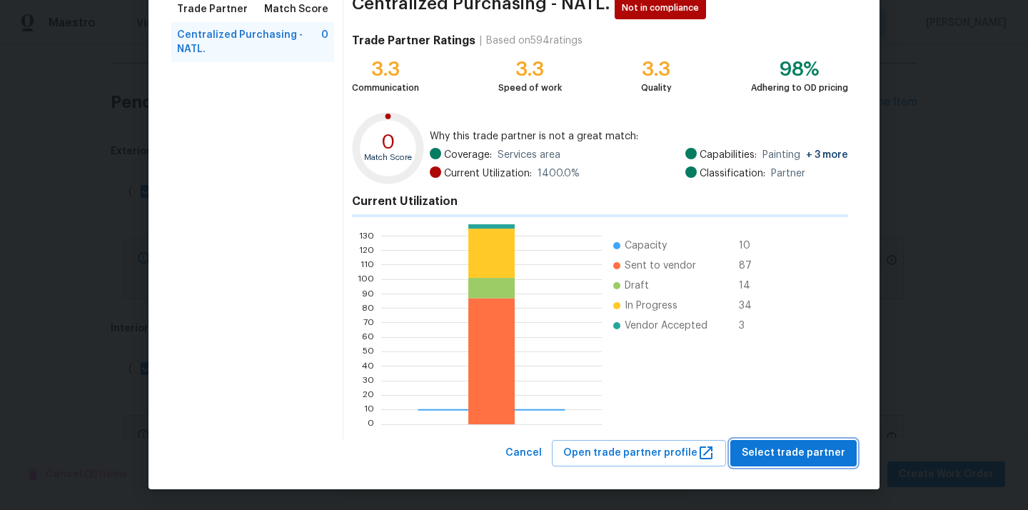
click at [770, 440] on button "Select trade partner" at bounding box center [793, 453] width 126 height 26
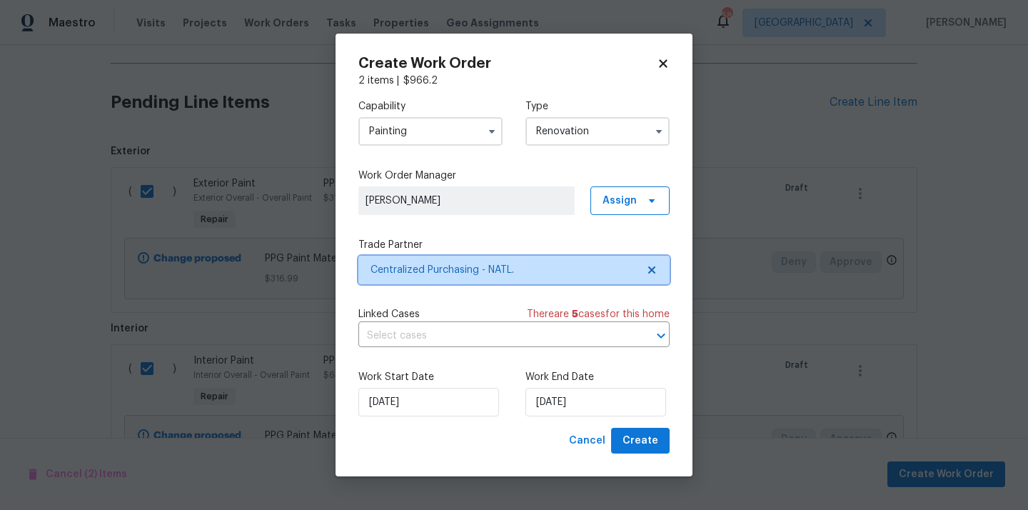
scroll to position [0, 0]
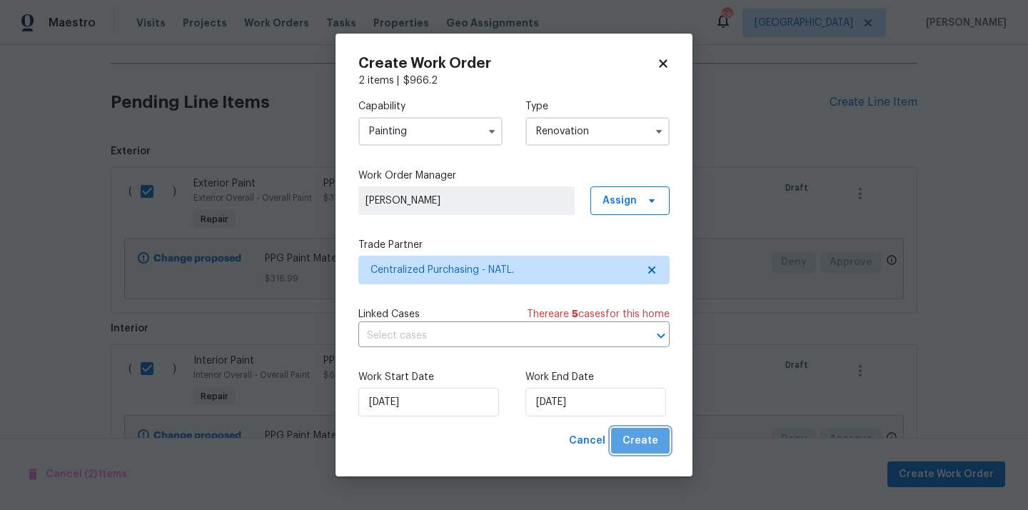
click at [644, 442] on span "Create" at bounding box center [640, 441] width 36 height 18
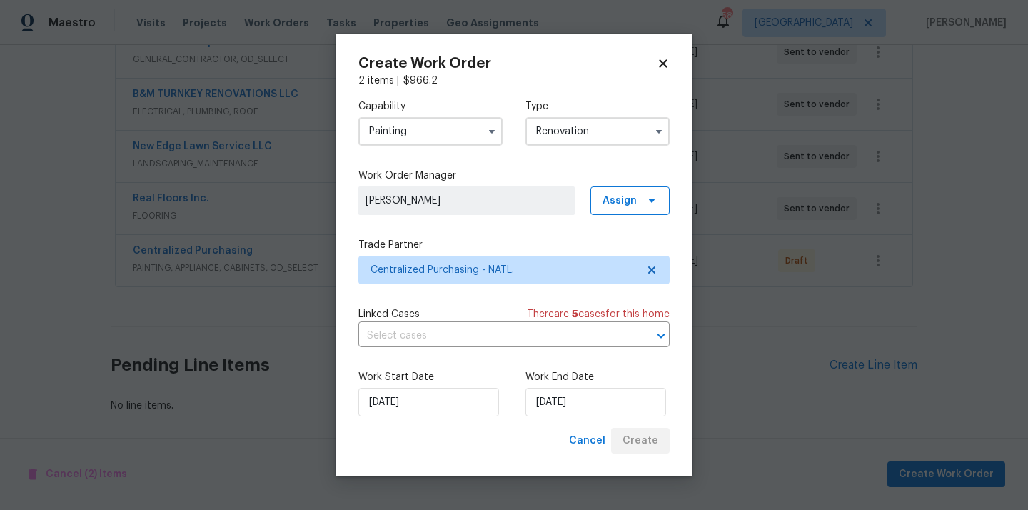
scroll to position [397, 0]
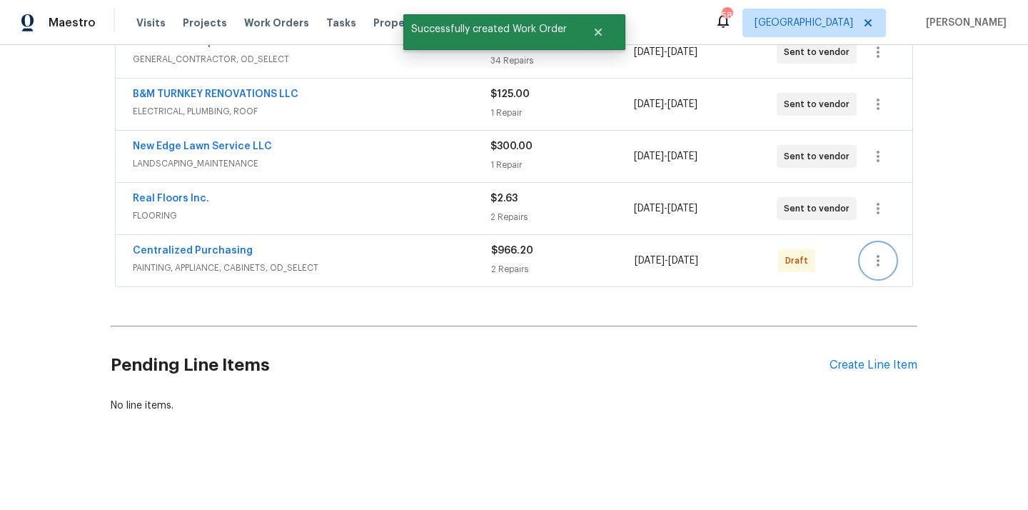
click at [871, 257] on icon "button" at bounding box center [877, 260] width 17 height 17
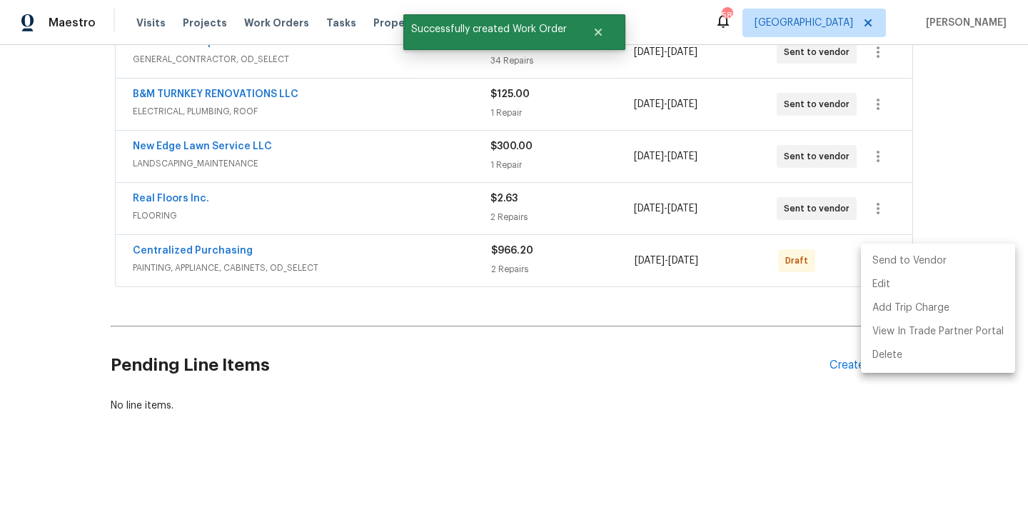
click at [883, 263] on li "Send to Vendor" at bounding box center [938, 261] width 154 height 24
click at [397, 264] on div at bounding box center [514, 255] width 1028 height 510
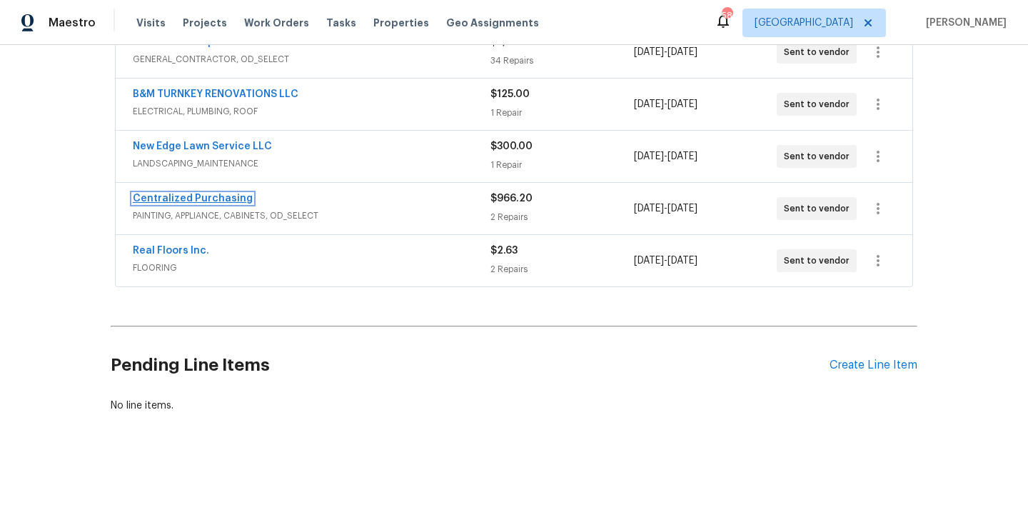
click at [184, 200] on link "Centralized Purchasing" at bounding box center [193, 198] width 120 height 10
